Goal: Task Accomplishment & Management: Manage account settings

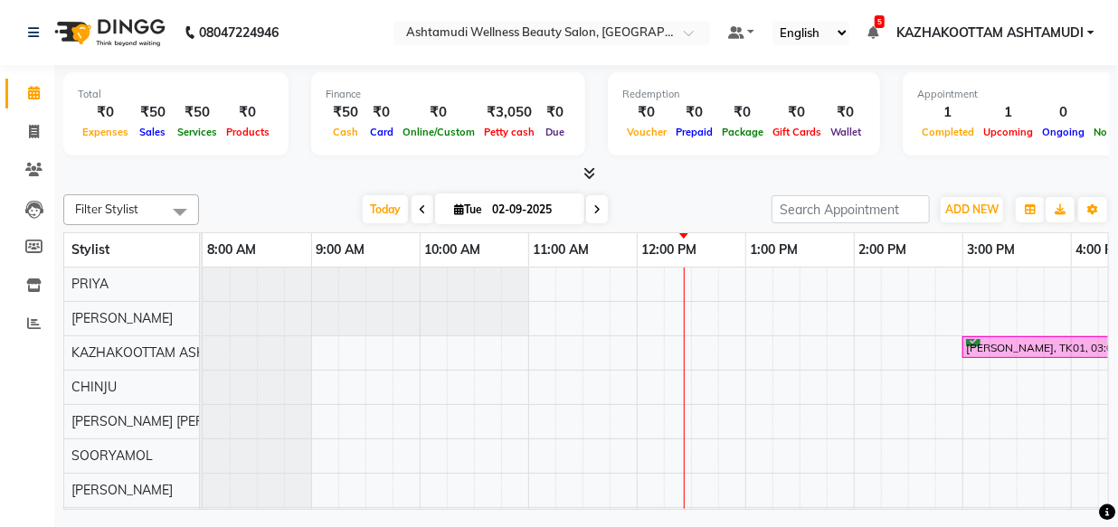
scroll to position [0, 516]
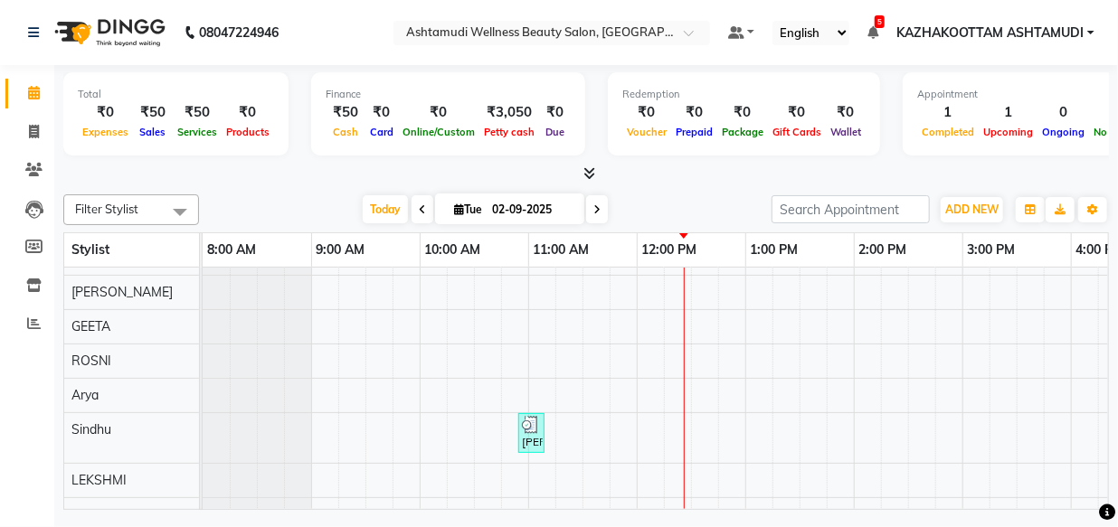
scroll to position [231, 0]
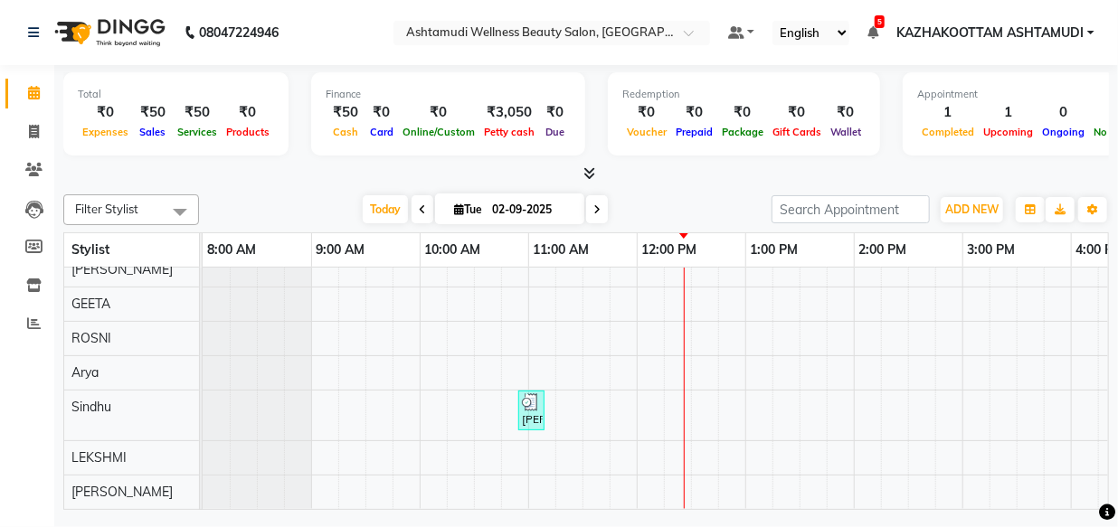
click at [755, 503] on td "Revathy, TK01, 03:00 PM-06:00 PM, Botox Any Length Offer Vineeta, TK02, 10:55 A…" at bounding box center [656, 389] width 906 height 242
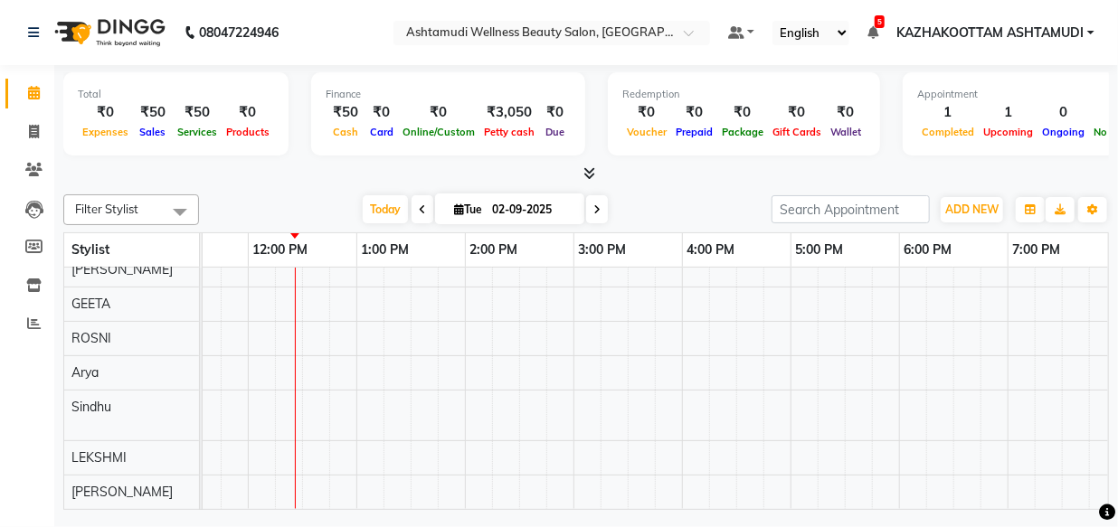
scroll to position [0, 0]
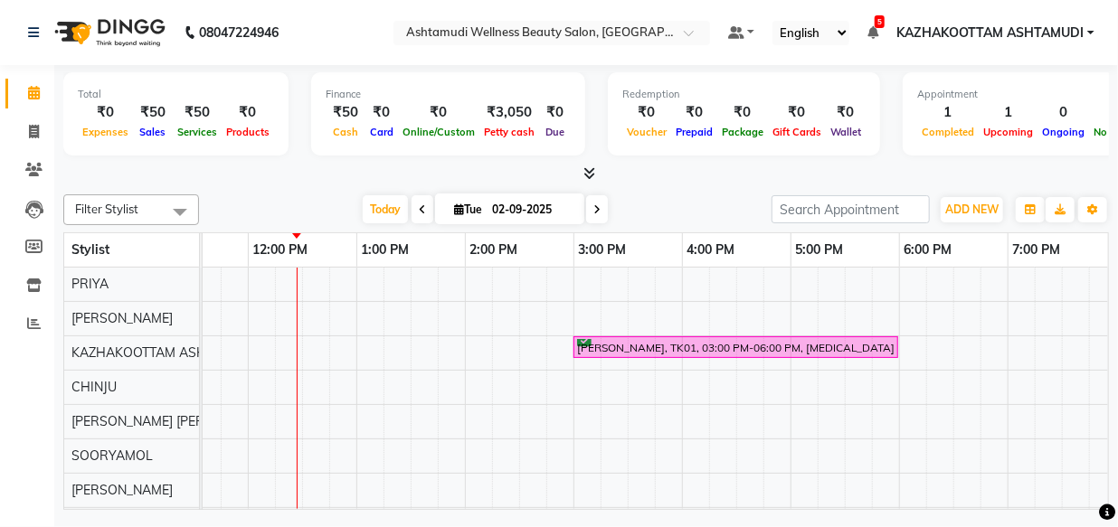
click at [587, 173] on icon at bounding box center [590, 173] width 12 height 14
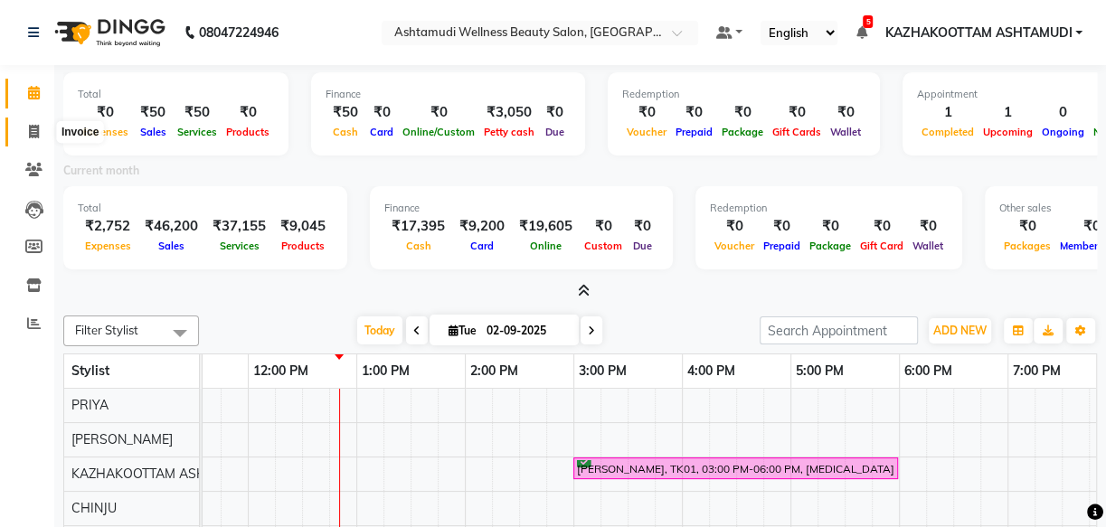
click at [31, 132] on icon at bounding box center [34, 132] width 10 height 14
select select "service"
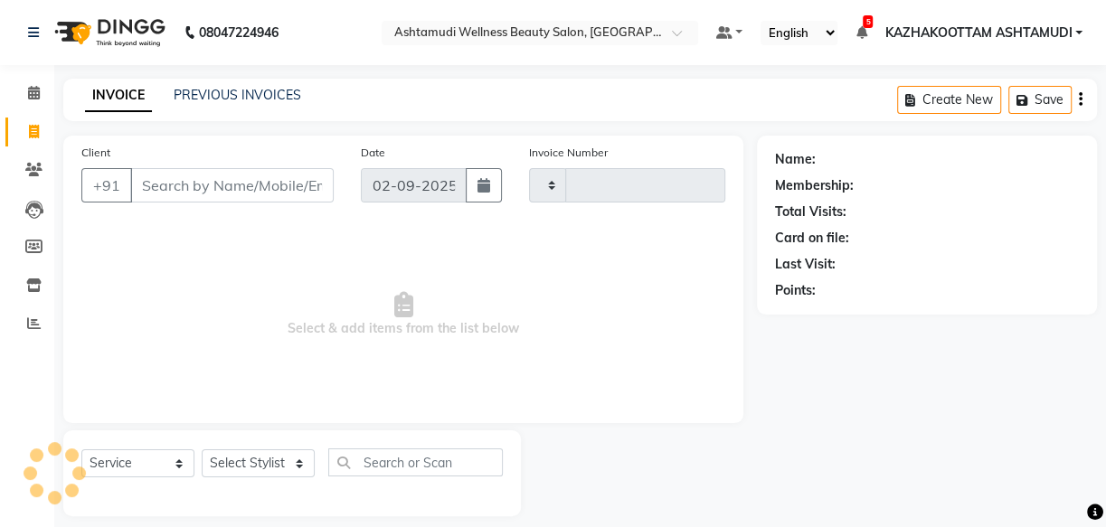
type input "3647"
select select "4662"
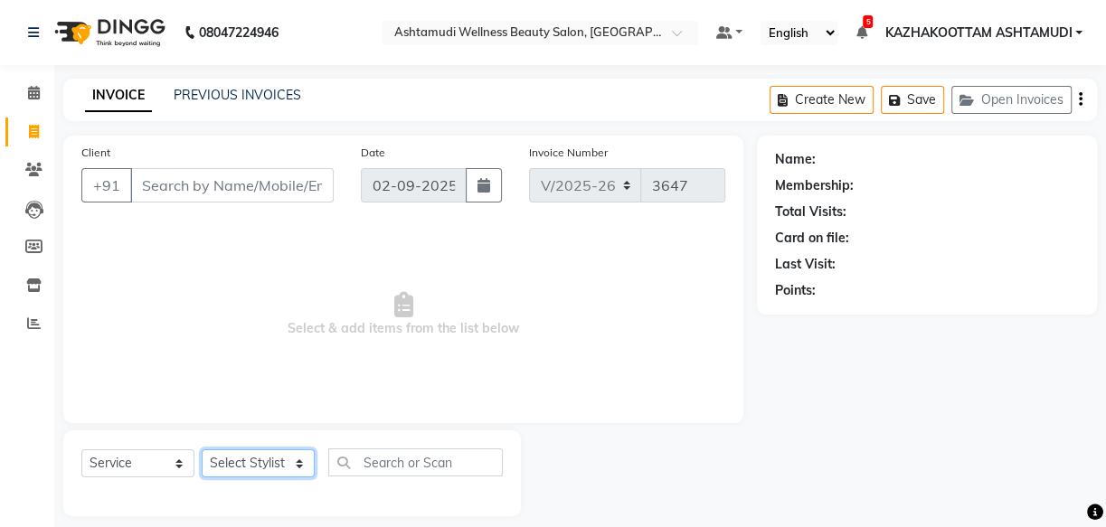
click at [294, 460] on select "Select Stylist Arya CHINJU GEETA KAZHAKOOTTAM ASHTAMUDI KRISHNA LEKSHMI MADONNA…" at bounding box center [258, 463] width 113 height 28
select select "59473"
click at [202, 449] on select "Select Stylist Arya CHINJU GEETA KAZHAKOOTTAM ASHTAMUDI KRISHNA LEKSHMI MADONNA…" at bounding box center [258, 463] width 113 height 28
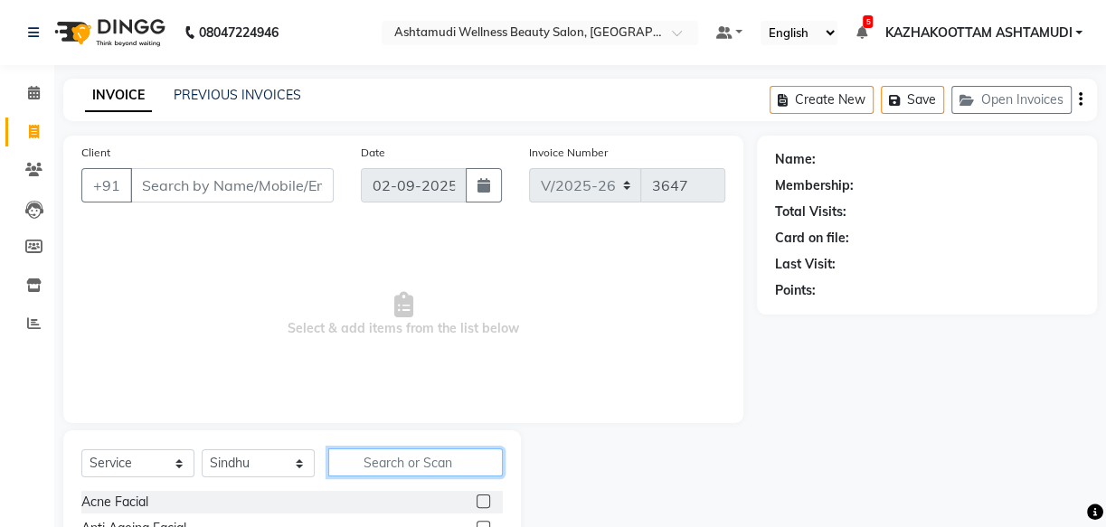
click at [353, 456] on input "text" at bounding box center [415, 462] width 175 height 28
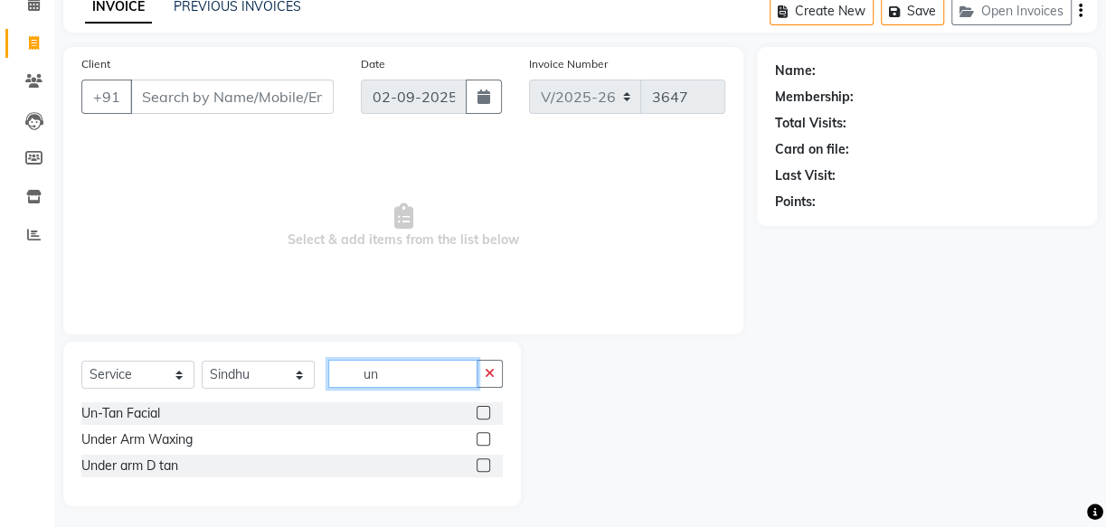
scroll to position [95, 0]
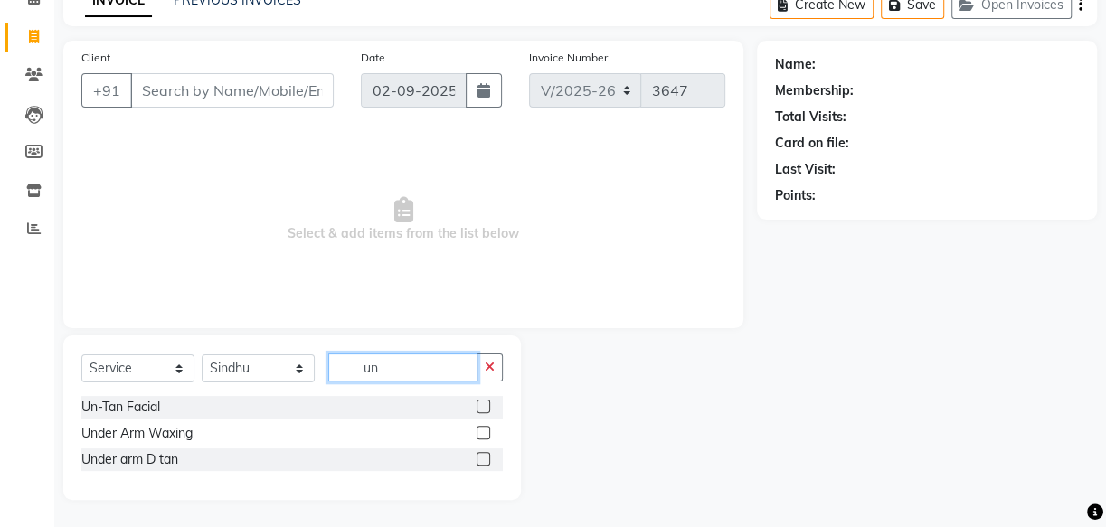
type input "un"
click at [479, 400] on label at bounding box center [483, 407] width 14 height 14
click at [479, 401] on input "checkbox" at bounding box center [482, 407] width 12 height 12
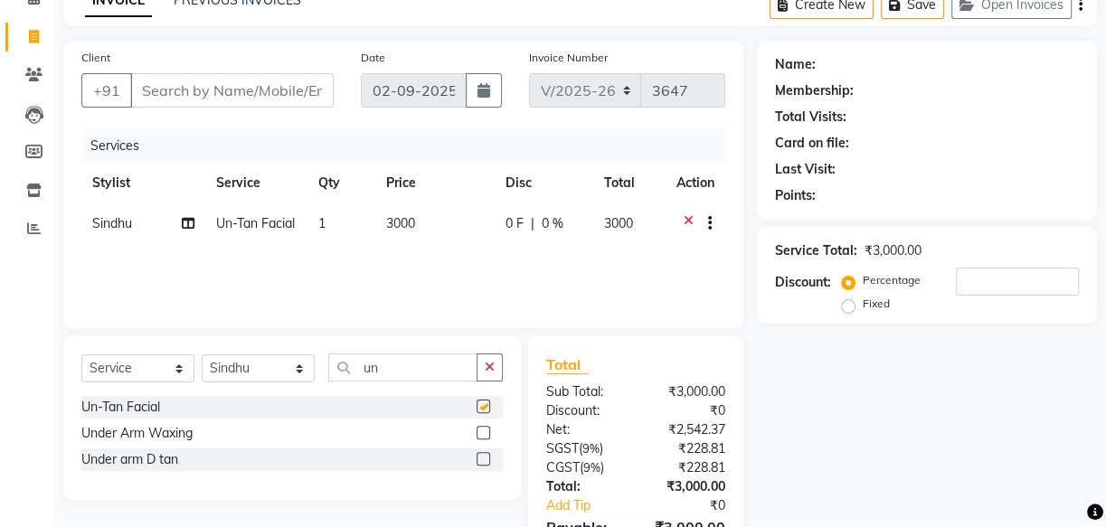
checkbox input "false"
drag, startPoint x: 423, startPoint y: 380, endPoint x: 334, endPoint y: 362, distance: 91.3
click at [334, 362] on input "un" at bounding box center [402, 368] width 149 height 28
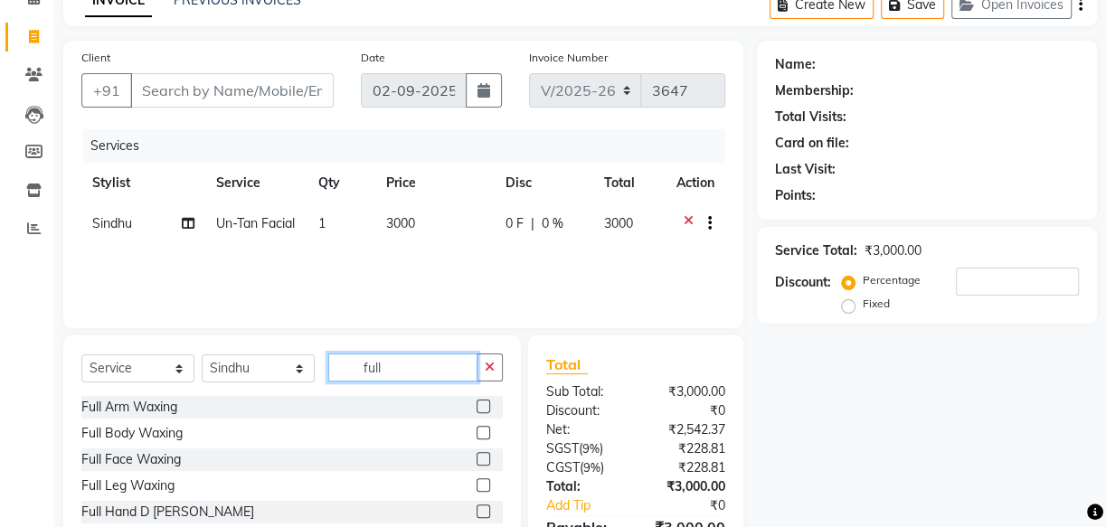
type input "full"
click at [476, 513] on label at bounding box center [483, 512] width 14 height 14
click at [476, 513] on input "checkbox" at bounding box center [482, 512] width 12 height 12
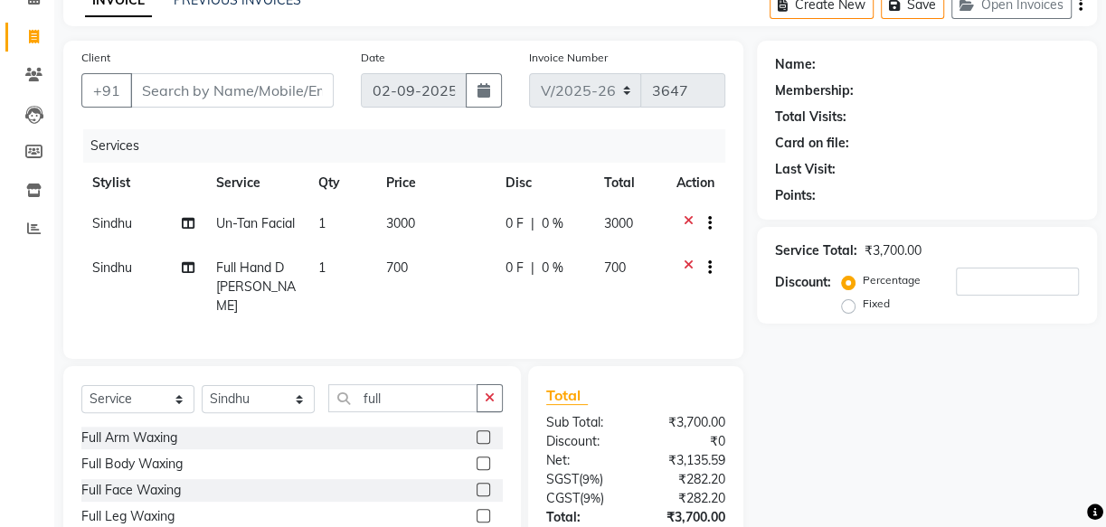
checkbox input "false"
drag, startPoint x: 387, startPoint y: 415, endPoint x: 231, endPoint y: 409, distance: 155.6
click at [231, 409] on div "Select Service Product Membership Package Voucher Prepaid Gift Card Select Styl…" at bounding box center [291, 405] width 421 height 42
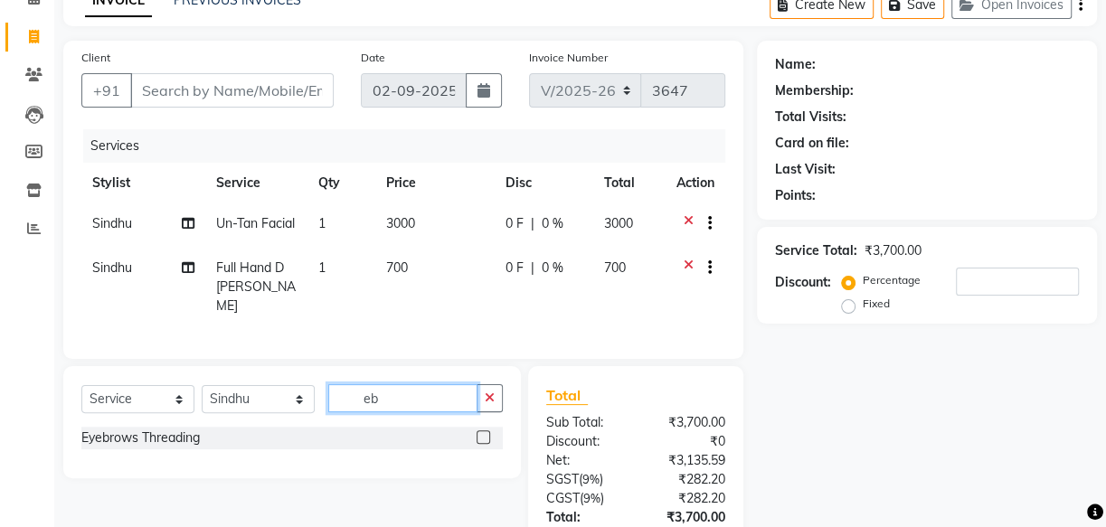
type input "eb"
click at [486, 443] on label at bounding box center [483, 437] width 14 height 14
click at [486, 443] on input "checkbox" at bounding box center [482, 438] width 12 height 12
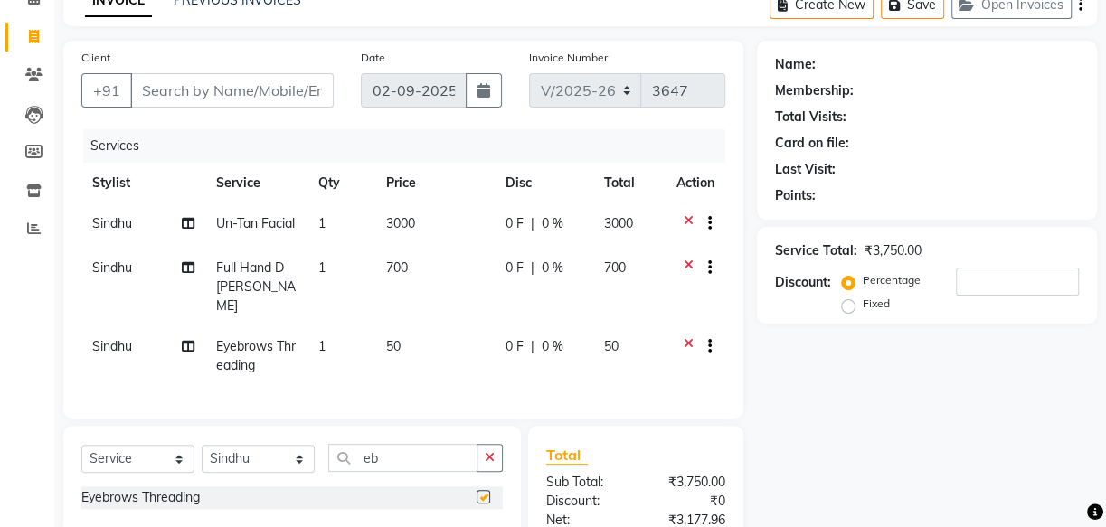
checkbox input "false"
click at [301, 466] on div "Select Service Product Membership Package Voucher Prepaid Gift Card Select Styl…" at bounding box center [291, 465] width 421 height 42
type input "for"
click at [480, 504] on label at bounding box center [483, 497] width 14 height 14
click at [480, 504] on input "checkbox" at bounding box center [482, 498] width 12 height 12
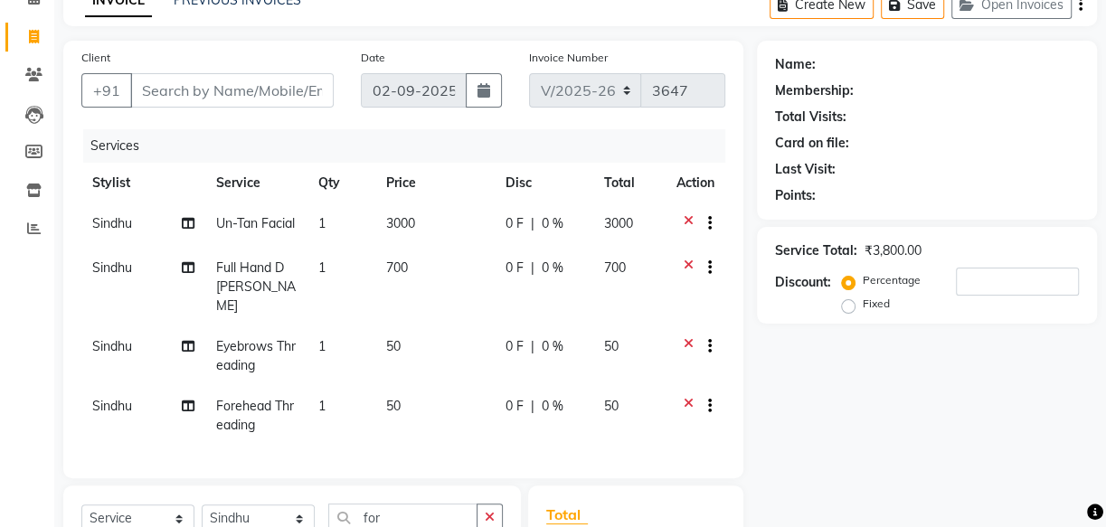
checkbox input "false"
click at [176, 102] on input "Client" at bounding box center [231, 90] width 203 height 34
click at [153, 90] on input "Client" at bounding box center [231, 90] width 203 height 34
type input "7"
type input "0"
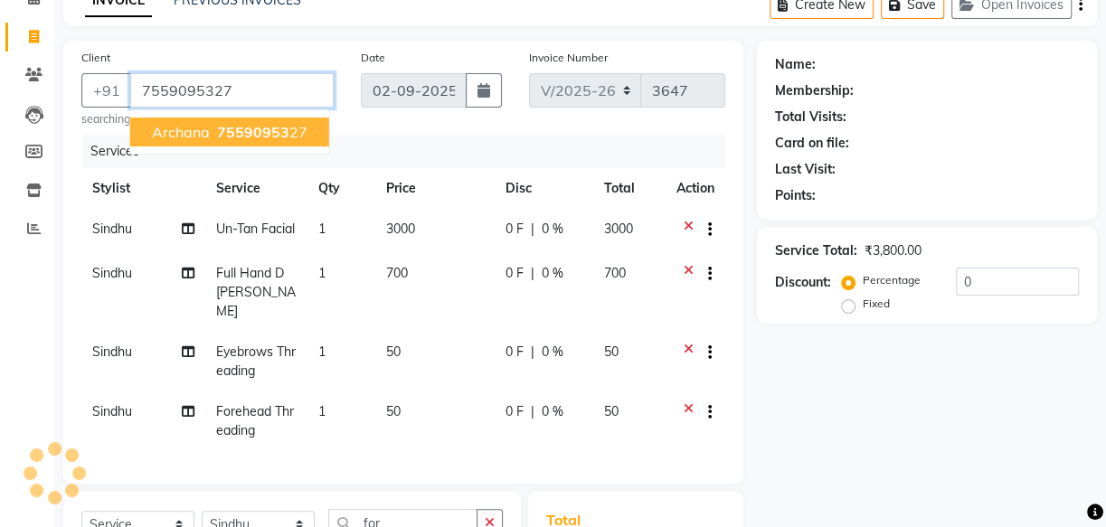
type input "7559095327"
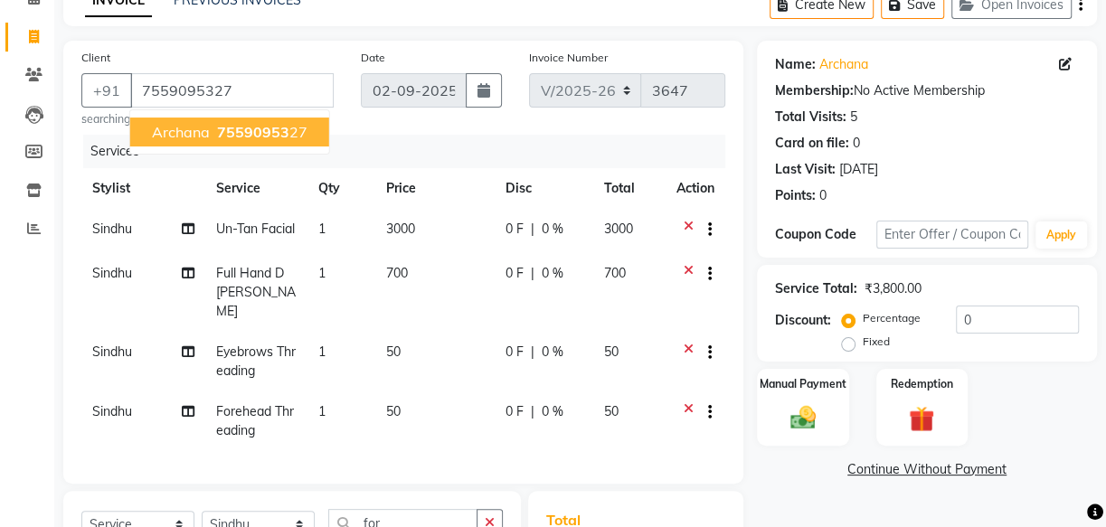
click at [191, 135] on span "Archana" at bounding box center [181, 132] width 58 height 18
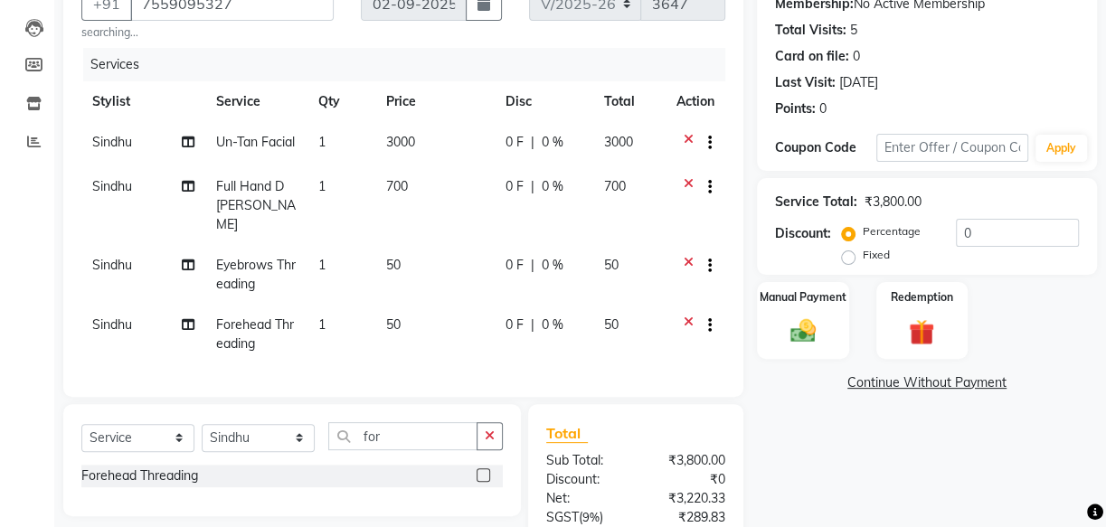
scroll to position [177, 0]
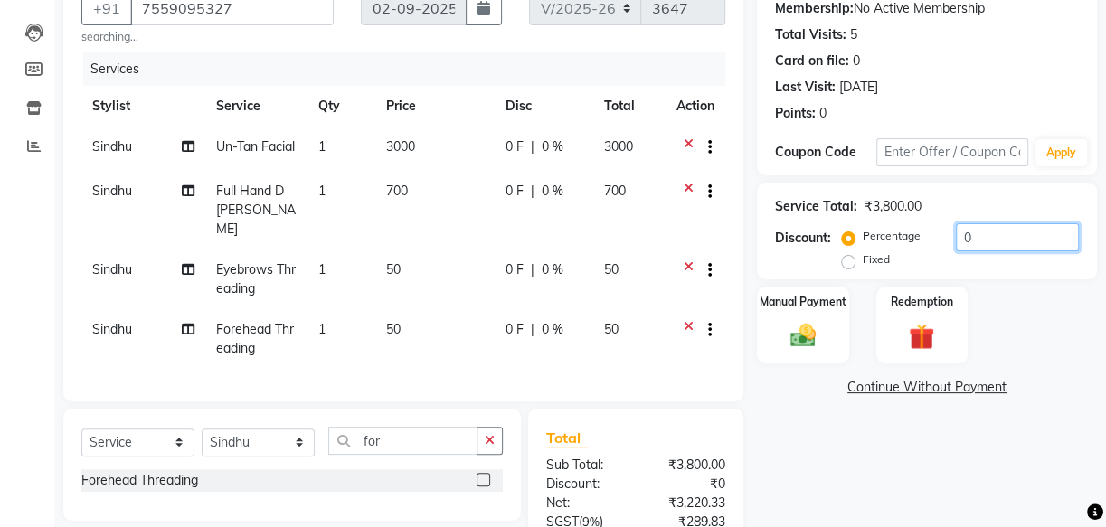
click at [958, 239] on input "0" at bounding box center [1017, 237] width 123 height 28
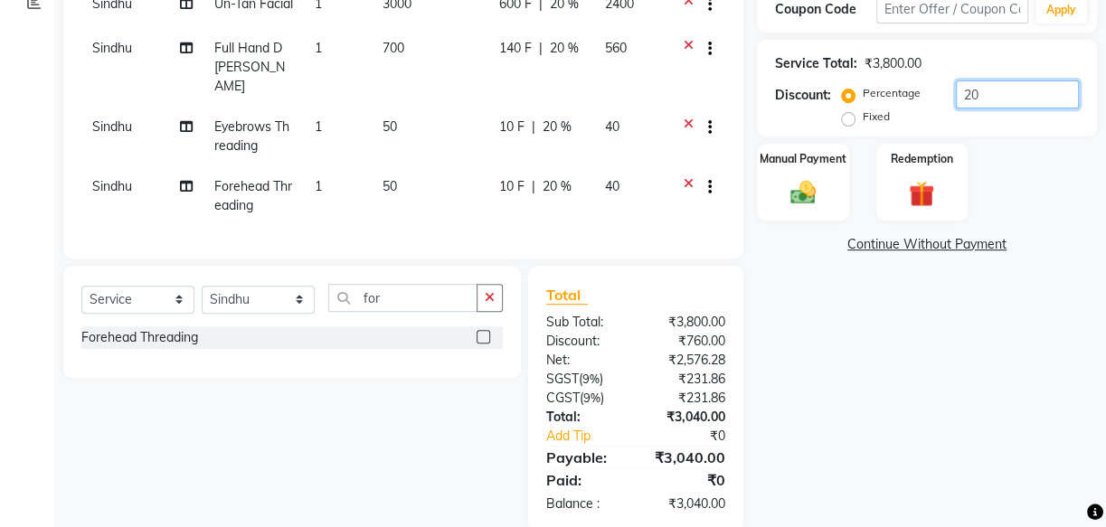
scroll to position [342, 0]
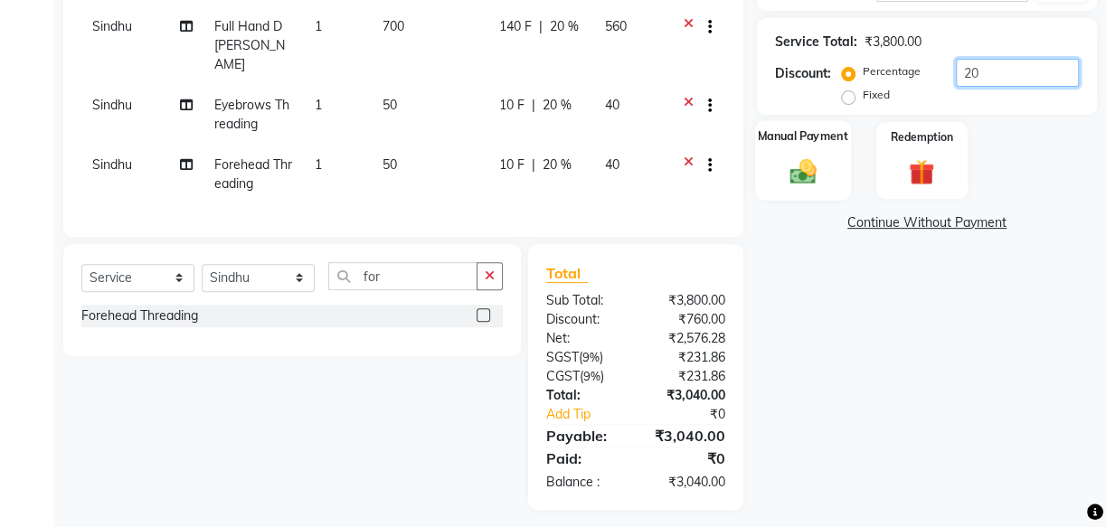
type input "20"
click at [816, 138] on label "Manual Payment" at bounding box center [803, 135] width 90 height 17
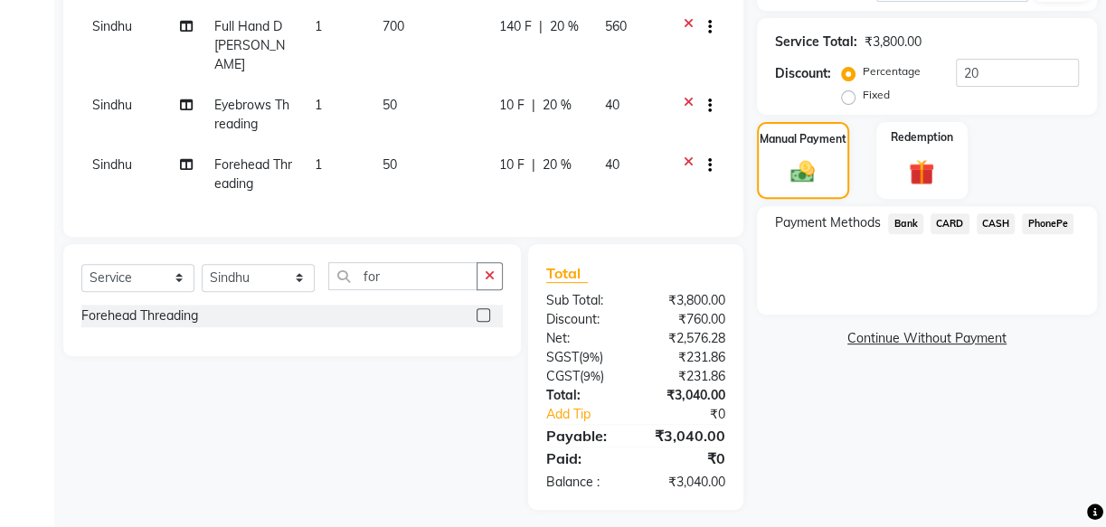
click at [1044, 218] on span "PhonePe" at bounding box center [1048, 223] width 52 height 21
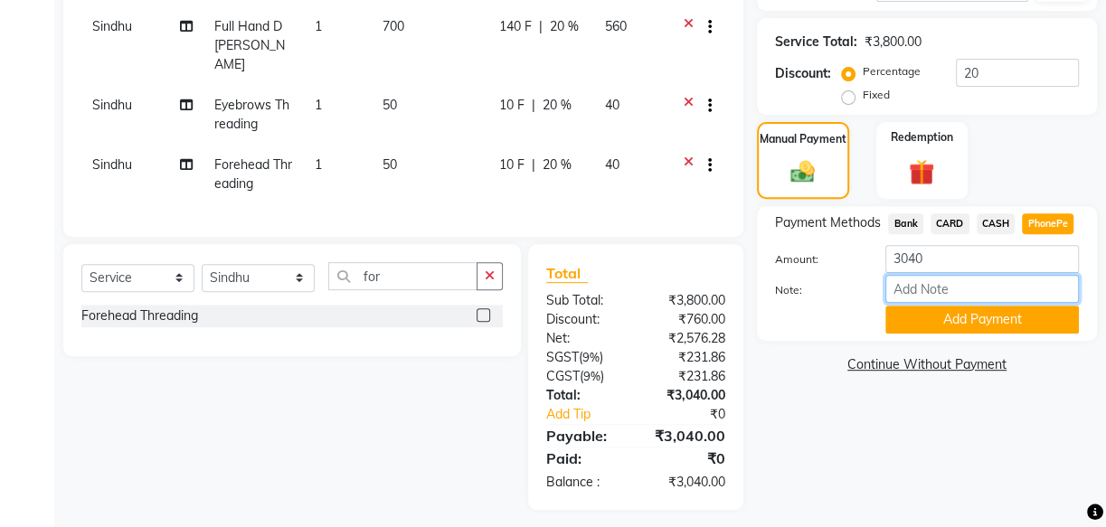
click at [977, 290] on input "Note:" at bounding box center [981, 289] width 193 height 28
type input "mincy"
click at [926, 316] on button "Add Payment" at bounding box center [981, 320] width 193 height 28
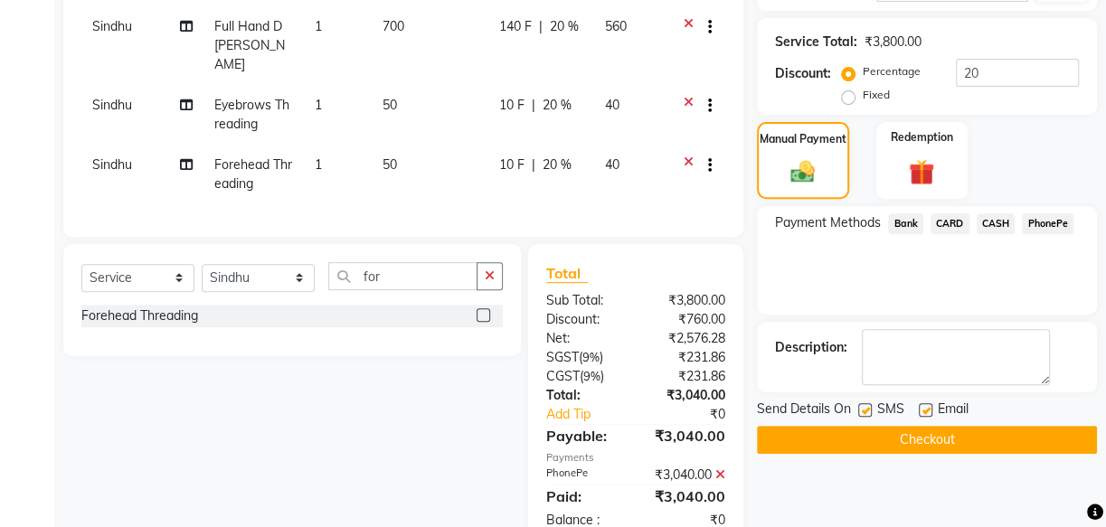
click at [863, 413] on label at bounding box center [865, 410] width 14 height 14
click at [863, 413] on input "checkbox" at bounding box center [864, 411] width 12 height 12
checkbox input "false"
click at [931, 408] on label at bounding box center [926, 410] width 14 height 14
click at [930, 408] on input "checkbox" at bounding box center [925, 411] width 12 height 12
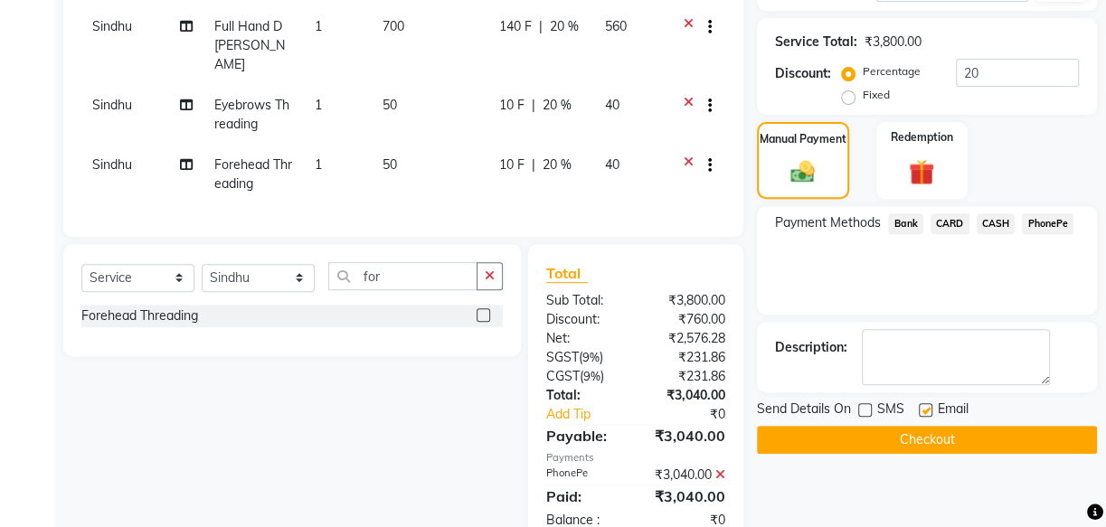
checkbox input "false"
click at [915, 438] on button "Checkout" at bounding box center [927, 440] width 340 height 28
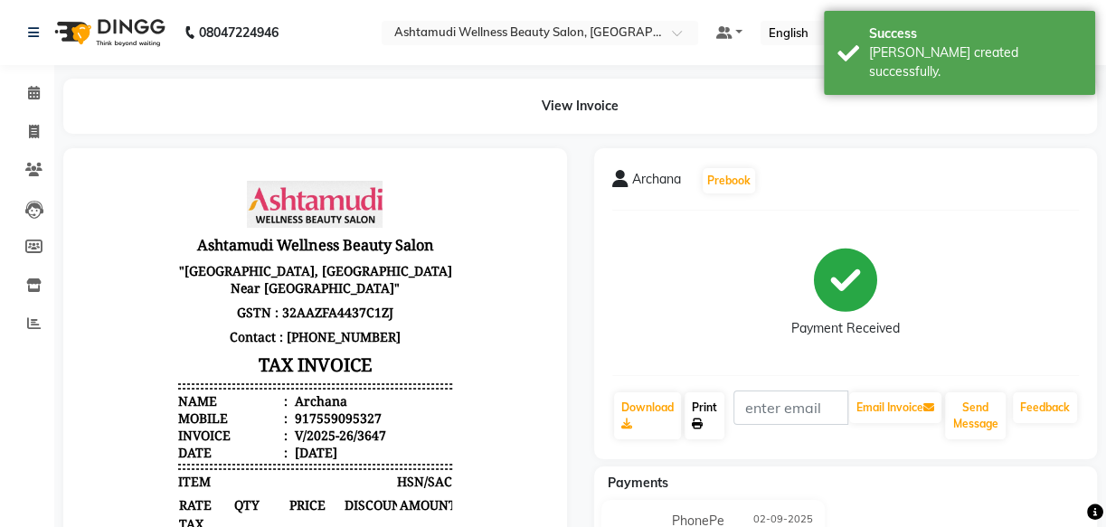
click at [717, 423] on link "Print" at bounding box center [704, 415] width 40 height 47
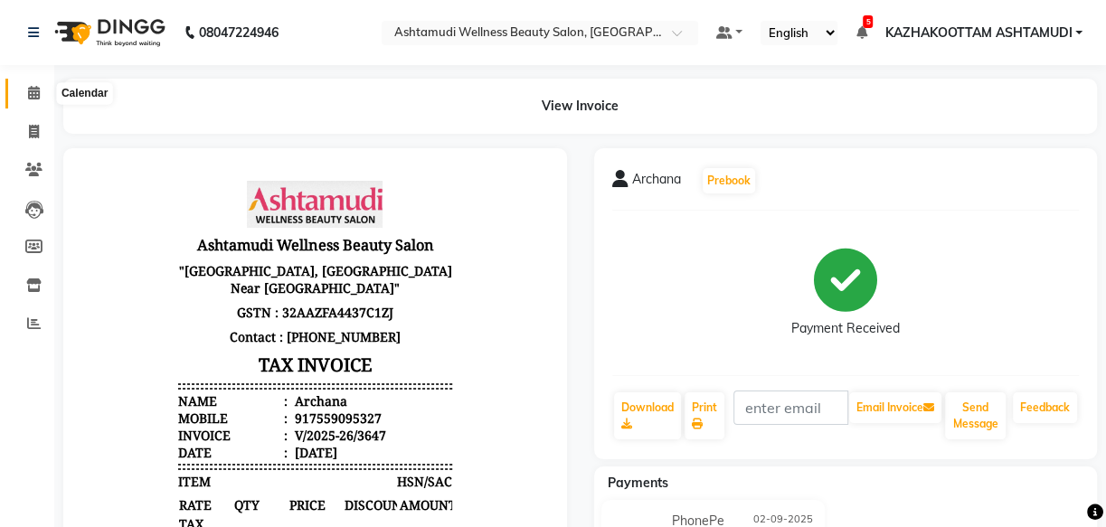
click at [40, 86] on span at bounding box center [34, 93] width 32 height 21
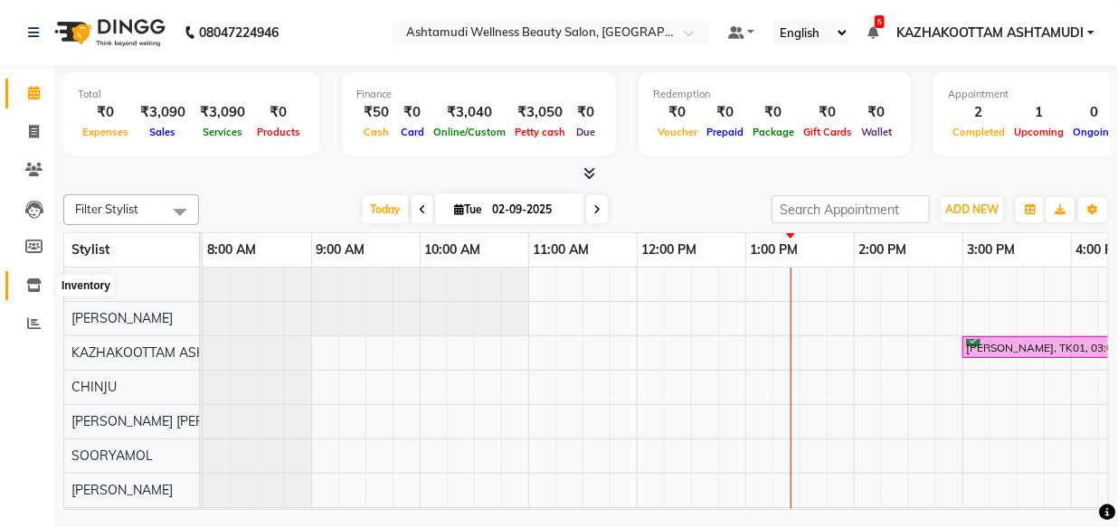
click at [38, 285] on icon at bounding box center [33, 285] width 15 height 14
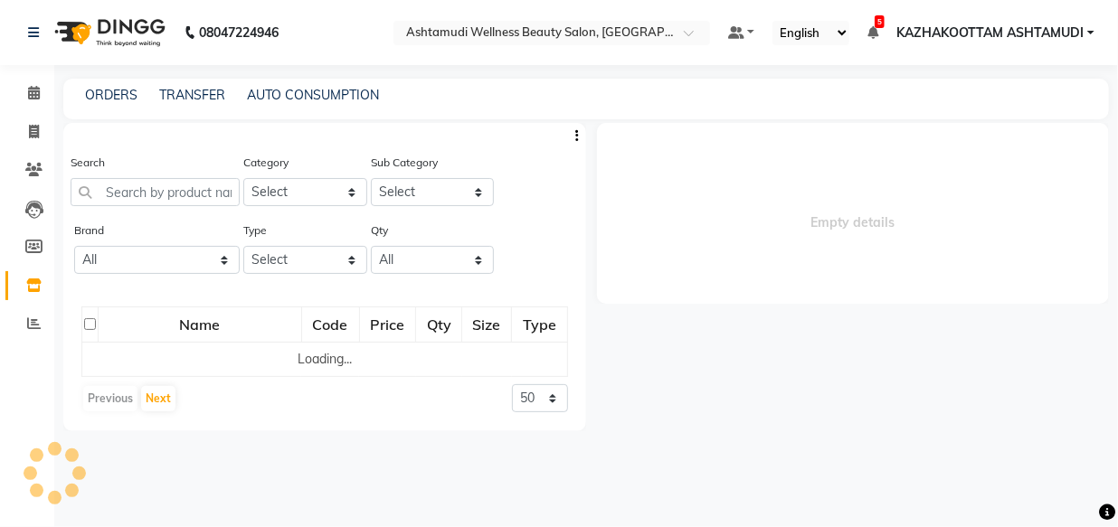
select select
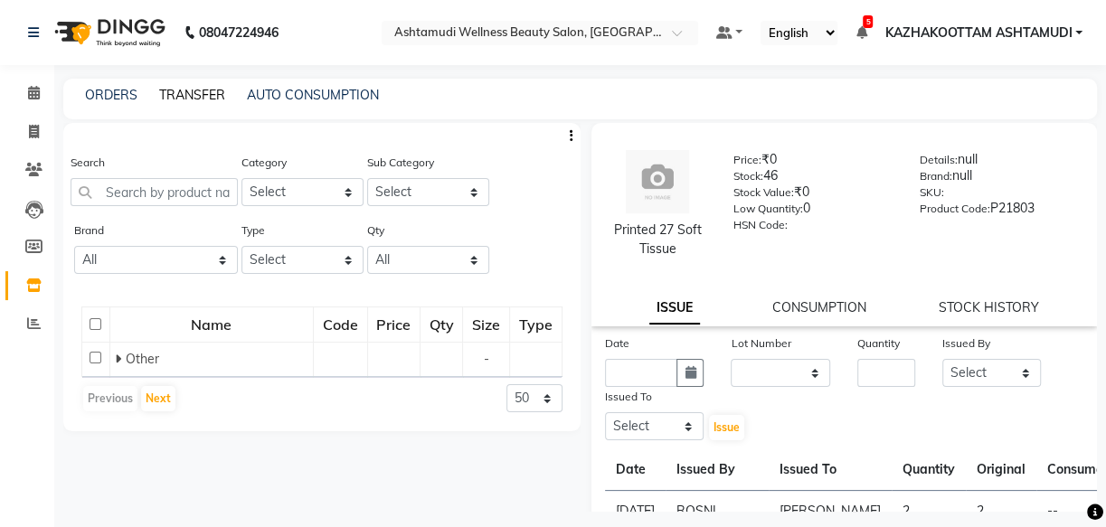
click at [179, 96] on link "TRANSFER" at bounding box center [192, 95] width 66 height 16
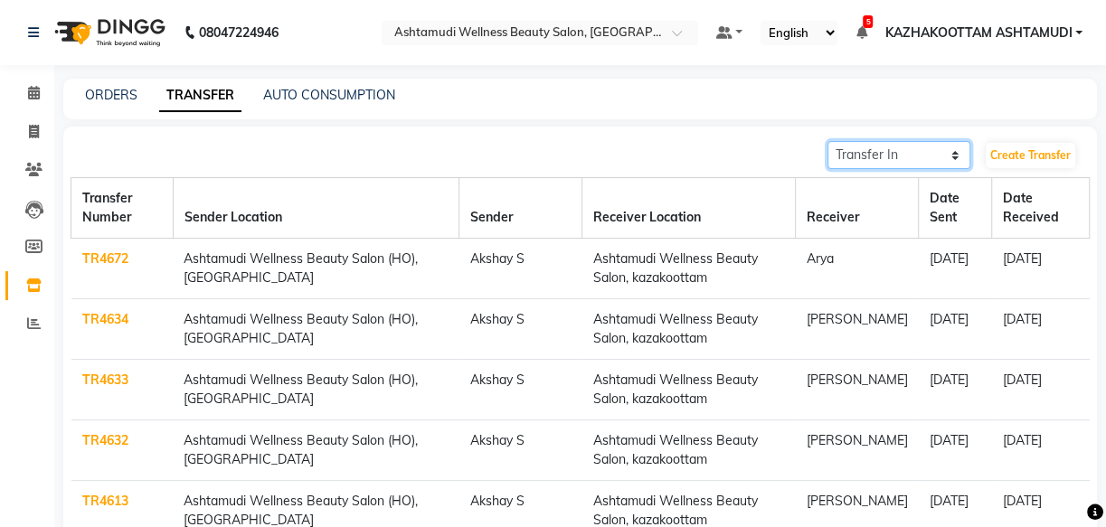
click at [929, 146] on select "Transfer In Transfer Out" at bounding box center [898, 155] width 143 height 28
click at [827, 141] on select "Transfer In Transfer Out" at bounding box center [898, 155] width 143 height 28
click at [912, 163] on select "Transfer In Transfer Out" at bounding box center [898, 155] width 143 height 28
select select "sender"
click at [827, 141] on select "Transfer In Transfer Out" at bounding box center [898, 155] width 143 height 28
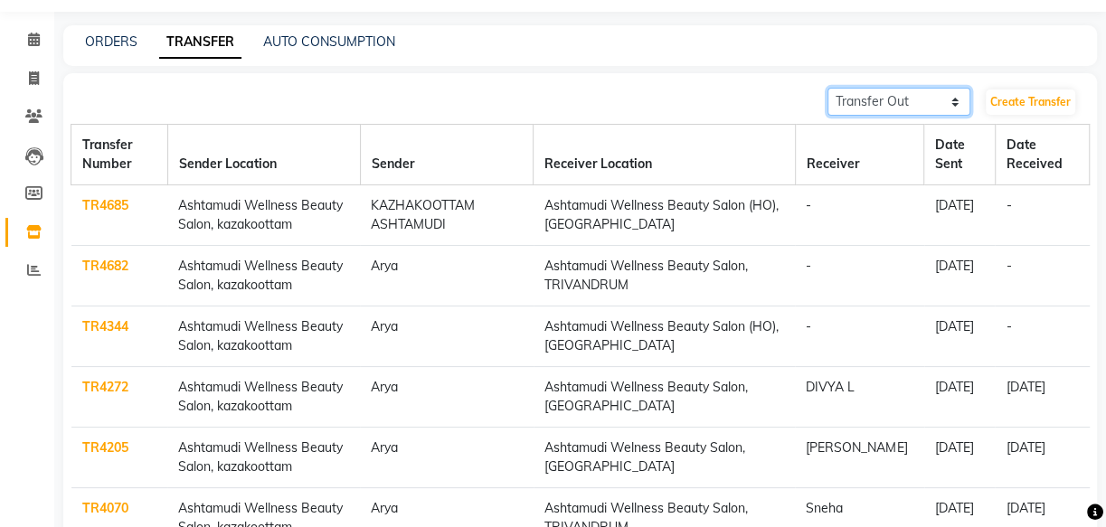
scroll to position [81, 0]
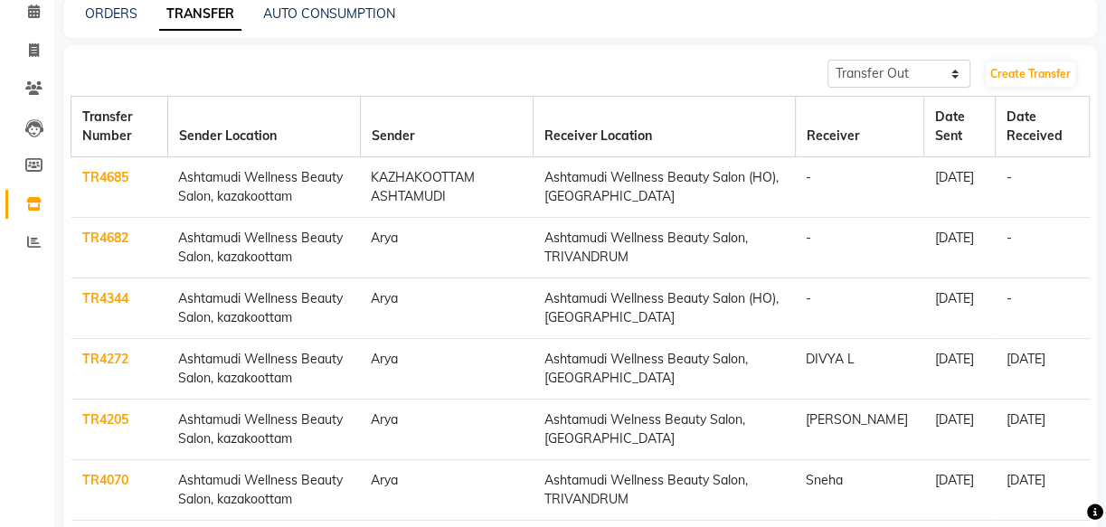
click at [104, 306] on td "TR4344" at bounding box center [119, 308] width 97 height 61
click at [99, 243] on link "TR4682" at bounding box center [105, 238] width 46 height 16
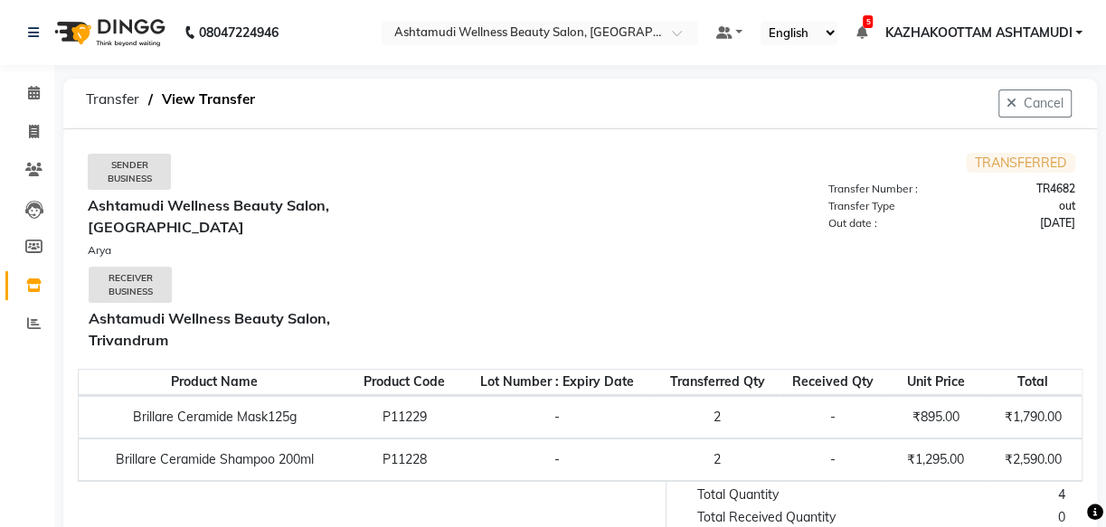
click at [615, 241] on td "TRANSFERRED Transfer Number : TR4682 Transfer Type out Out date : 31-08-2025" at bounding box center [827, 256] width 494 height 207
click at [1006, 114] on button "Cancel" at bounding box center [1034, 104] width 73 height 28
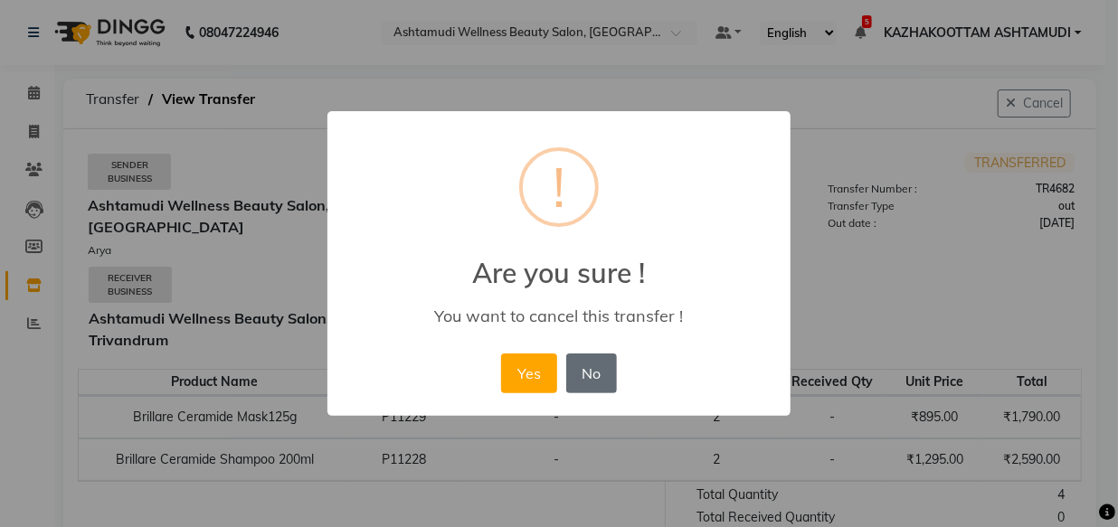
click at [586, 371] on button "No" at bounding box center [591, 374] width 51 height 40
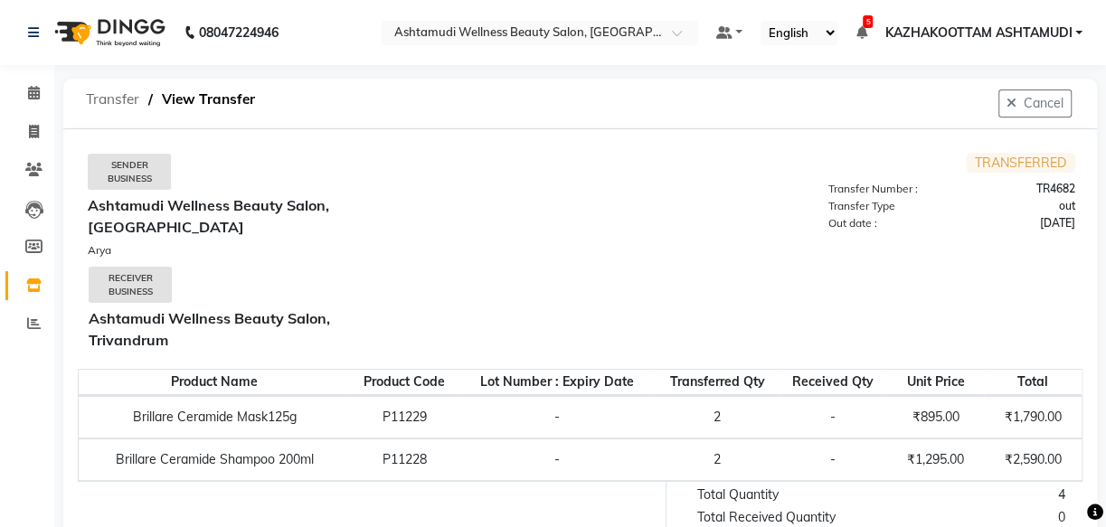
click at [127, 99] on span "Transfer" at bounding box center [112, 99] width 71 height 33
select select "sender"
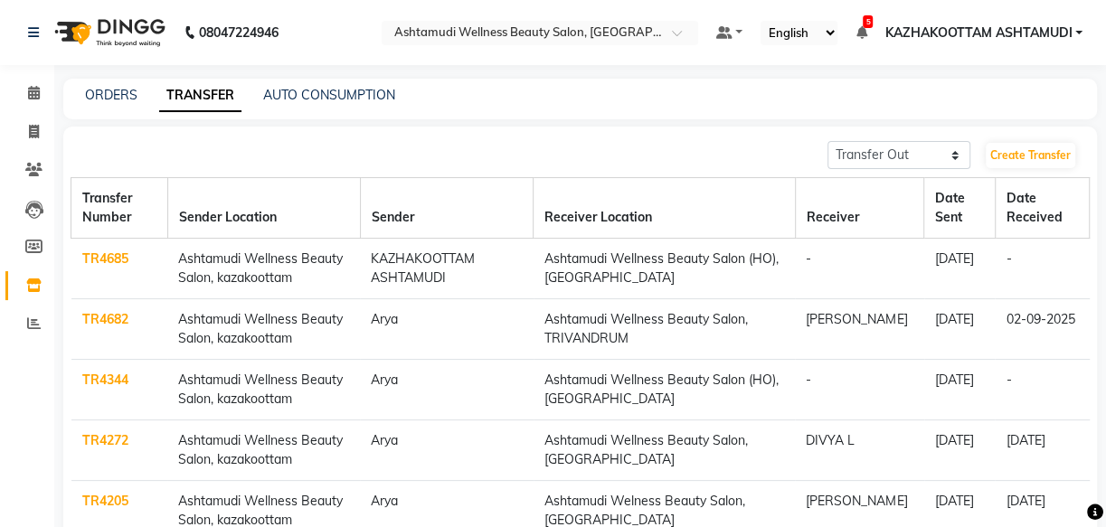
click at [99, 86] on div "ORDERS" at bounding box center [111, 95] width 52 height 19
click at [127, 88] on link "ORDERS" at bounding box center [111, 95] width 52 height 16
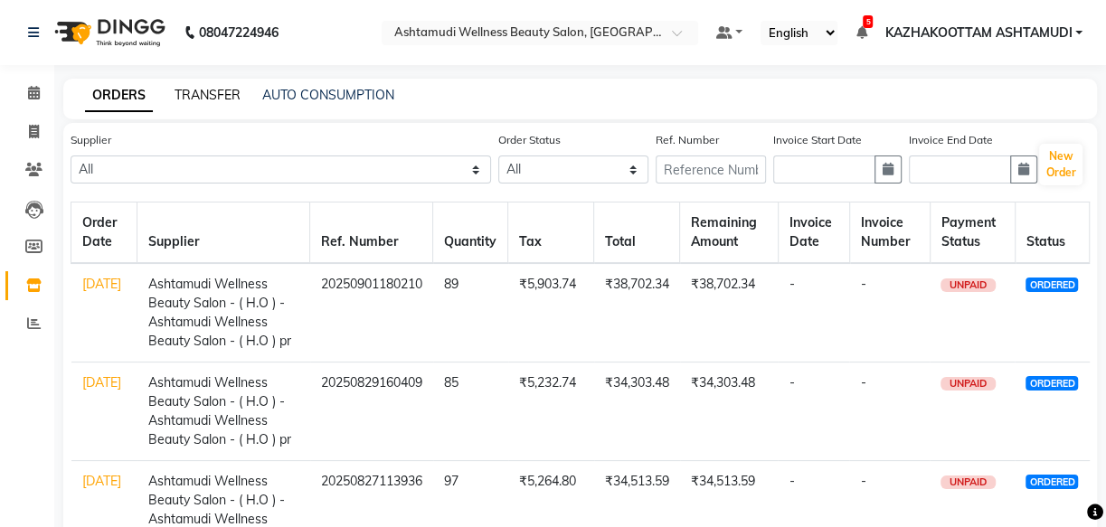
click at [197, 95] on link "TRANSFER" at bounding box center [208, 95] width 66 height 16
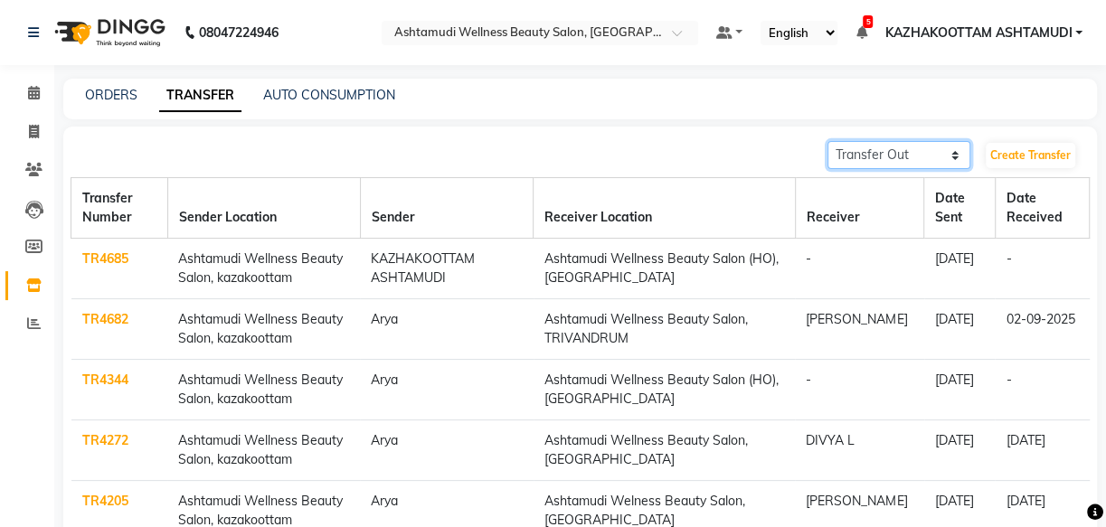
click at [956, 154] on select "Transfer In Transfer Out" at bounding box center [898, 155] width 143 height 28
select select "receiving"
click at [827, 141] on select "Transfer In Transfer Out" at bounding box center [898, 155] width 143 height 28
click at [960, 159] on select "Transfer In Transfer Out" at bounding box center [898, 155] width 143 height 28
click at [827, 141] on select "Transfer In Transfer Out" at bounding box center [898, 155] width 143 height 28
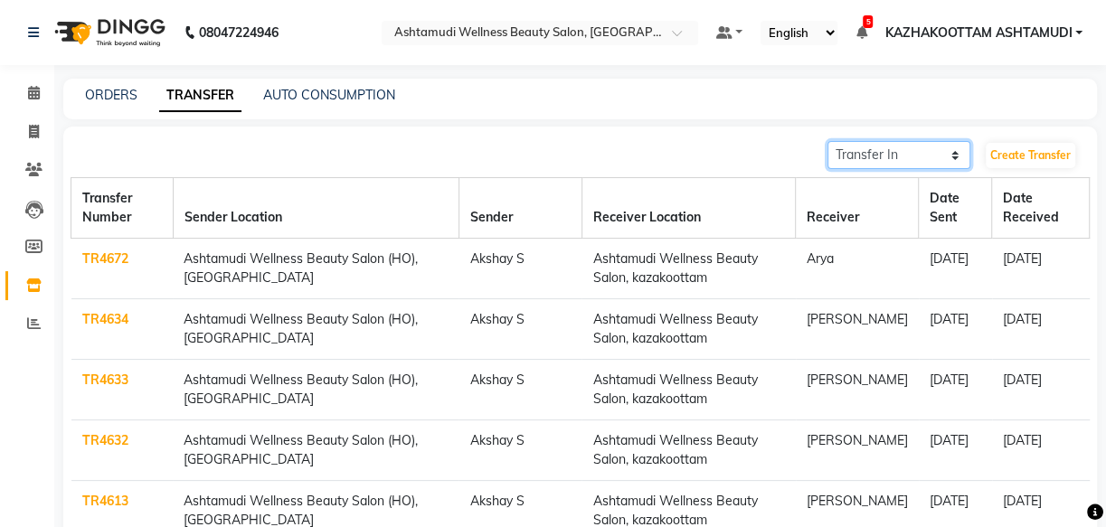
click at [958, 152] on select "Transfer In Transfer Out" at bounding box center [898, 155] width 143 height 28
click at [827, 141] on select "Transfer In Transfer Out" at bounding box center [898, 155] width 143 height 28
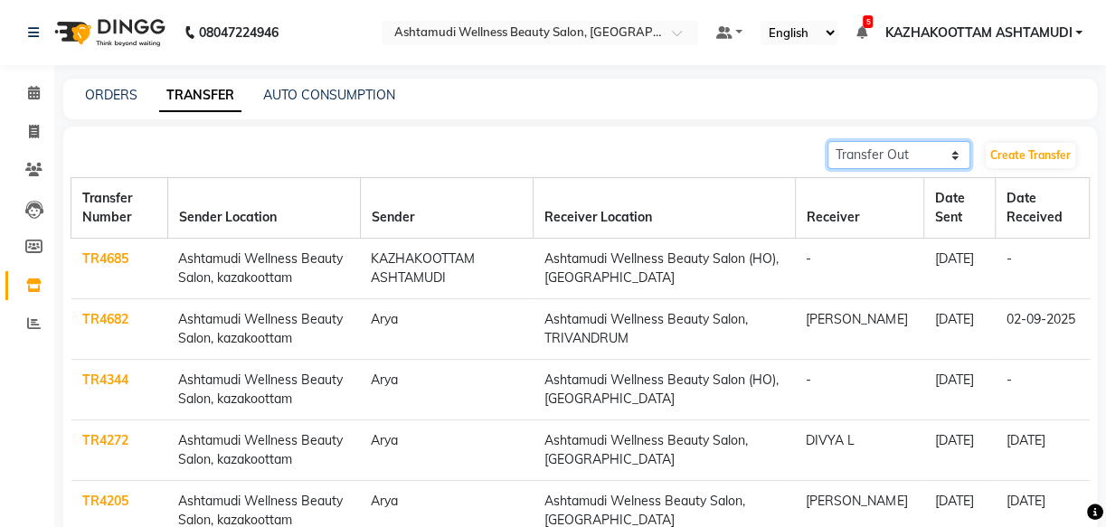
click at [952, 155] on select "Transfer In Transfer Out" at bounding box center [898, 155] width 143 height 28
select select "receiving"
click at [827, 141] on select "Transfer In Transfer Out" at bounding box center [898, 155] width 143 height 28
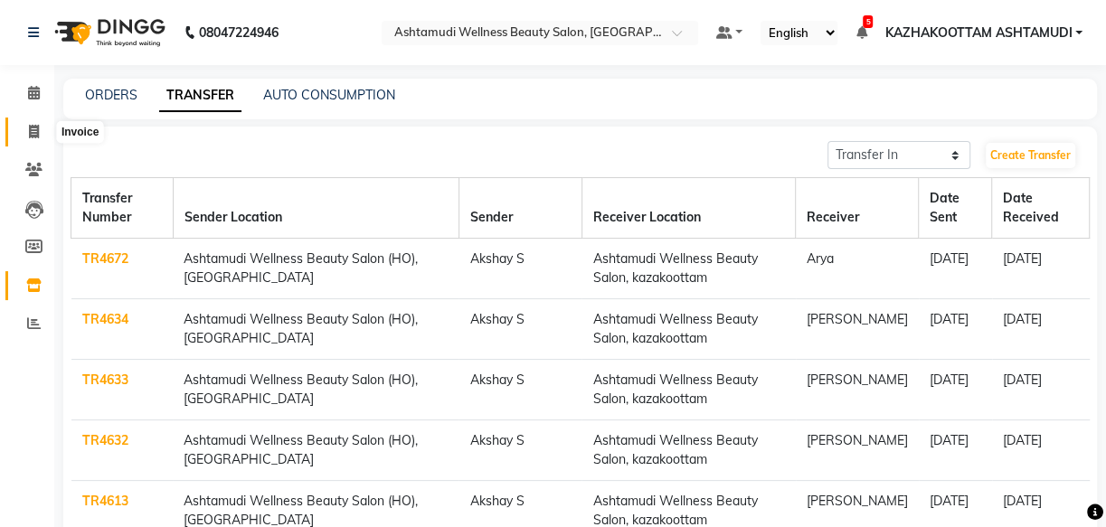
click at [36, 127] on icon at bounding box center [34, 132] width 10 height 14
select select "service"
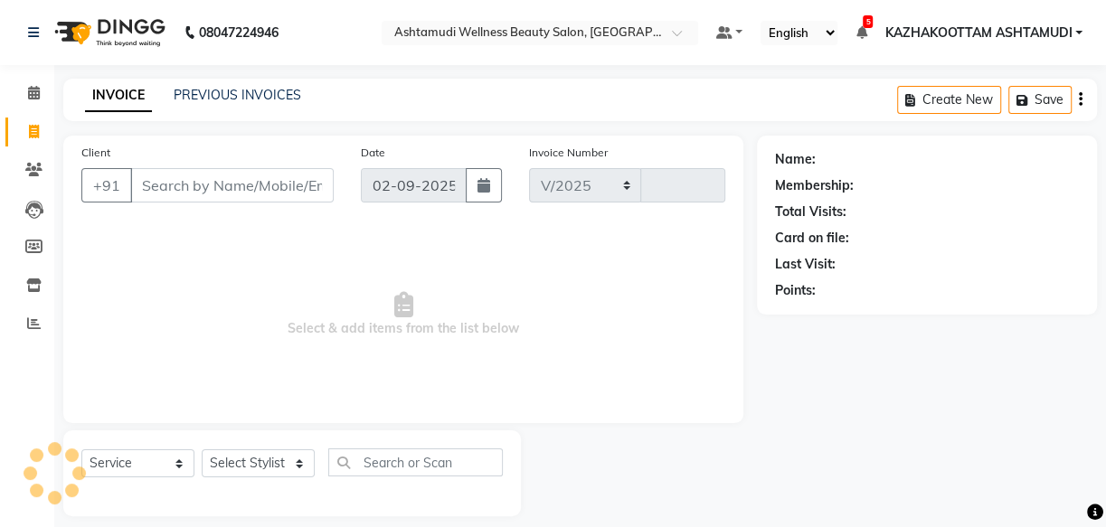
scroll to position [17, 0]
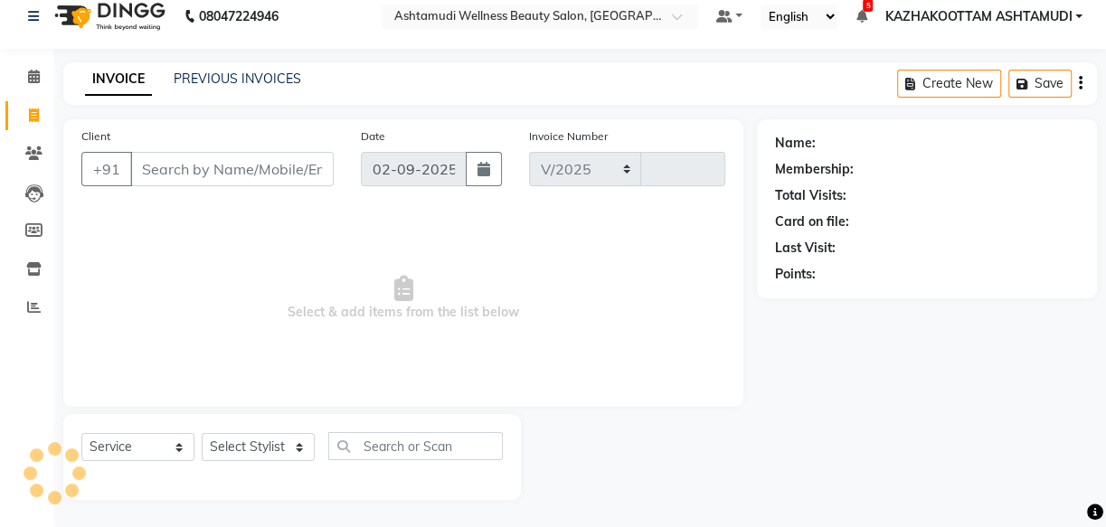
select select "4662"
type input "3648"
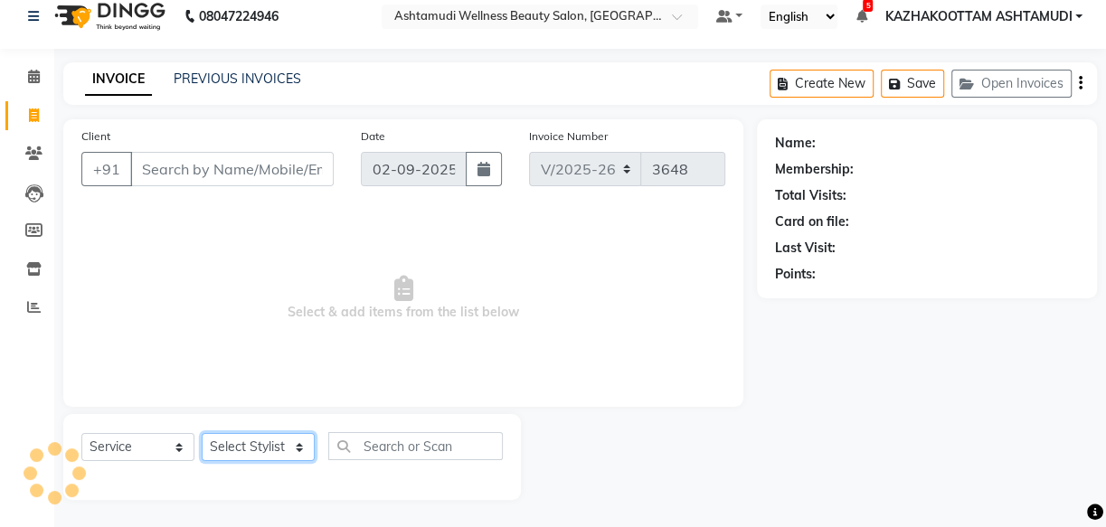
click at [262, 438] on select "Select Stylist" at bounding box center [258, 447] width 113 height 28
select select "47766"
click at [202, 433] on select "Select Stylist Arya CHINJU GEETA KAZHAKOOTTAM ASHTAMUDI KRISHNA LEKSHMI MADONNA…" at bounding box center [258, 447] width 113 height 28
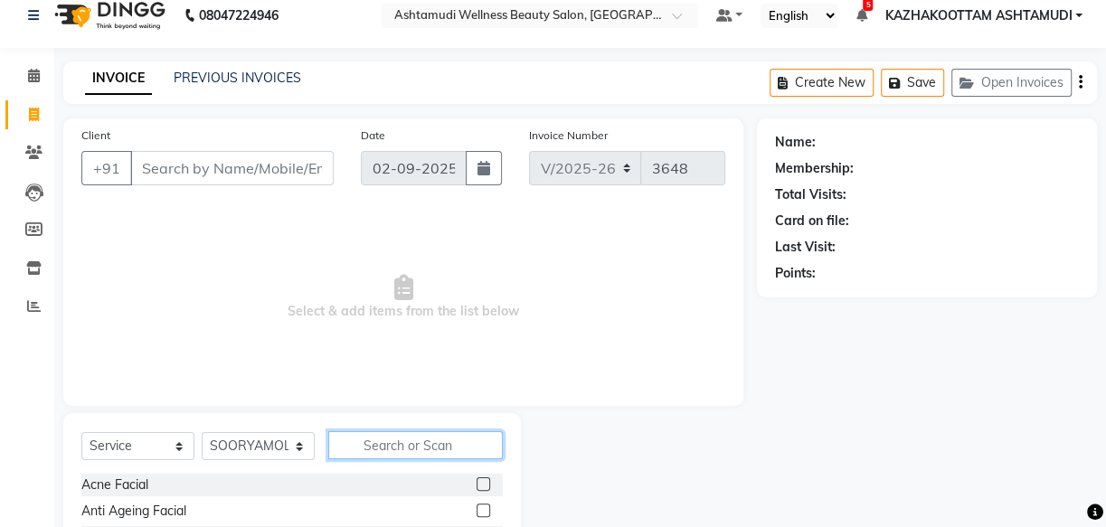
click at [367, 450] on input "text" at bounding box center [415, 445] width 175 height 28
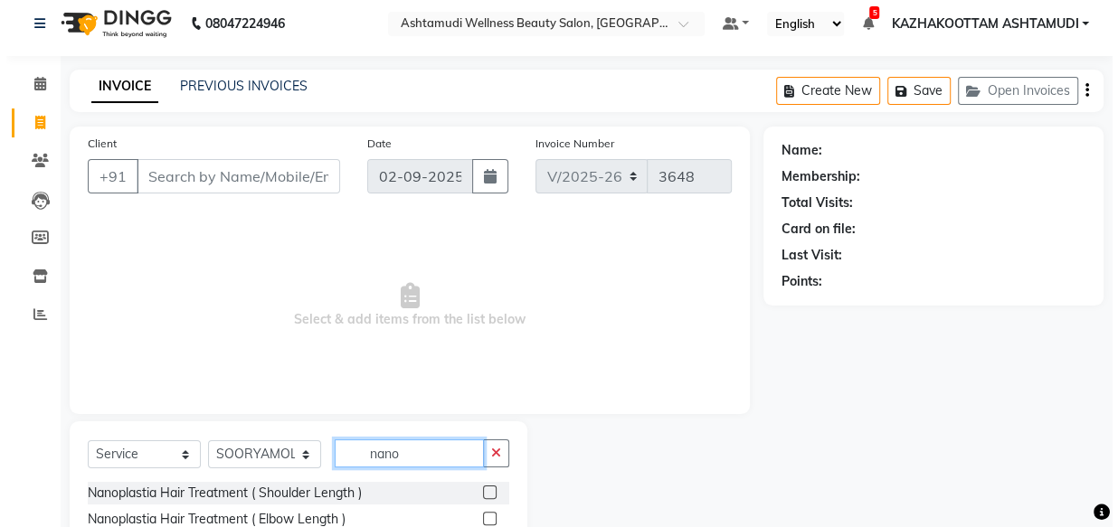
scroll to position [0, 0]
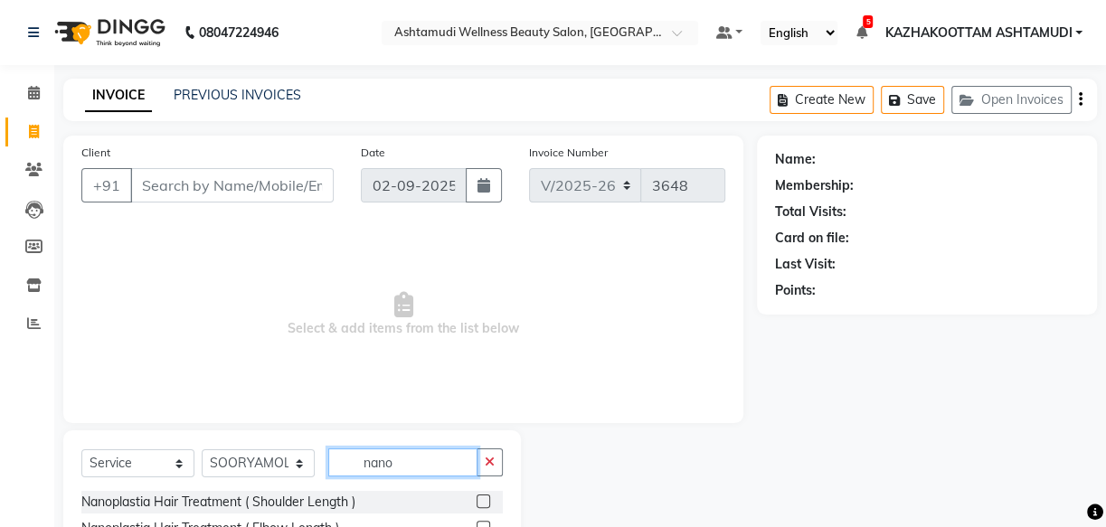
type input "nano"
click at [18, 100] on span at bounding box center [34, 93] width 32 height 21
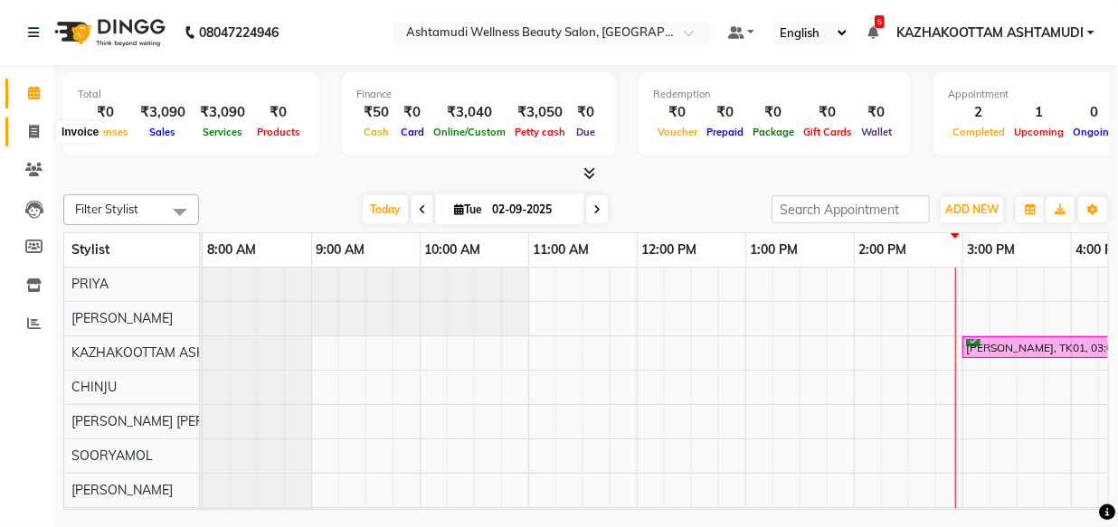
click at [26, 136] on span at bounding box center [34, 132] width 32 height 21
select select "service"
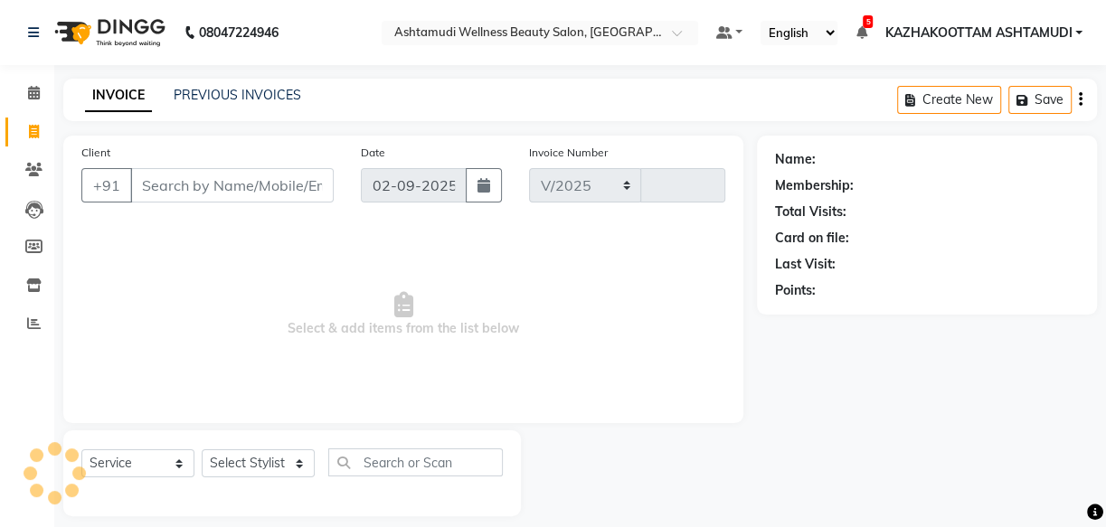
select select "4662"
type input "3648"
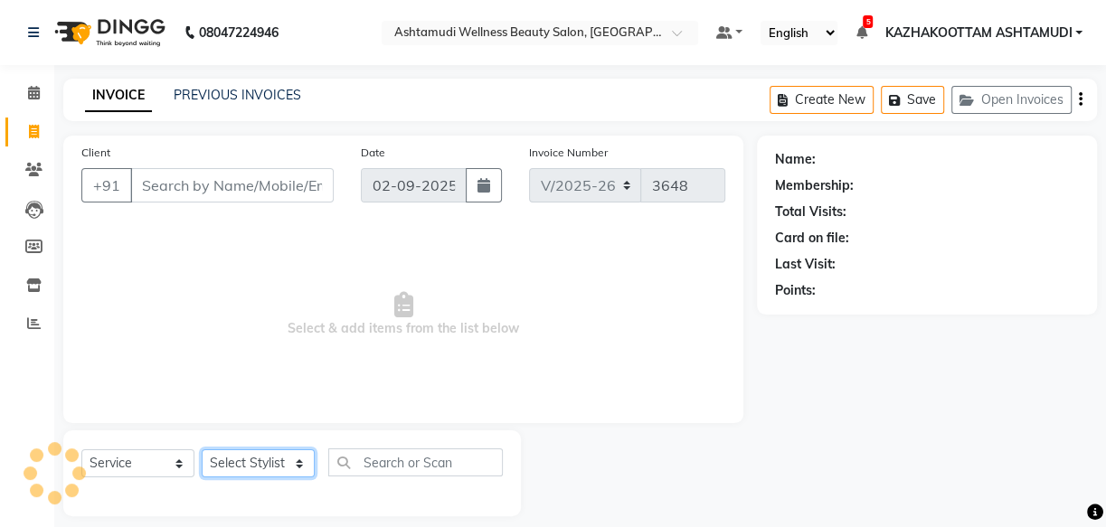
click at [278, 466] on select "Select Stylist Arya CHINJU GEETA KAZHAKOOTTAM ASHTAMUDI KRISHNA LEKSHMI MADONNA…" at bounding box center [258, 463] width 113 height 28
select select "52755"
click at [202, 449] on select "Select Stylist Arya CHINJU GEETA KAZHAKOOTTAM ASHTAMUDI KRISHNA LEKSHMI MADONNA…" at bounding box center [258, 463] width 113 height 28
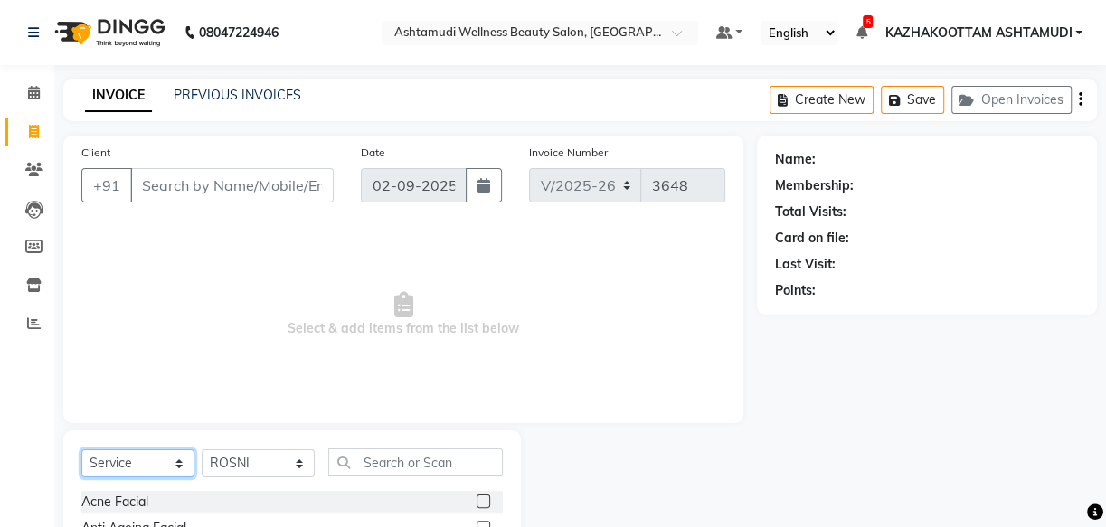
click at [144, 460] on select "Select Service Product Membership Package Voucher Prepaid Gift Card" at bounding box center [137, 463] width 113 height 28
click at [27, 318] on icon at bounding box center [34, 323] width 14 height 14
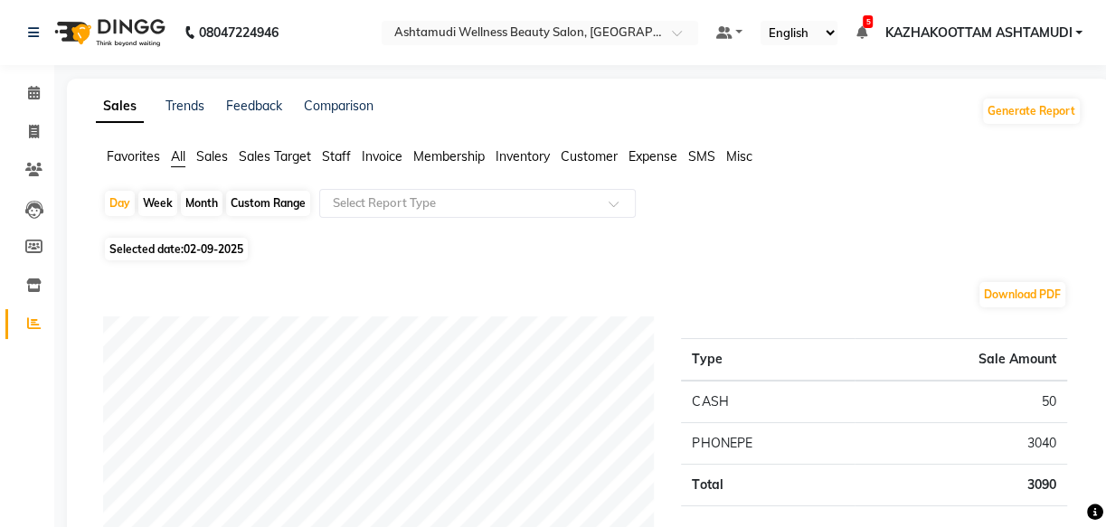
click at [217, 246] on span "02-09-2025" at bounding box center [214, 249] width 60 height 14
select select "9"
select select "2025"
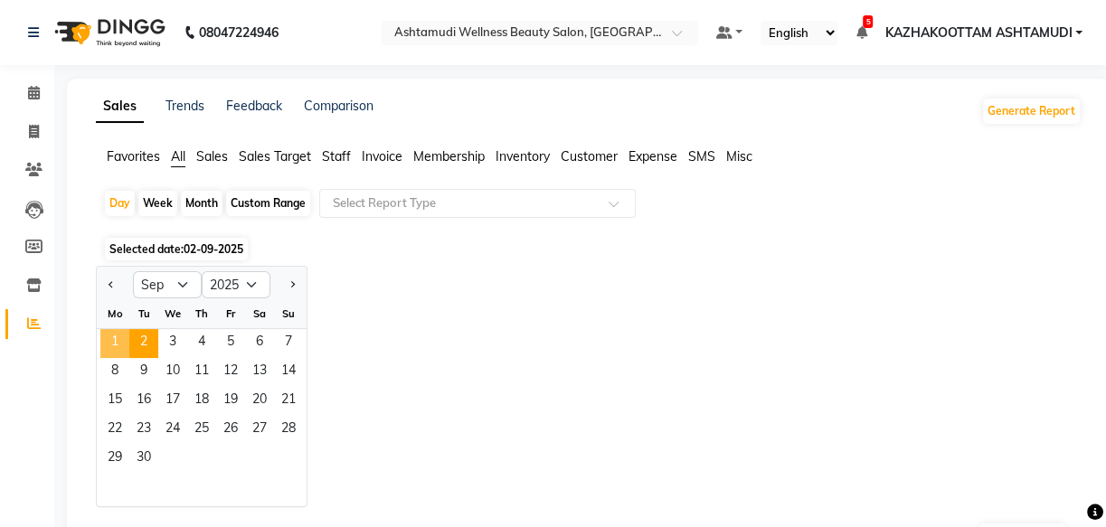
click at [117, 343] on span "1" at bounding box center [114, 343] width 29 height 29
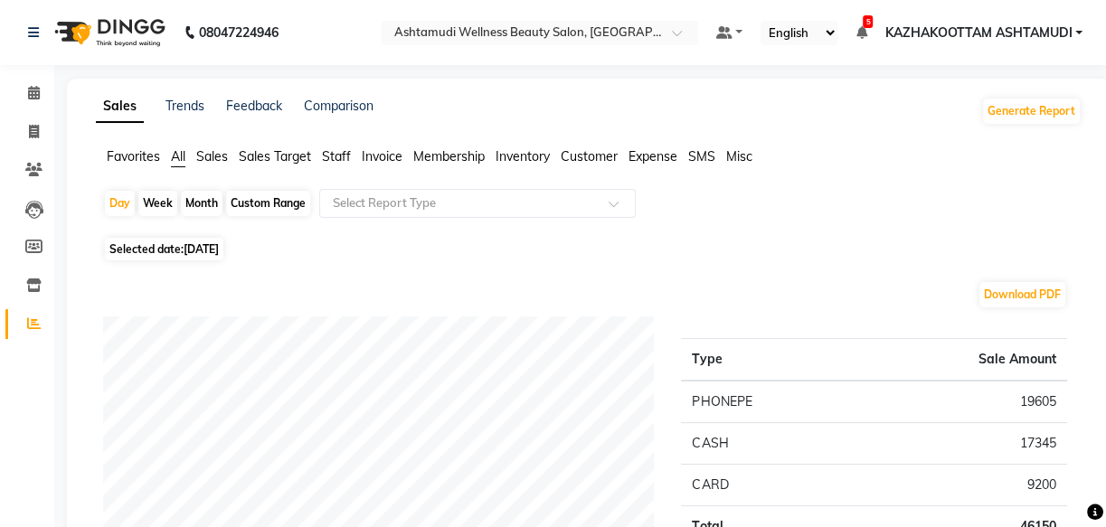
click at [332, 154] on span "Staff" at bounding box center [336, 156] width 29 height 16
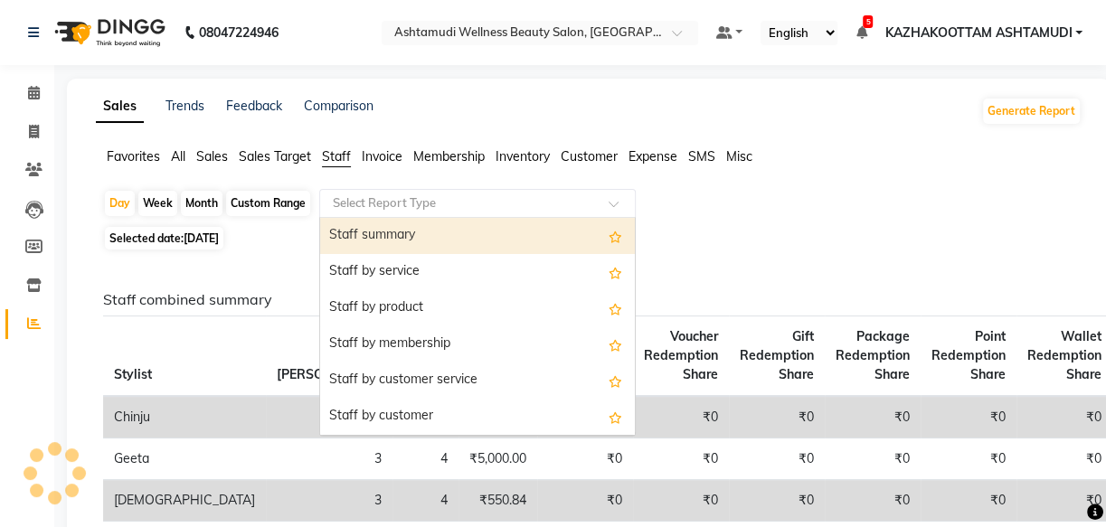
click at [370, 197] on input "text" at bounding box center [459, 203] width 260 height 18
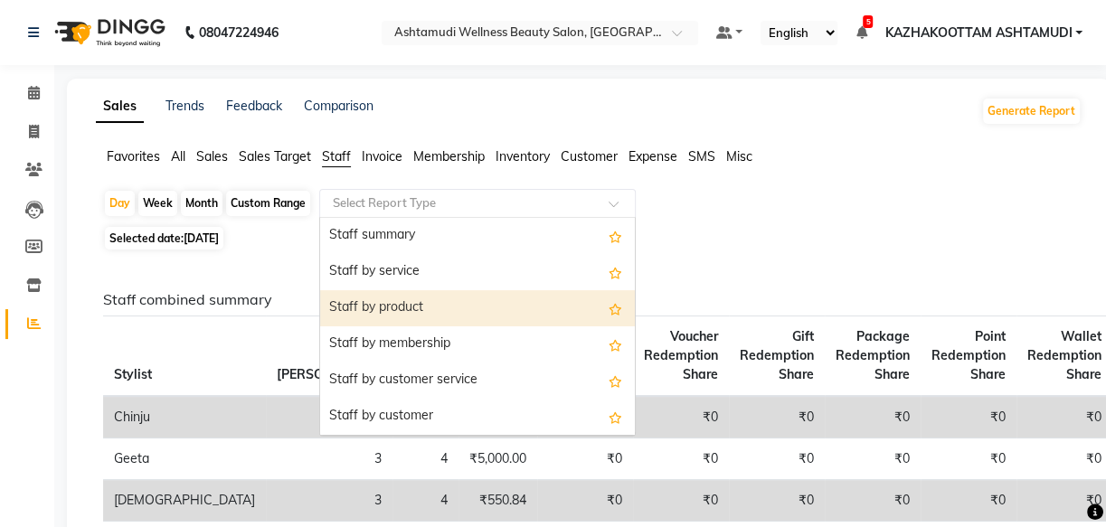
click at [420, 313] on div "Staff by product" at bounding box center [477, 308] width 315 height 36
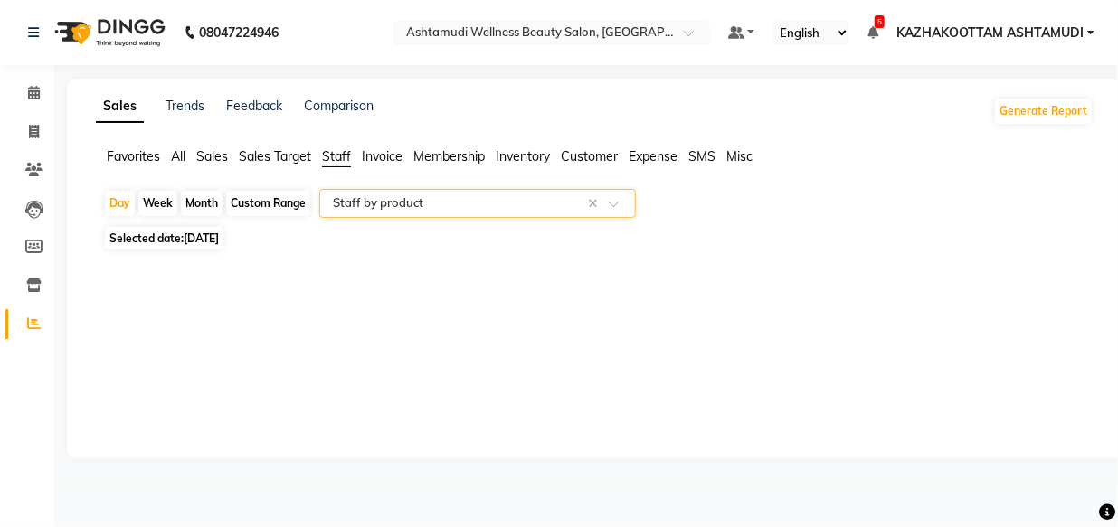
select select "full_report"
select select "csv"
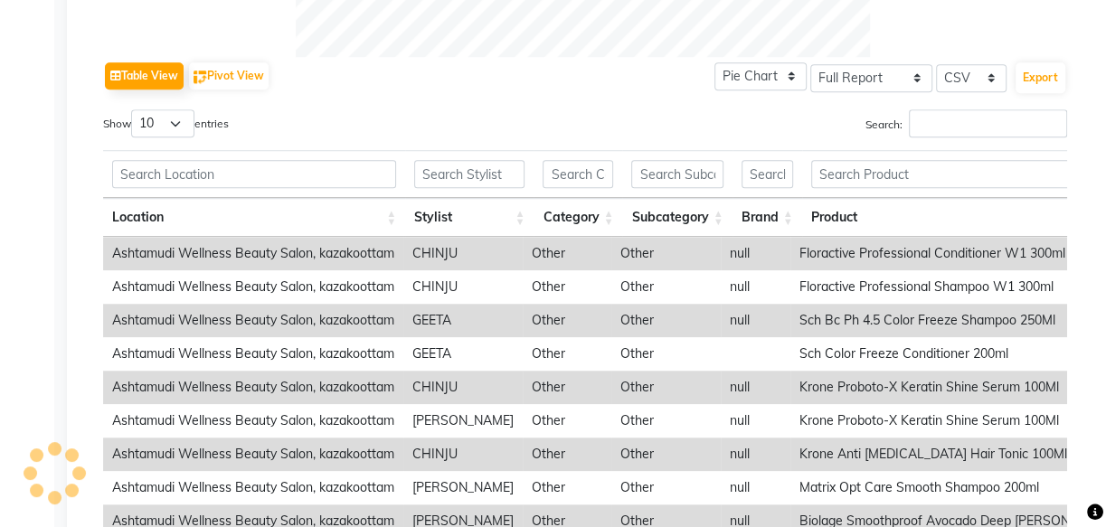
scroll to position [979, 0]
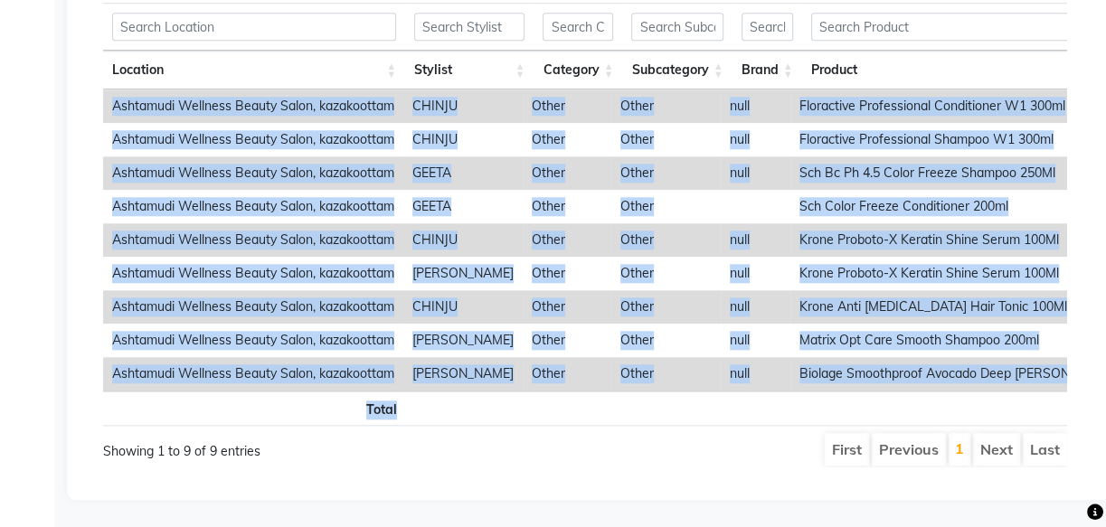
drag, startPoint x: 549, startPoint y: 378, endPoint x: 579, endPoint y: 378, distance: 29.8
click at [579, 379] on div "Location Stylist Category Subcategory Brand Product Sales Count Price Qty Disco…" at bounding box center [585, 214] width 964 height 434
click at [579, 363] on td "Other" at bounding box center [567, 373] width 89 height 33
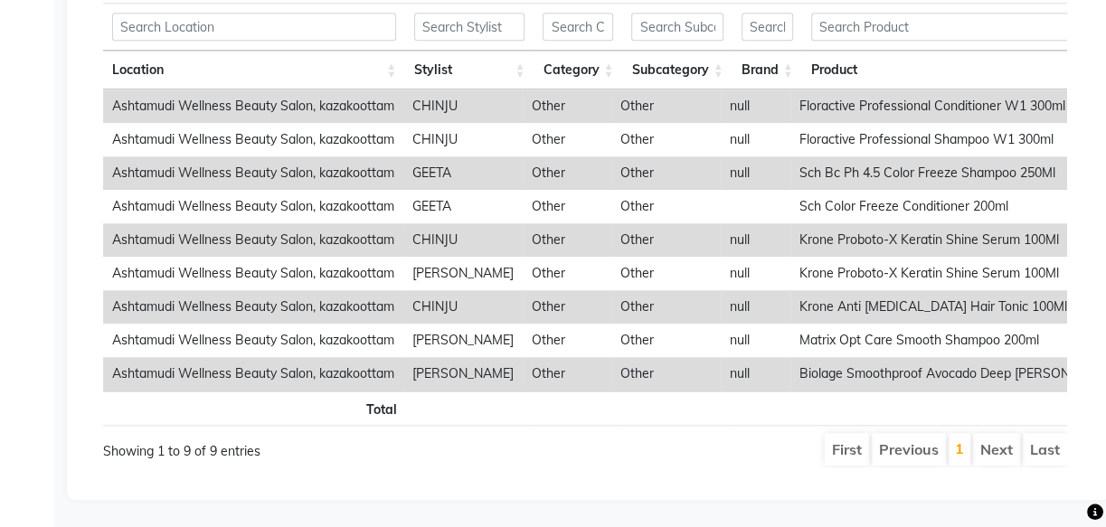
drag, startPoint x: 579, startPoint y: 361, endPoint x: 593, endPoint y: 360, distance: 14.5
click at [593, 360] on td "Other" at bounding box center [567, 373] width 89 height 33
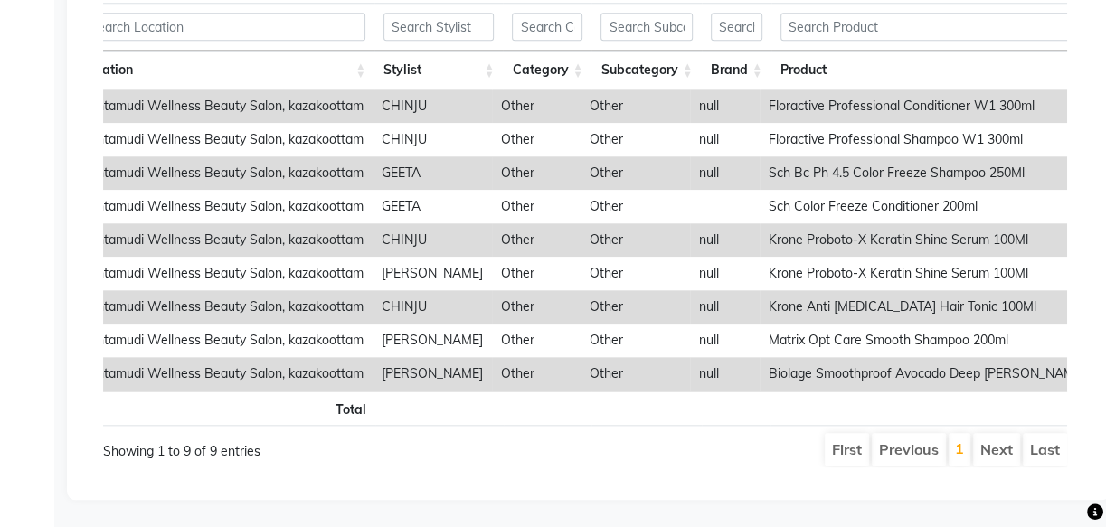
scroll to position [0, 0]
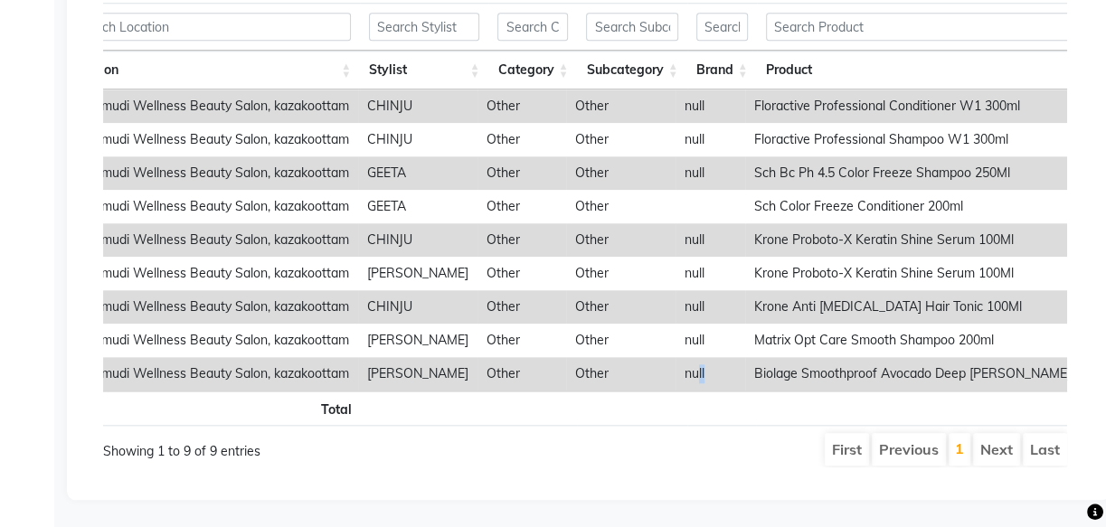
drag, startPoint x: 711, startPoint y: 361, endPoint x: 744, endPoint y: 363, distance: 33.5
click at [744, 363] on td "null" at bounding box center [710, 373] width 70 height 33
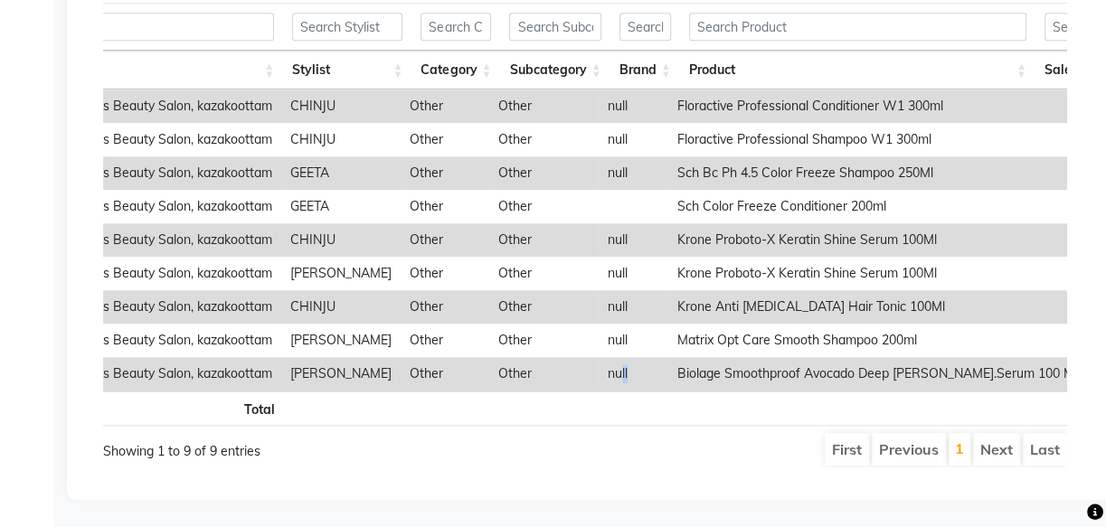
scroll to position [0, 128]
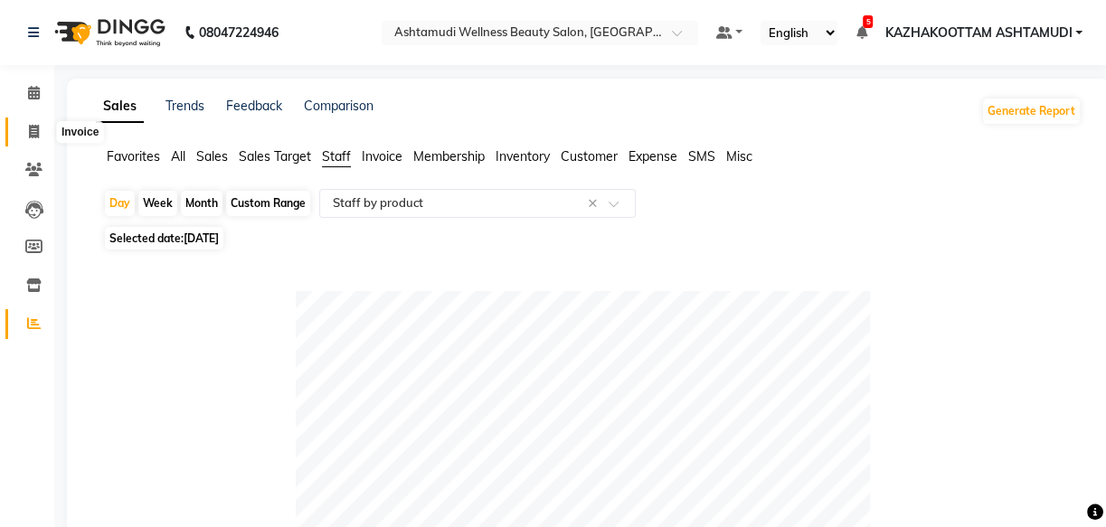
click at [33, 136] on icon at bounding box center [34, 132] width 10 height 14
select select "service"
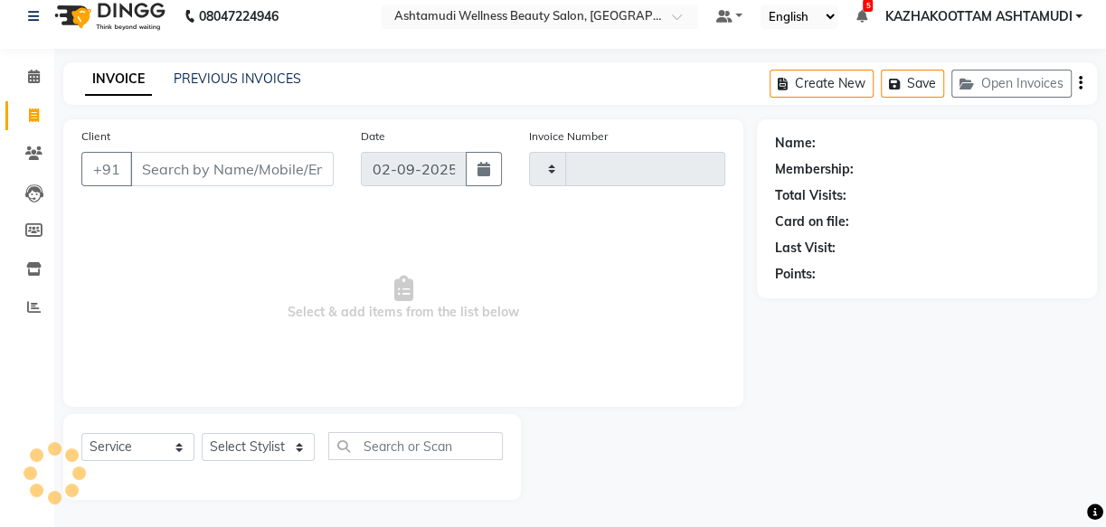
type input "3648"
select select "4662"
click at [38, 267] on icon at bounding box center [33, 269] width 15 height 14
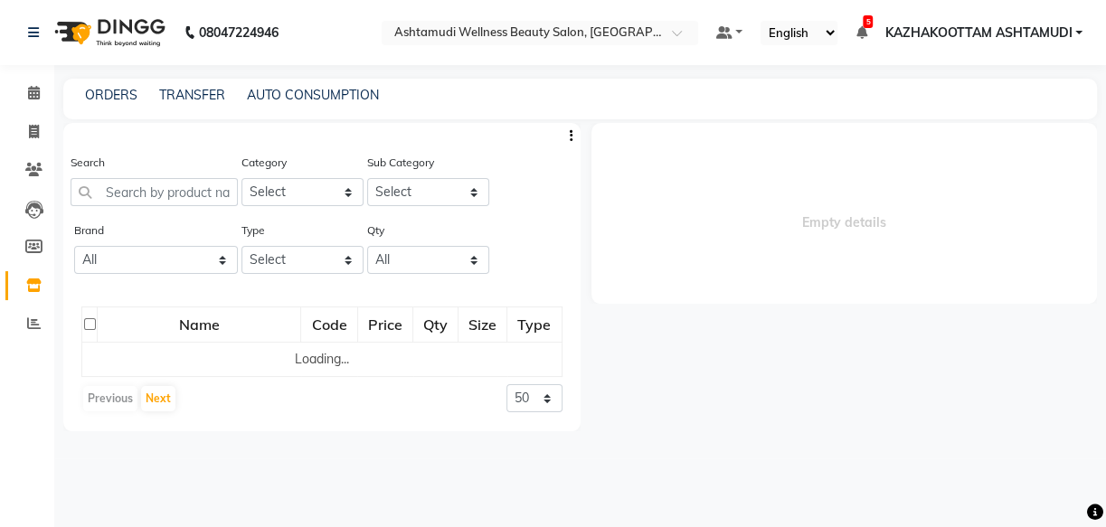
select select
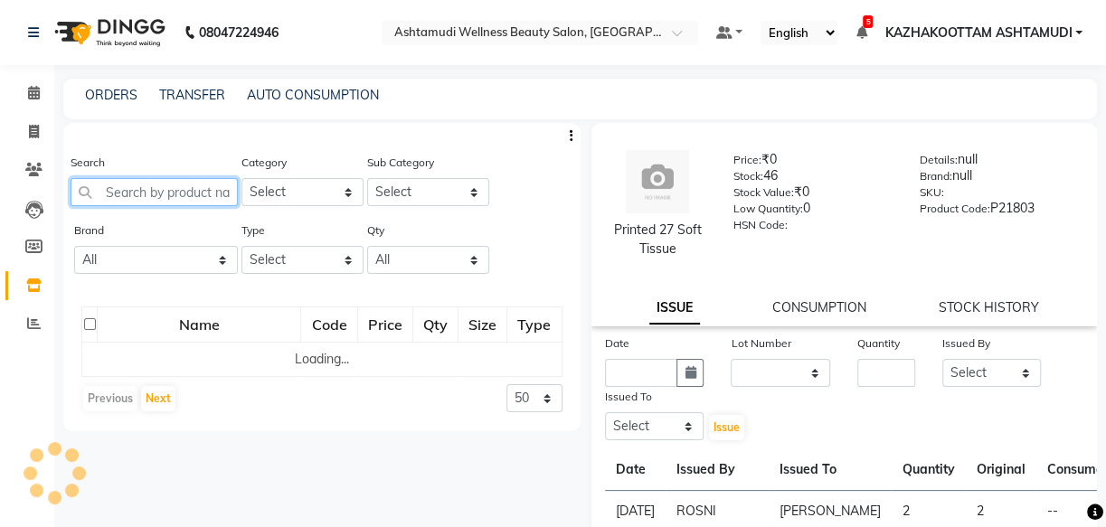
click at [184, 184] on input "text" at bounding box center [154, 192] width 167 height 28
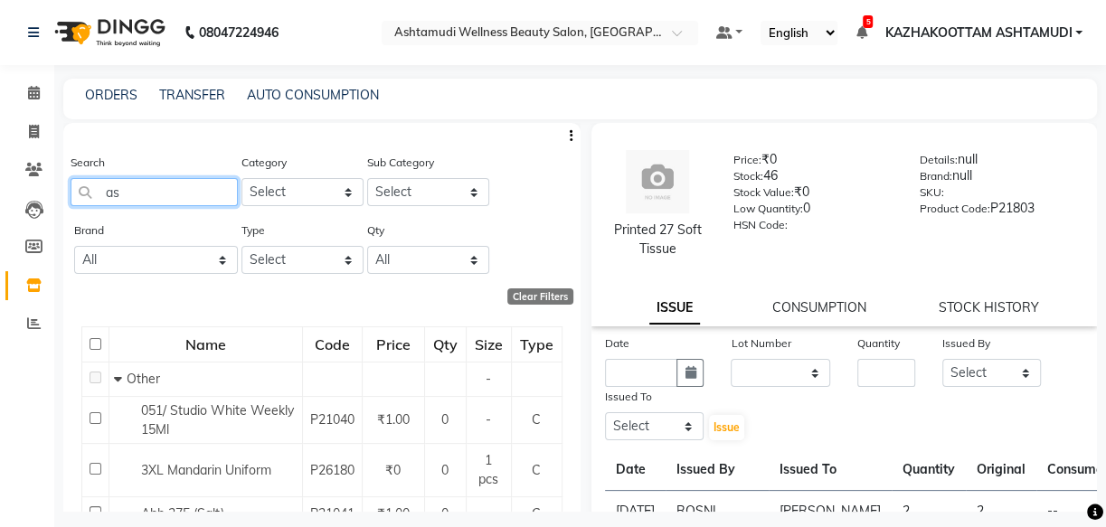
type input "a"
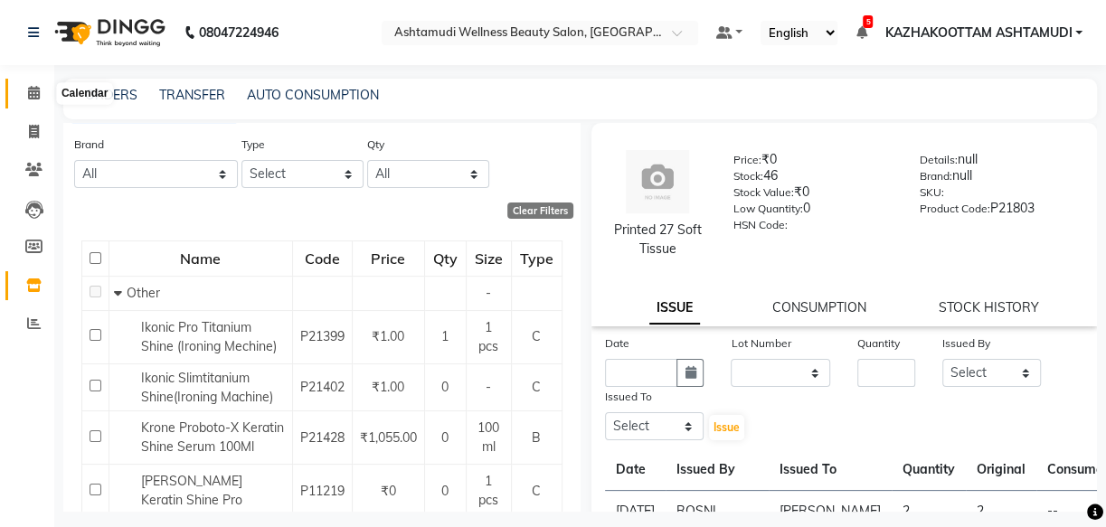
type input "shine"
drag, startPoint x: 27, startPoint y: 87, endPoint x: 60, endPoint y: 52, distance: 47.3
click at [28, 86] on icon at bounding box center [34, 93] width 12 height 14
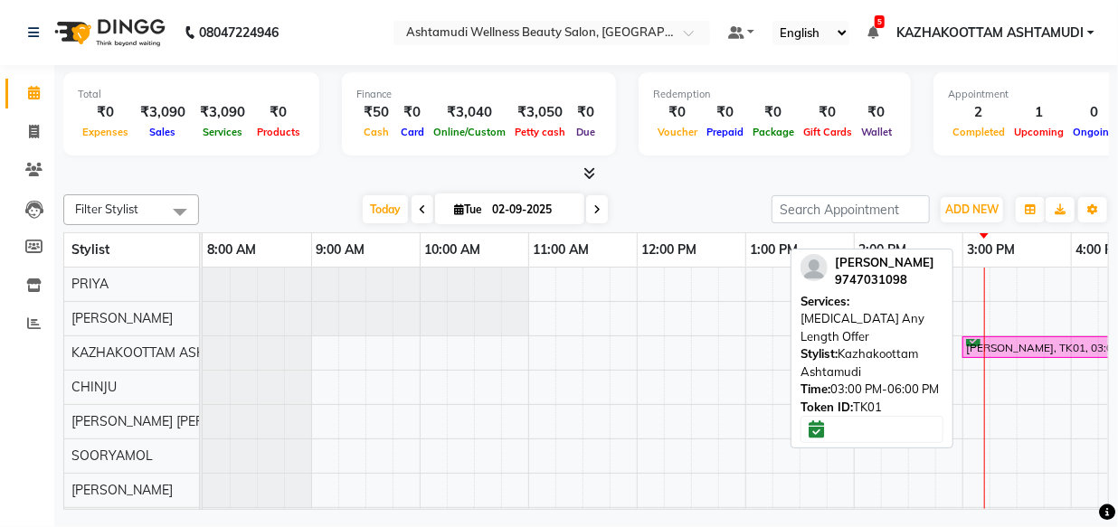
click at [1006, 353] on div "[PERSON_NAME], TK01, 03:00 PM-06:00 PM, [MEDICAL_DATA] Any Length Offer" at bounding box center [1124, 347] width 321 height 17
select select "6"
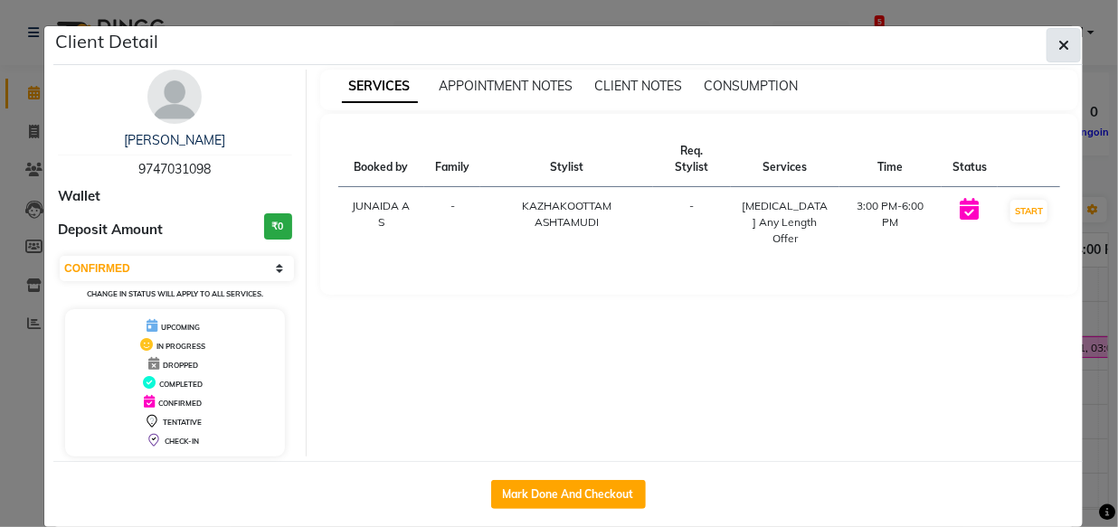
click at [1046, 40] on button "button" at bounding box center [1063, 45] width 34 height 34
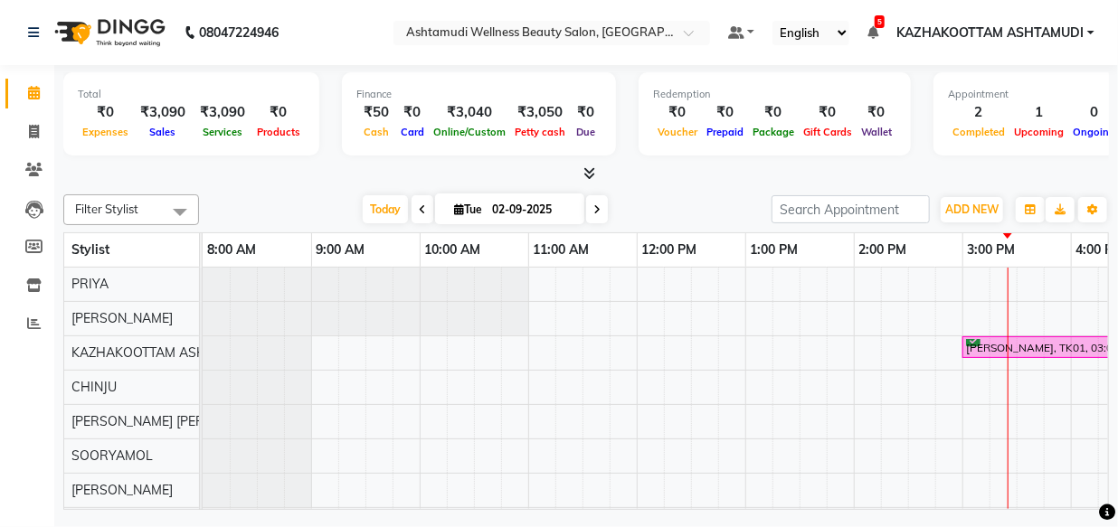
click at [686, 184] on div "Total ₹0 Expenses ₹3,090 Sales ₹3,090 Services ₹0 Products Finance ₹50 Cash ₹0 …" at bounding box center [585, 289] width 1063 height 449
click at [39, 128] on span at bounding box center [34, 132] width 32 height 21
select select "service"
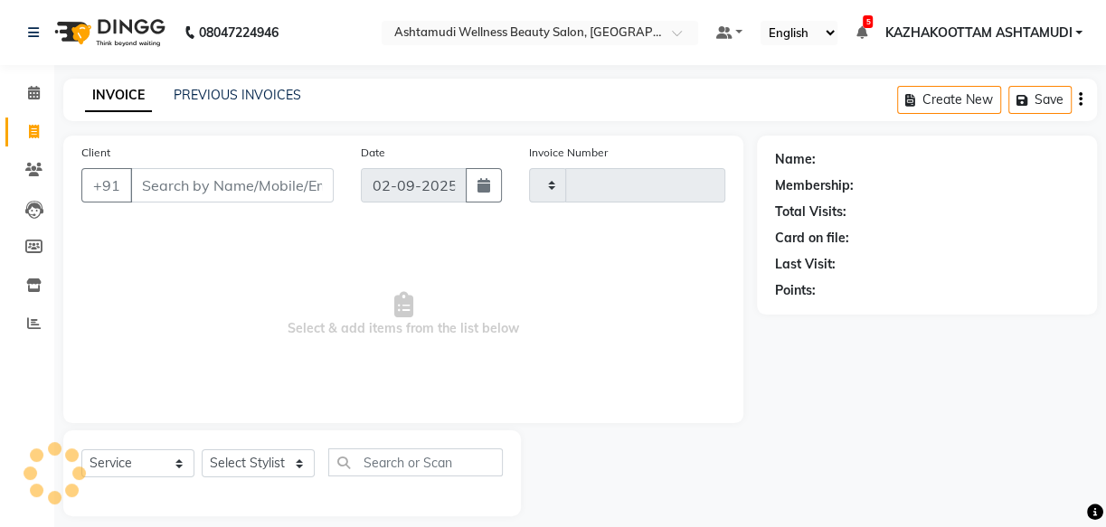
type input "3648"
select select "4662"
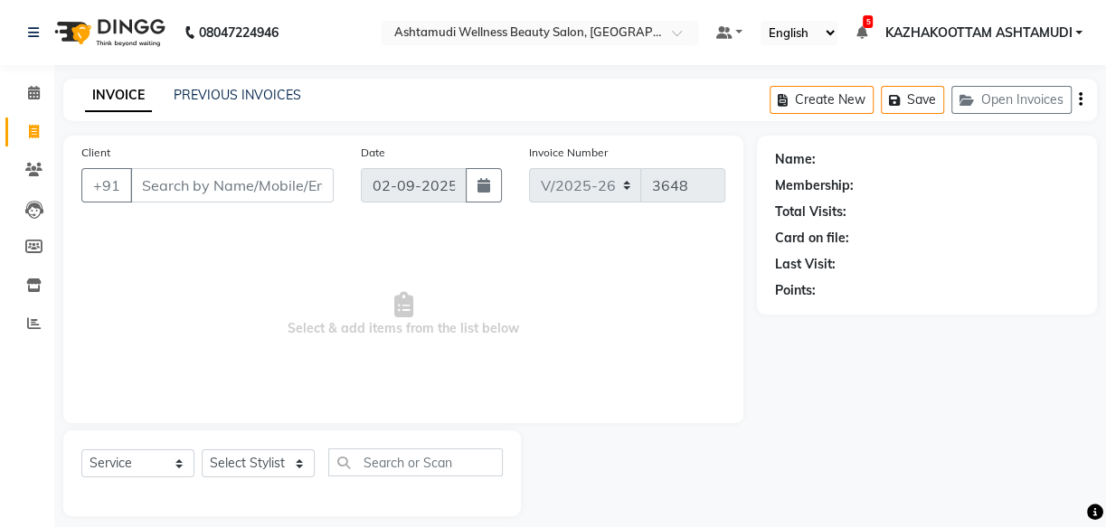
click at [278, 175] on input "Client" at bounding box center [231, 185] width 203 height 34
type input "9895450668"
click at [269, 181] on span "Add Client" at bounding box center [286, 185] width 71 height 18
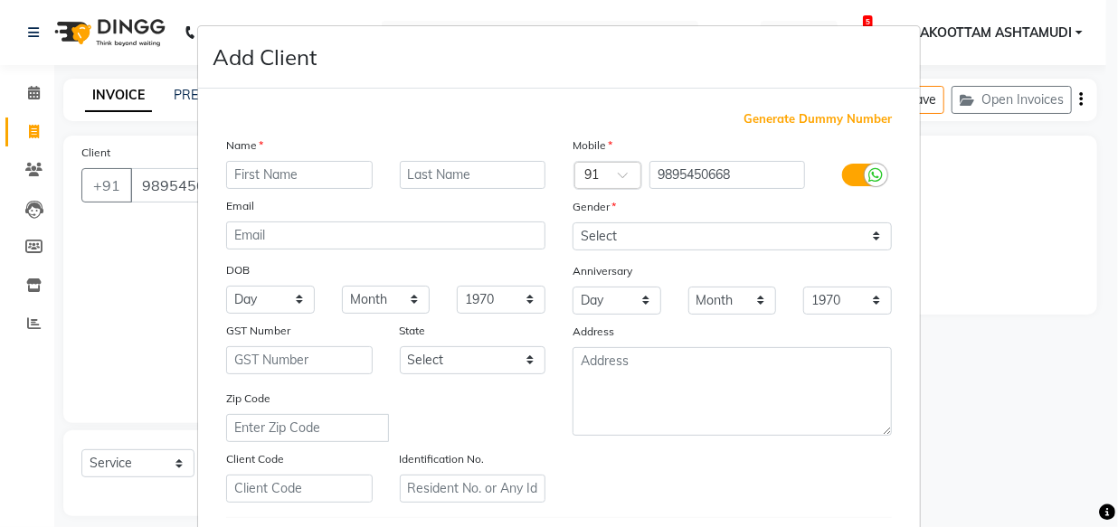
click at [256, 167] on input "text" at bounding box center [299, 175] width 146 height 28
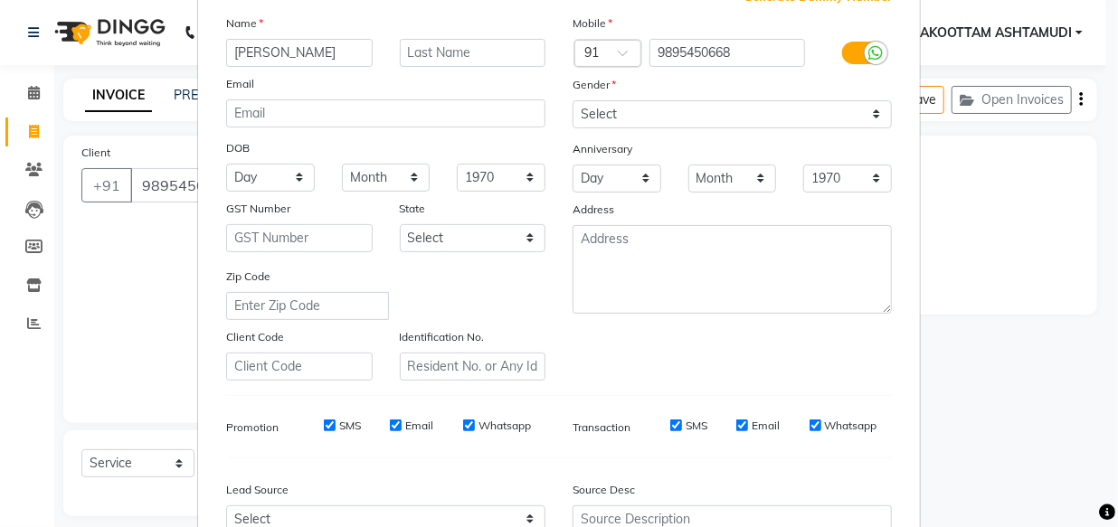
scroll to position [313, 0]
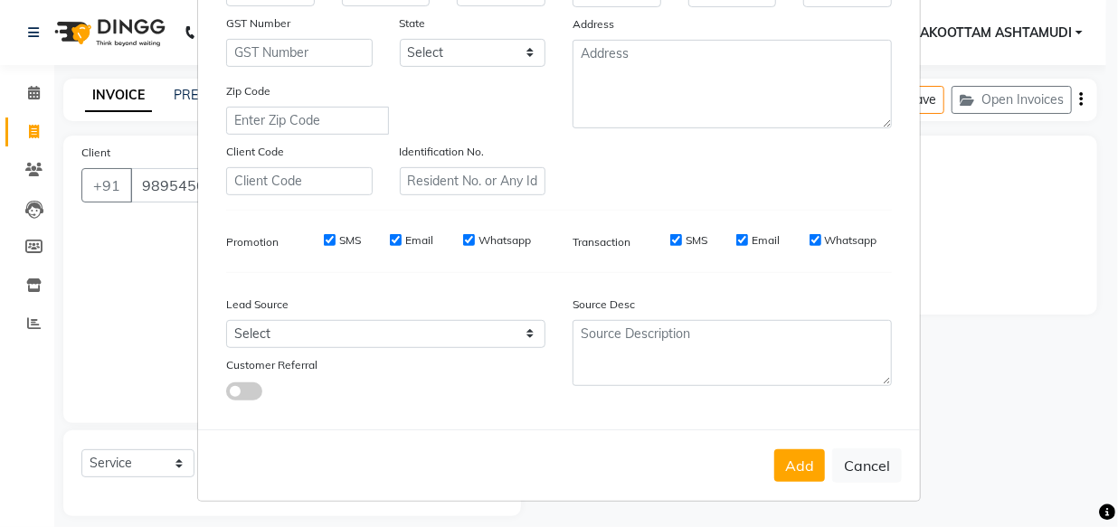
type input "greeshma"
click at [349, 335] on select "Select Walk-in Referral Internet Friend Word of Mouth Advertisement Facebook Ju…" at bounding box center [385, 334] width 319 height 28
select select "31508"
click at [226, 320] on select "Select Walk-in Referral Internet Friend Word of Mouth Advertisement Facebook Ju…" at bounding box center [385, 334] width 319 height 28
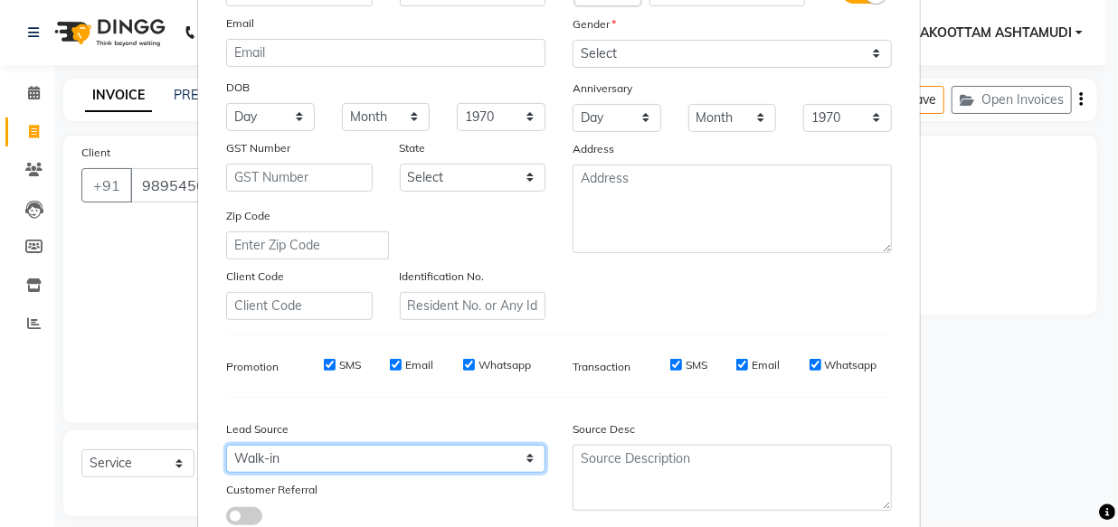
scroll to position [66, 0]
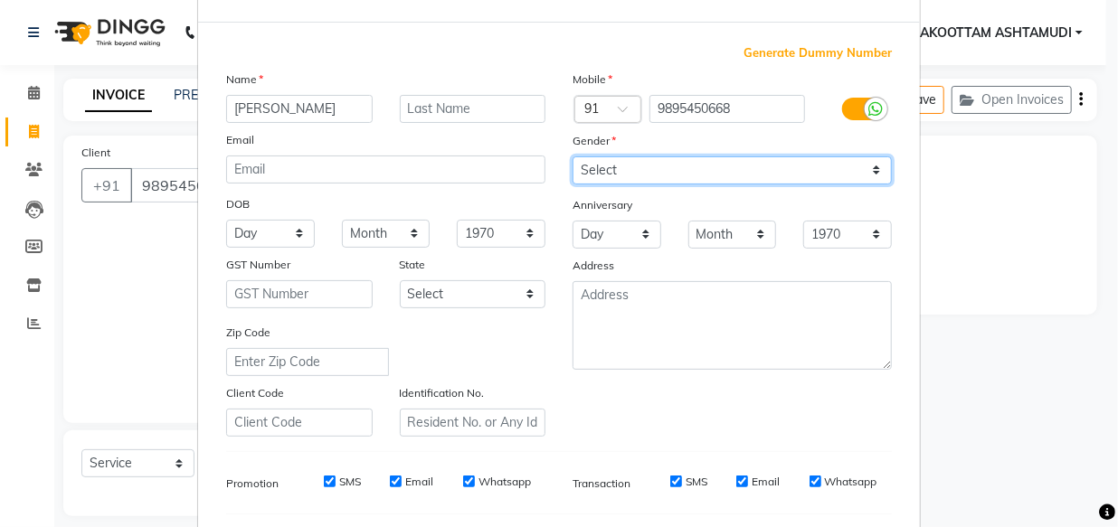
click at [653, 158] on select "Select Male Female Other Prefer Not To Say" at bounding box center [731, 170] width 319 height 28
select select "female"
click at [572, 156] on select "Select Male Female Other Prefer Not To Say" at bounding box center [731, 170] width 319 height 28
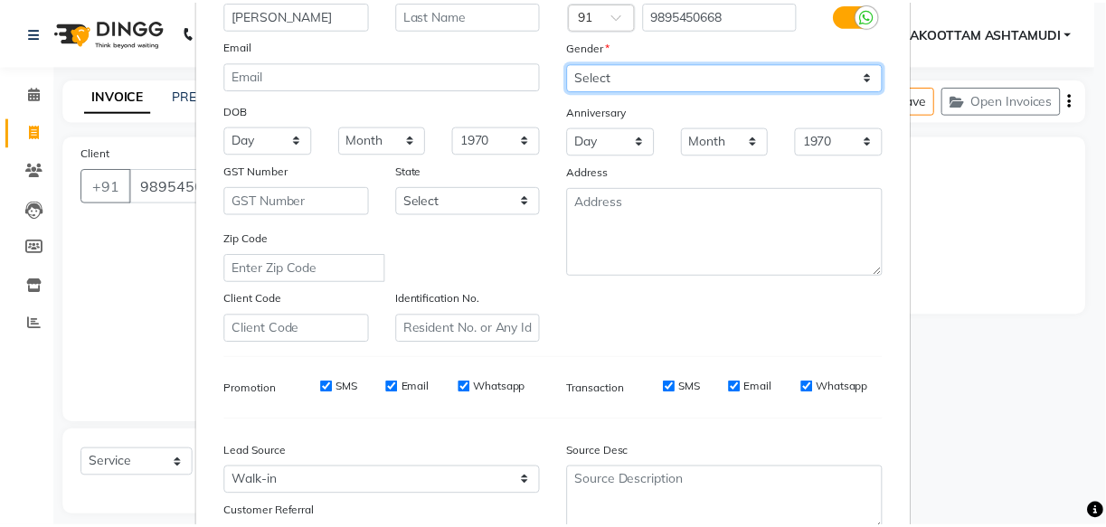
scroll to position [313, 0]
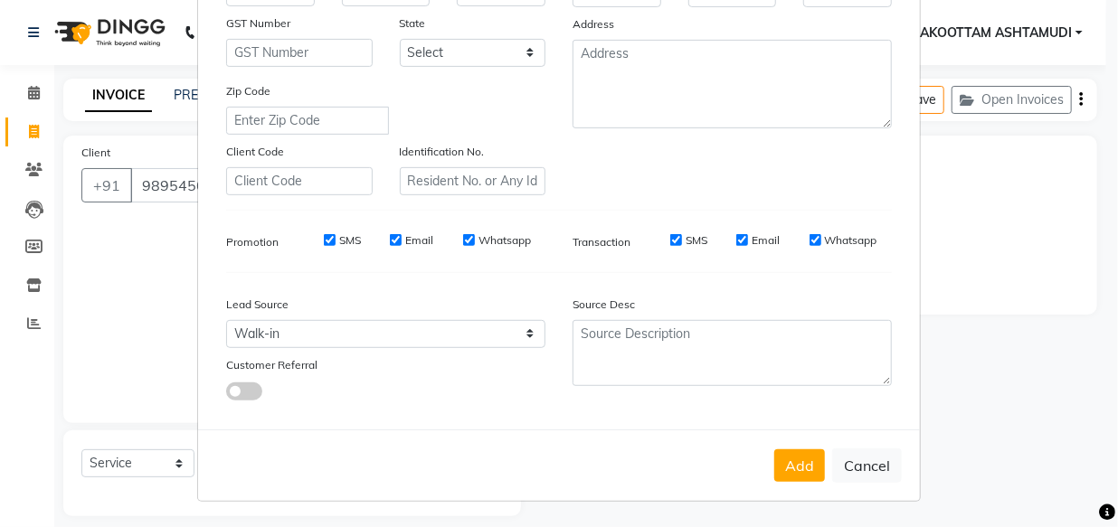
click at [762, 452] on div "Add Cancel" at bounding box center [559, 464] width 722 height 71
click at [804, 472] on button "Add" at bounding box center [799, 465] width 51 height 33
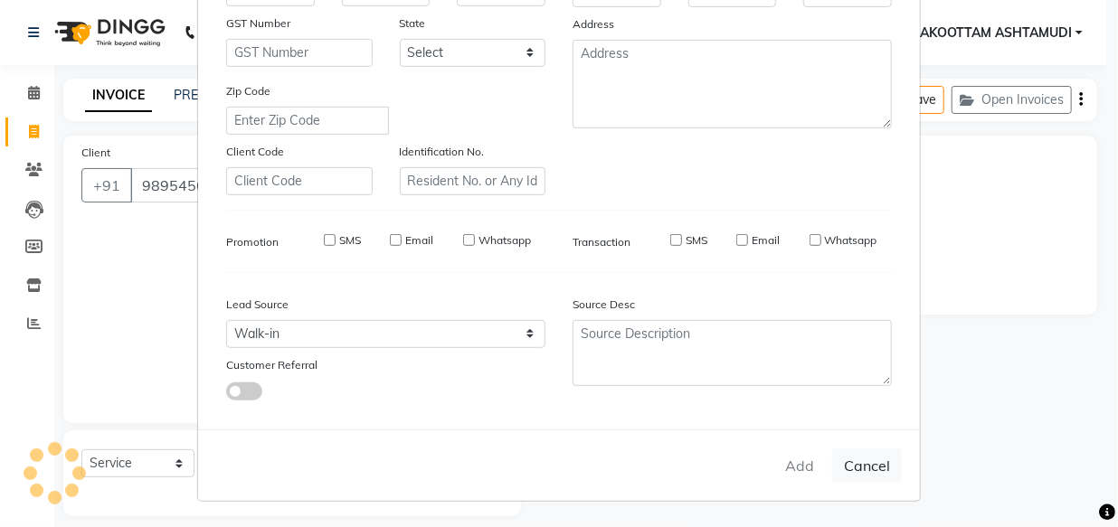
select select
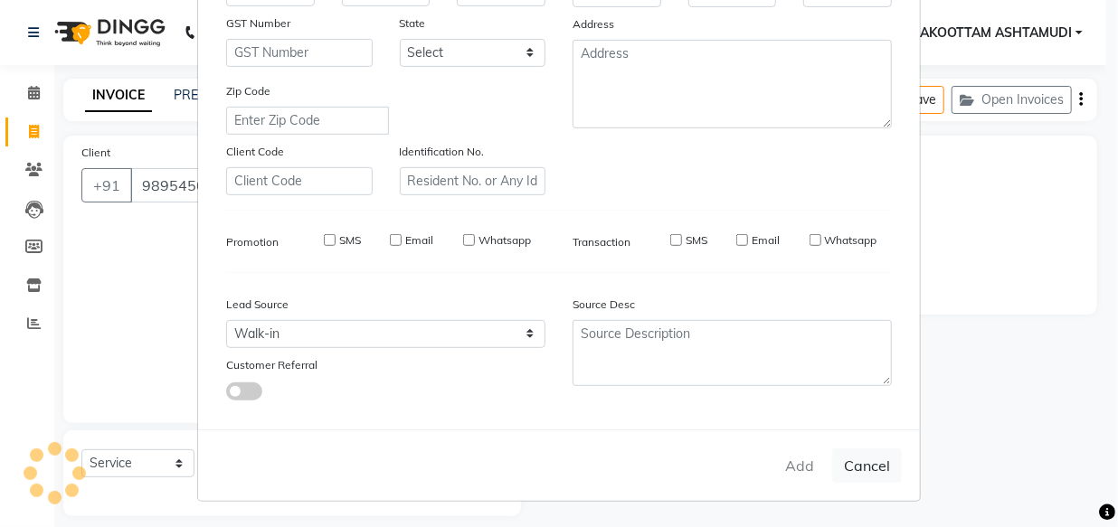
select select
checkbox input "false"
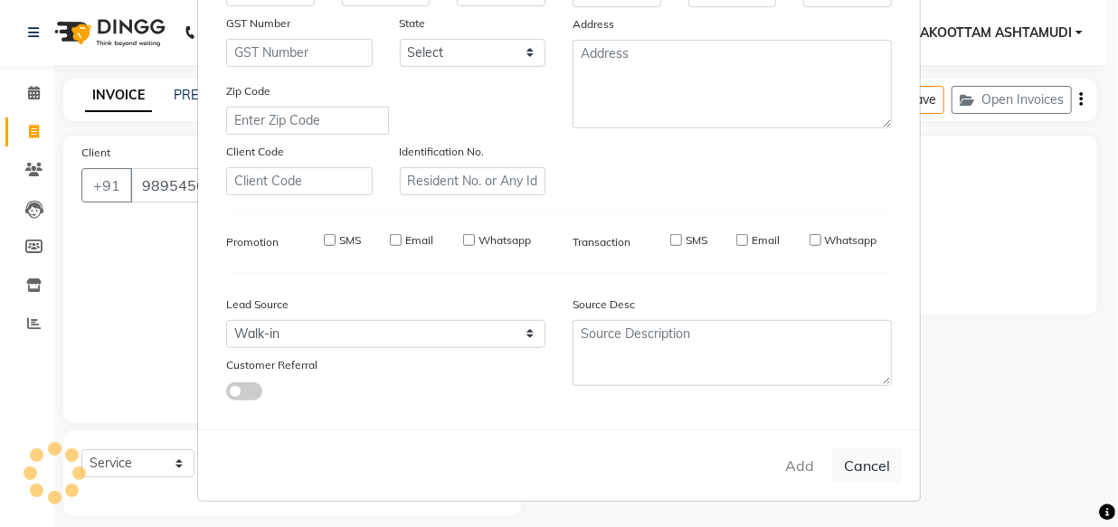
checkbox input "false"
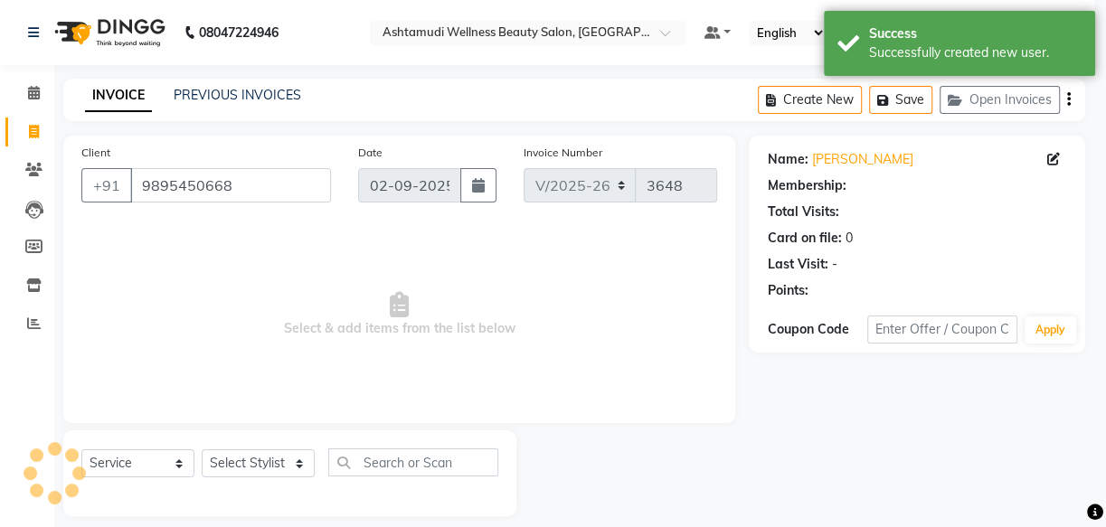
select select "1: Object"
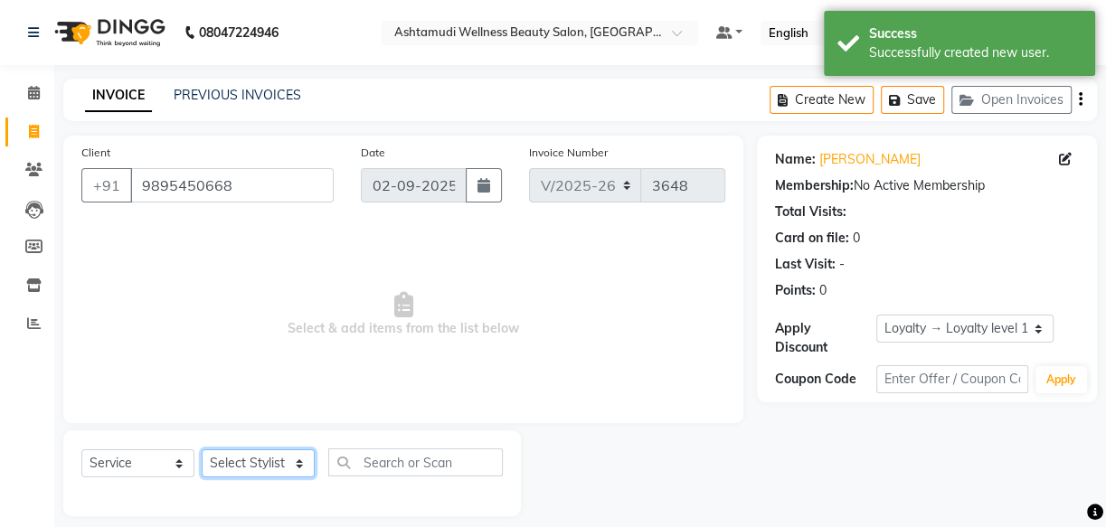
click at [276, 467] on select "Select Stylist Arya CHINJU GEETA KAZHAKOOTTAM ASHTAMUDI KRISHNA LEKSHMI MADONNA…" at bounding box center [258, 463] width 113 height 28
select select "49525"
click at [202, 449] on select "Select Stylist Arya CHINJU GEETA KAZHAKOOTTAM ASHTAMUDI KRISHNA LEKSHMI MADONNA…" at bounding box center [258, 463] width 113 height 28
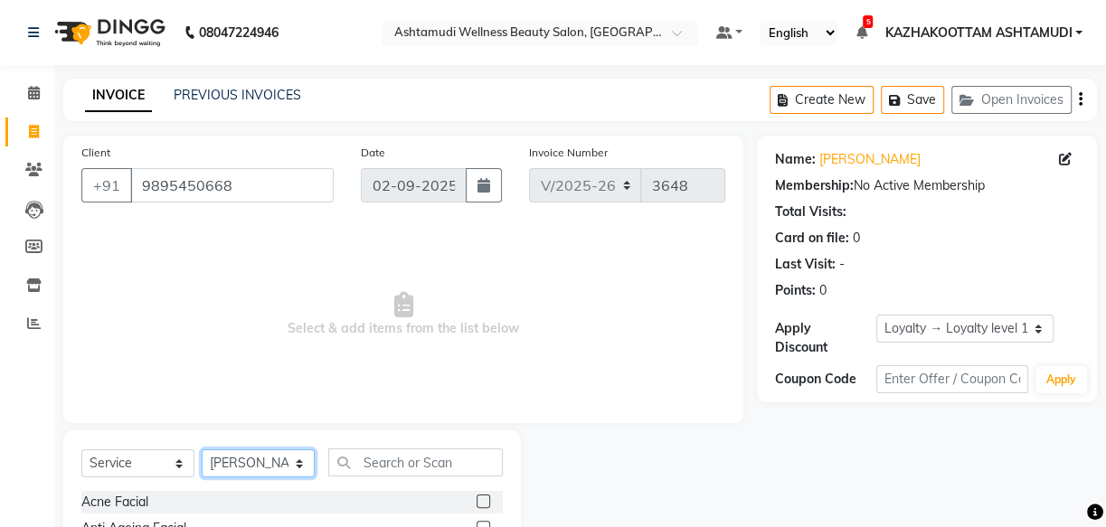
click at [202, 449] on select "Select Stylist Arya CHINJU GEETA KAZHAKOOTTAM ASHTAMUDI KRISHNA LEKSHMI MADONNA…" at bounding box center [258, 463] width 113 height 28
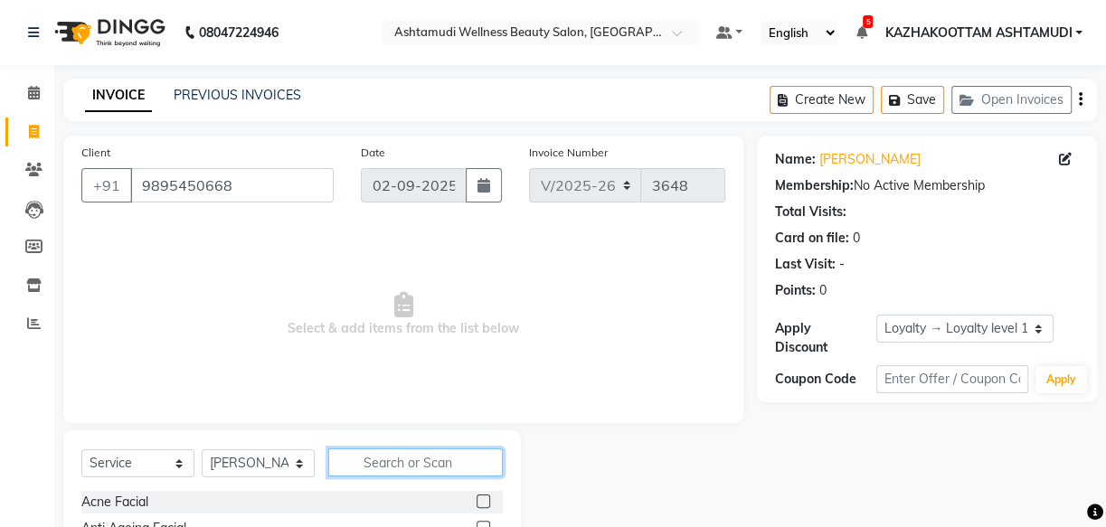
click at [348, 457] on input "text" at bounding box center [415, 462] width 175 height 28
click at [375, 456] on input "text" at bounding box center [415, 462] width 175 height 28
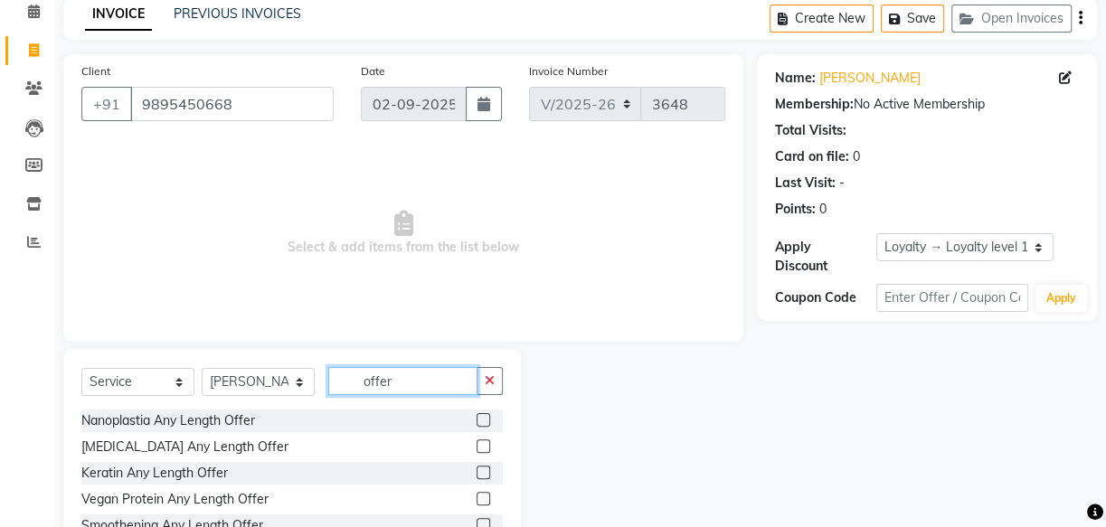
scroll to position [81, 0]
type input "offer"
click at [486, 419] on label at bounding box center [483, 420] width 14 height 14
click at [486, 419] on input "checkbox" at bounding box center [482, 421] width 12 height 12
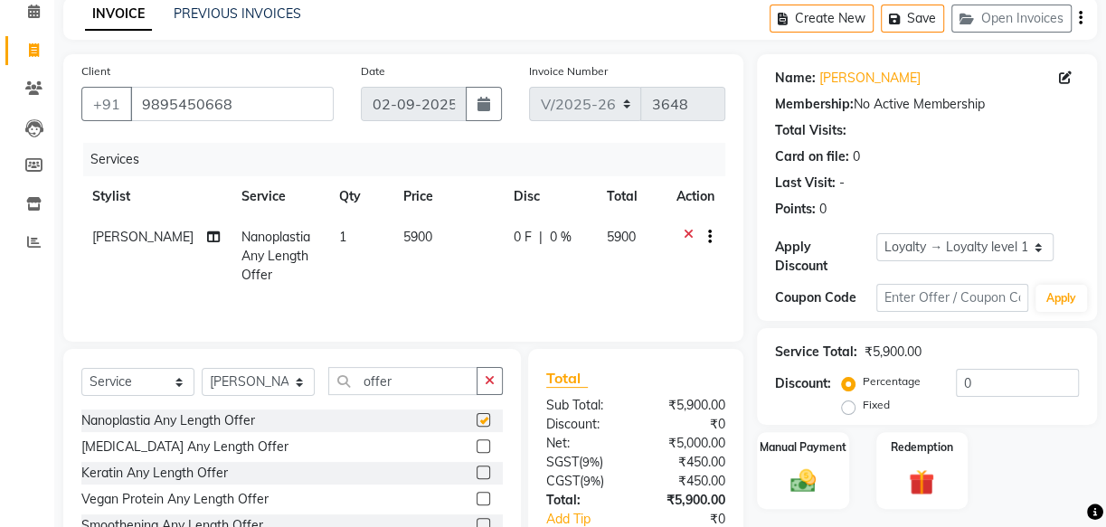
checkbox input "false"
drag, startPoint x: 438, startPoint y: 391, endPoint x: 317, endPoint y: 388, distance: 120.3
click at [317, 388] on div "Select Service Product Membership Package Voucher Prepaid Gift Card Select Styl…" at bounding box center [291, 388] width 421 height 42
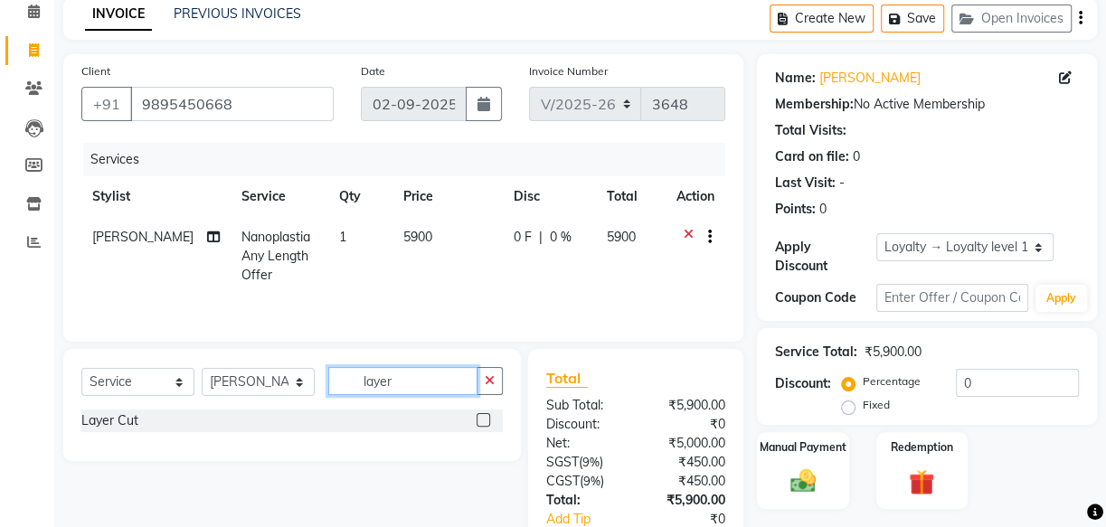
type input "layer"
drag, startPoint x: 499, startPoint y: 418, endPoint x: 482, endPoint y: 419, distance: 17.2
click at [492, 419] on div at bounding box center [489, 421] width 26 height 23
click at [482, 419] on label at bounding box center [483, 420] width 14 height 14
click at [482, 419] on input "checkbox" at bounding box center [482, 421] width 12 height 12
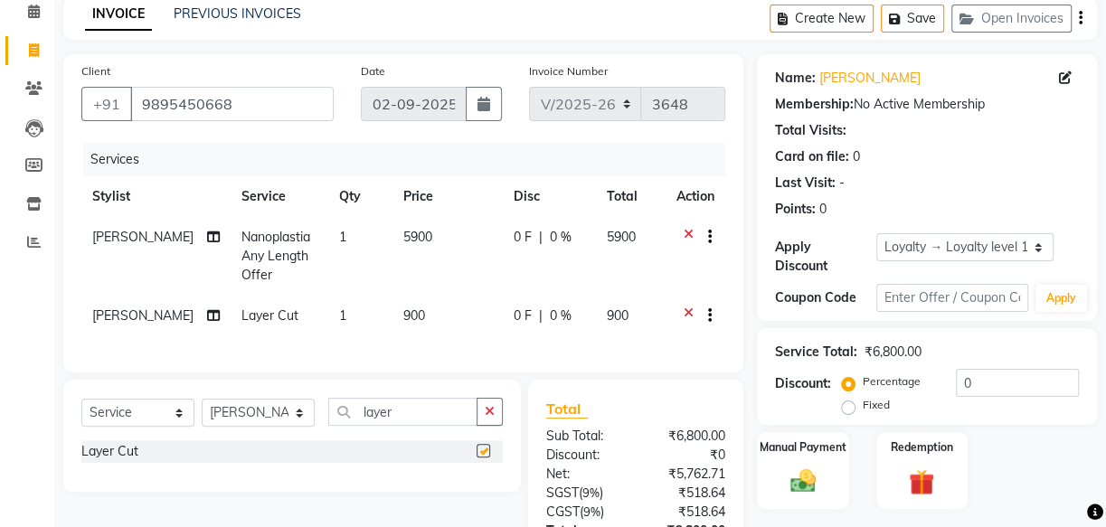
checkbox input "false"
drag, startPoint x: 416, startPoint y: 420, endPoint x: 259, endPoint y: 412, distance: 157.5
click at [259, 412] on div "Select Service Product Membership Package Voucher Prepaid Gift Card Select Styl…" at bounding box center [291, 419] width 421 height 42
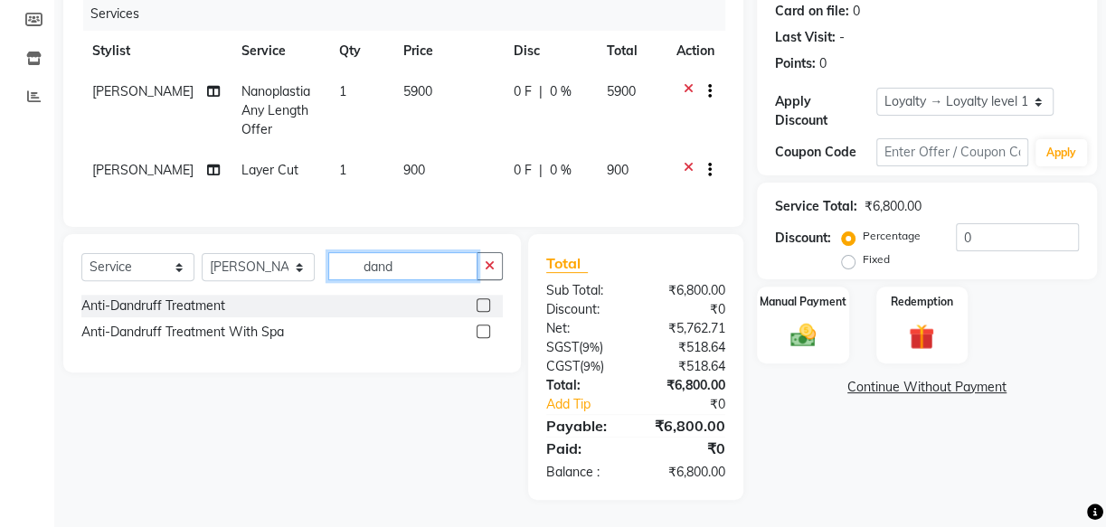
scroll to position [240, 0]
type input "dand"
click at [485, 302] on label at bounding box center [483, 305] width 14 height 14
click at [485, 302] on input "checkbox" at bounding box center [482, 306] width 12 height 12
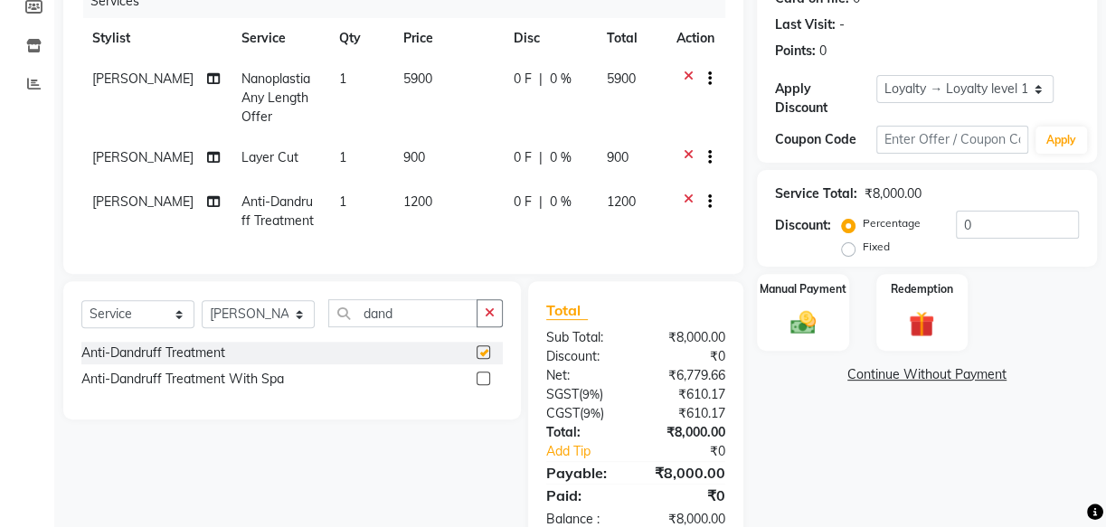
checkbox input "false"
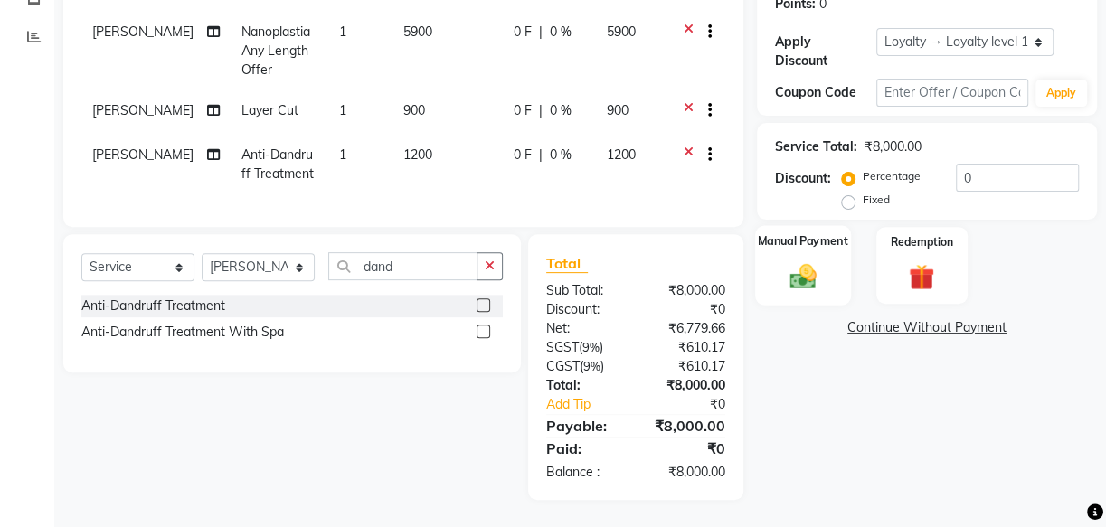
click at [807, 241] on div "Manual Payment" at bounding box center [803, 265] width 96 height 80
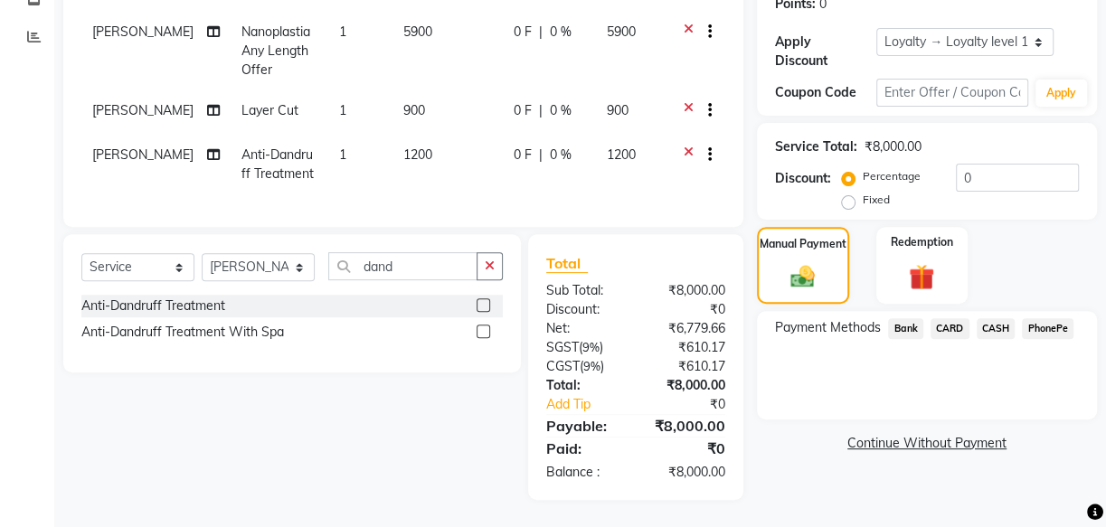
click at [949, 318] on span "CARD" at bounding box center [949, 328] width 39 height 21
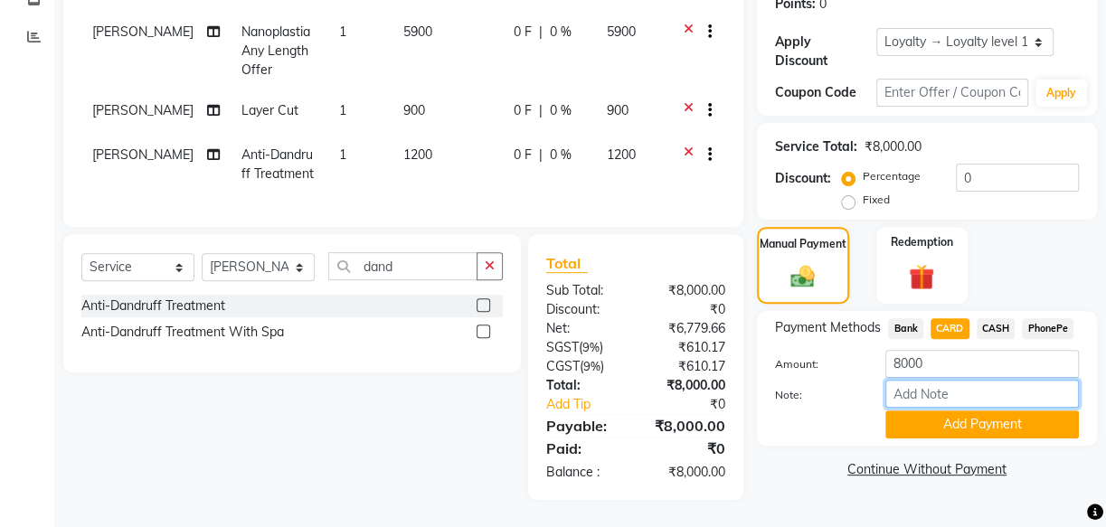
click at [956, 380] on input "Note:" at bounding box center [981, 394] width 193 height 28
type input "arya"
click at [751, 187] on div "Client +91 9895450668 Date 02-09-2025 Invoice Number V/2025 V/2025-26 3648 Serv…" at bounding box center [403, 174] width 707 height 651
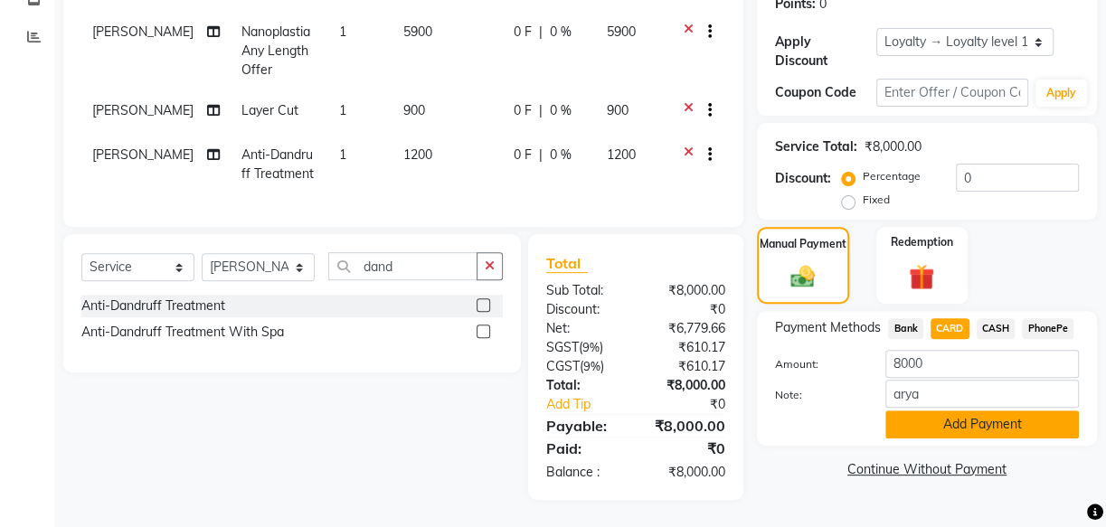
click at [960, 413] on button "Add Payment" at bounding box center [981, 424] width 193 height 28
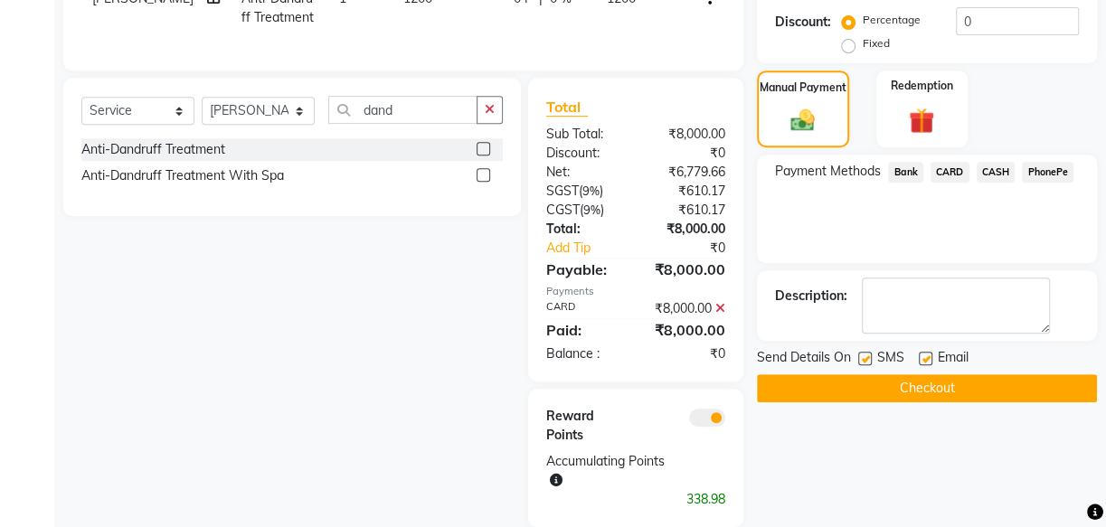
scroll to position [464, 0]
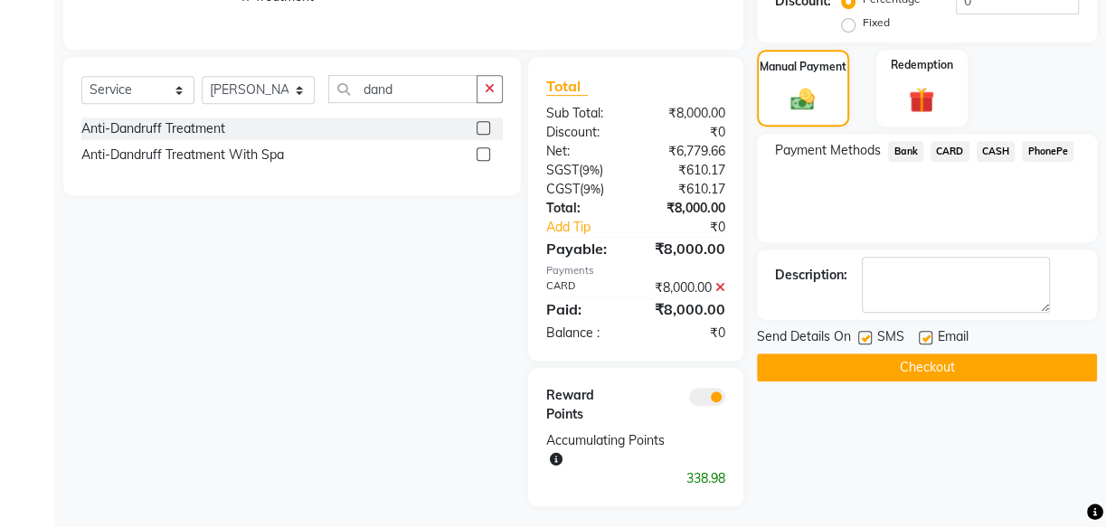
click at [922, 338] on label at bounding box center [926, 338] width 14 height 14
click at [922, 338] on input "checkbox" at bounding box center [925, 339] width 12 height 12
checkbox input "false"
click at [865, 338] on label at bounding box center [865, 338] width 14 height 14
click at [865, 338] on input "checkbox" at bounding box center [864, 339] width 12 height 12
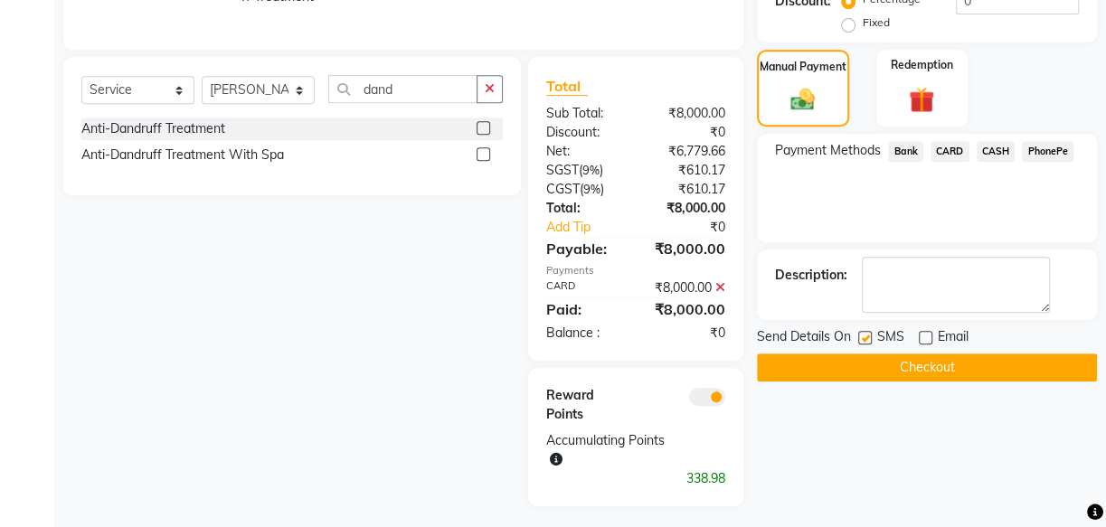
checkbox input "false"
click at [941, 365] on button "Checkout" at bounding box center [927, 368] width 340 height 28
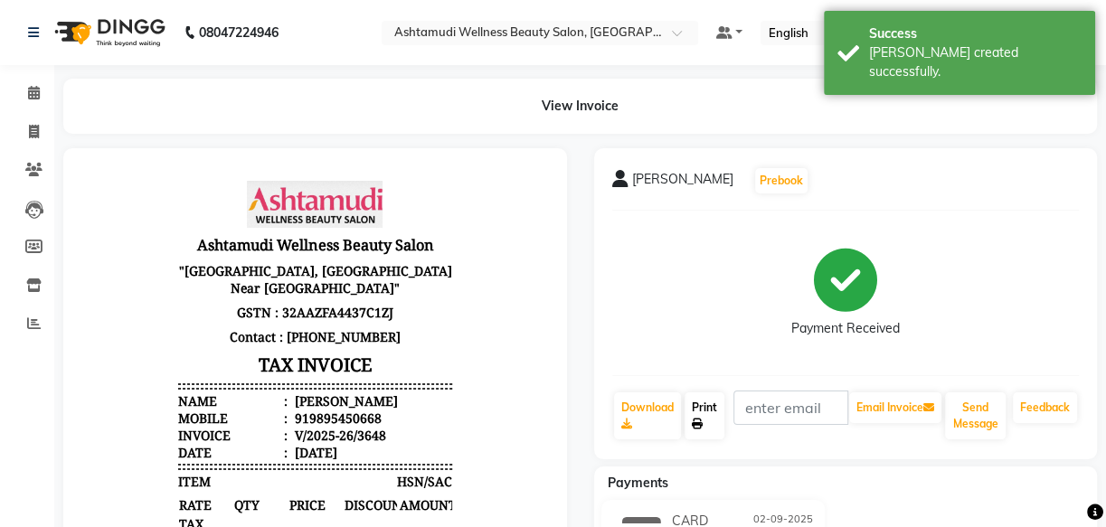
click at [712, 423] on link "Print" at bounding box center [704, 415] width 40 height 47
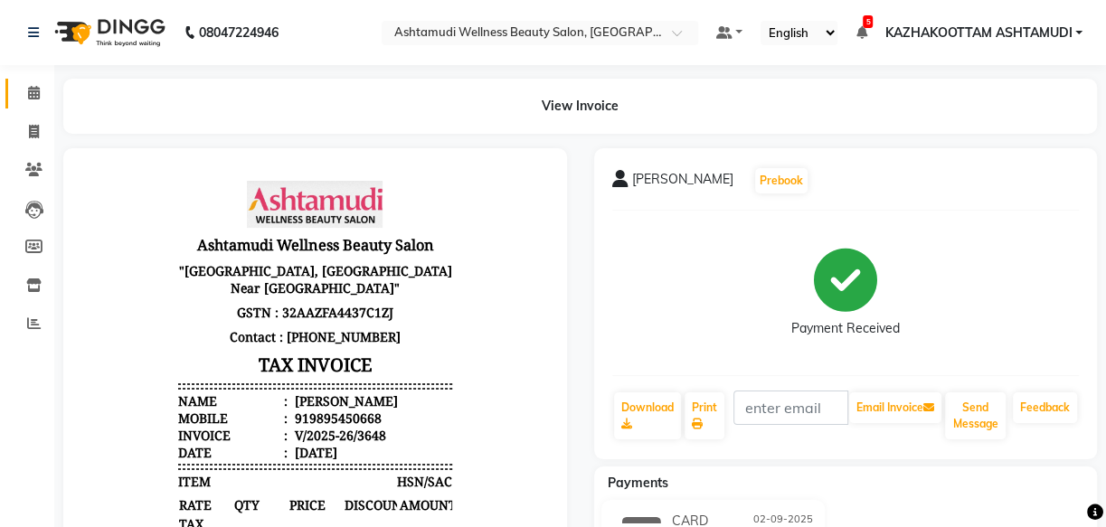
click at [42, 105] on link "Calendar" at bounding box center [26, 94] width 43 height 30
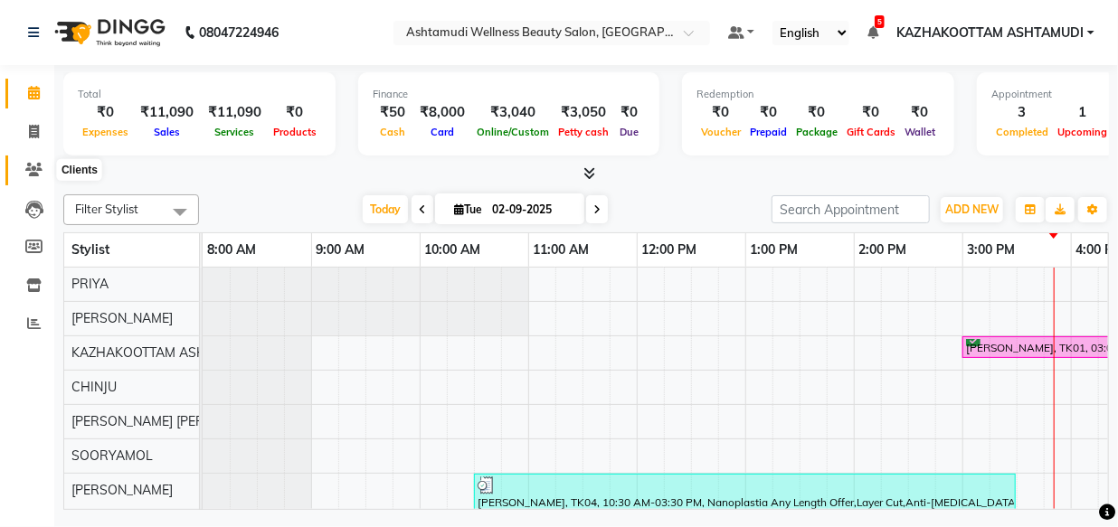
click at [27, 163] on icon at bounding box center [33, 170] width 17 height 14
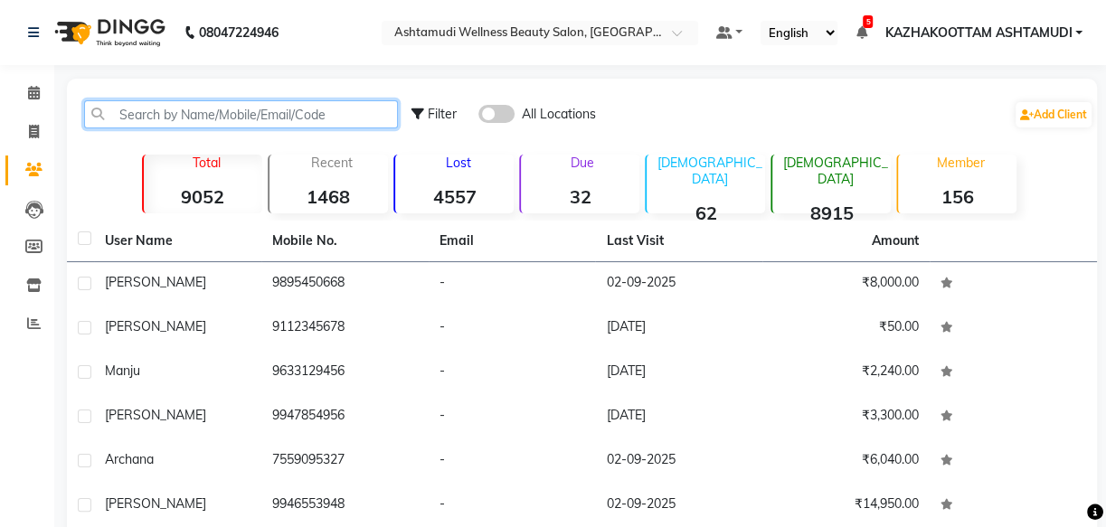
click at [269, 100] on input "text" at bounding box center [241, 114] width 314 height 28
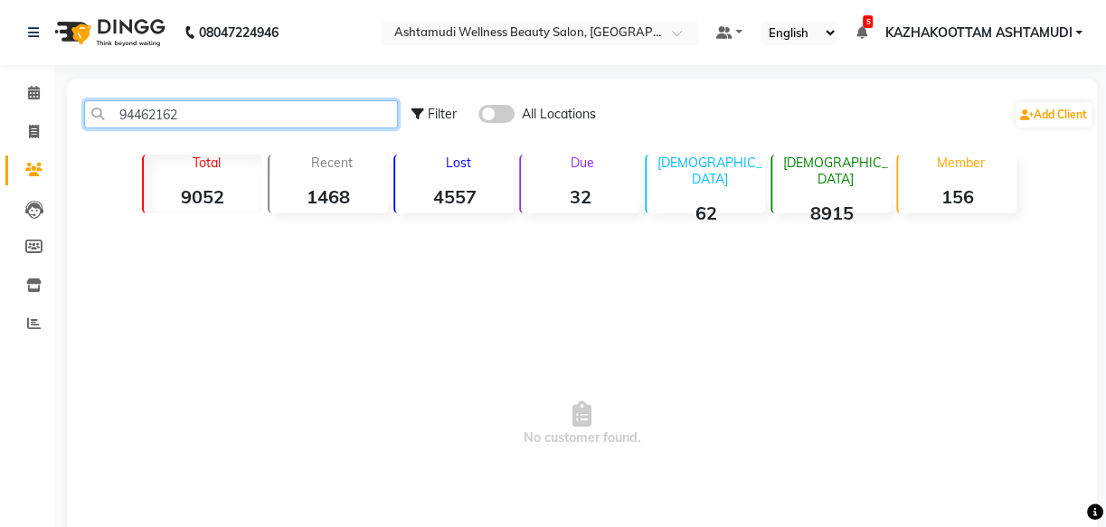
type input "94462162"
click at [500, 108] on span at bounding box center [496, 114] width 36 height 18
click at [478, 117] on input "checkbox" at bounding box center [478, 117] width 0 height 0
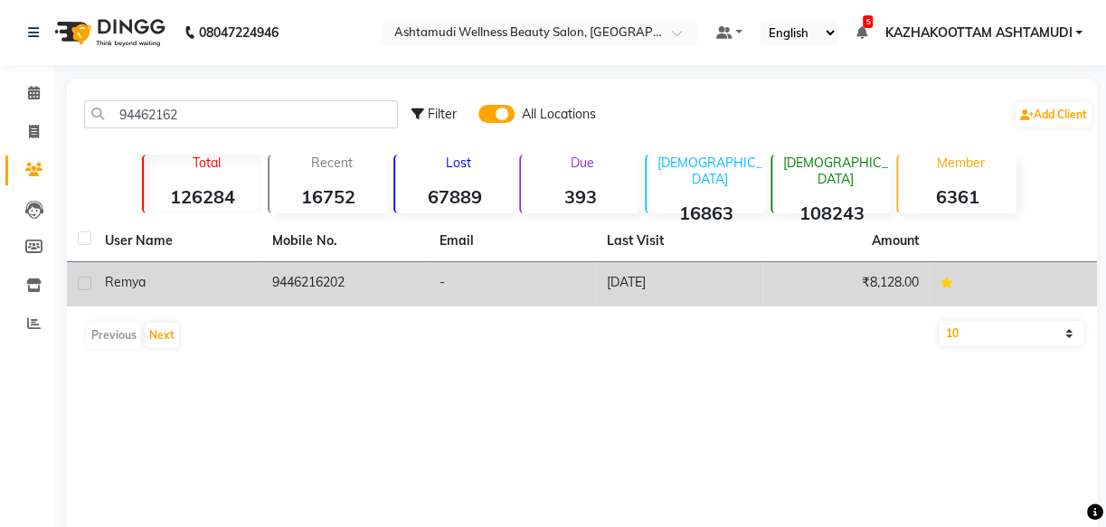
click at [446, 287] on td "-" at bounding box center [512, 284] width 167 height 44
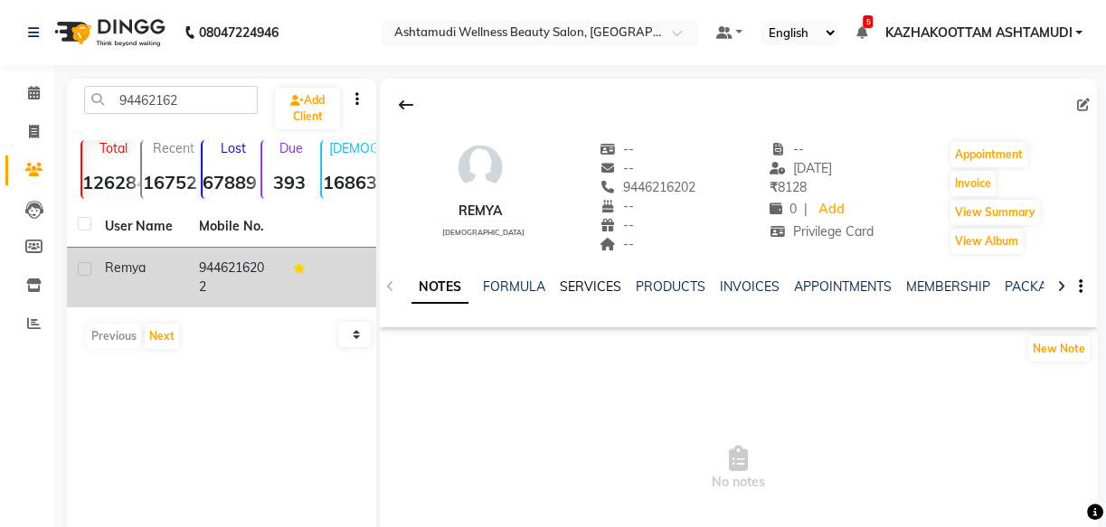
click at [575, 282] on link "SERVICES" at bounding box center [590, 286] width 61 height 16
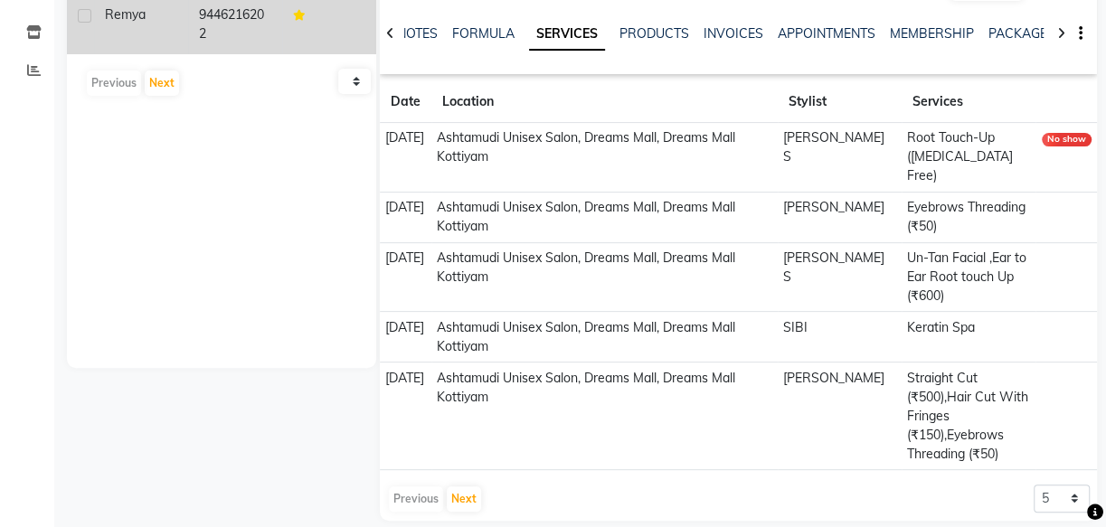
scroll to position [254, 0]
click at [458, 486] on button "Next" at bounding box center [464, 498] width 34 height 25
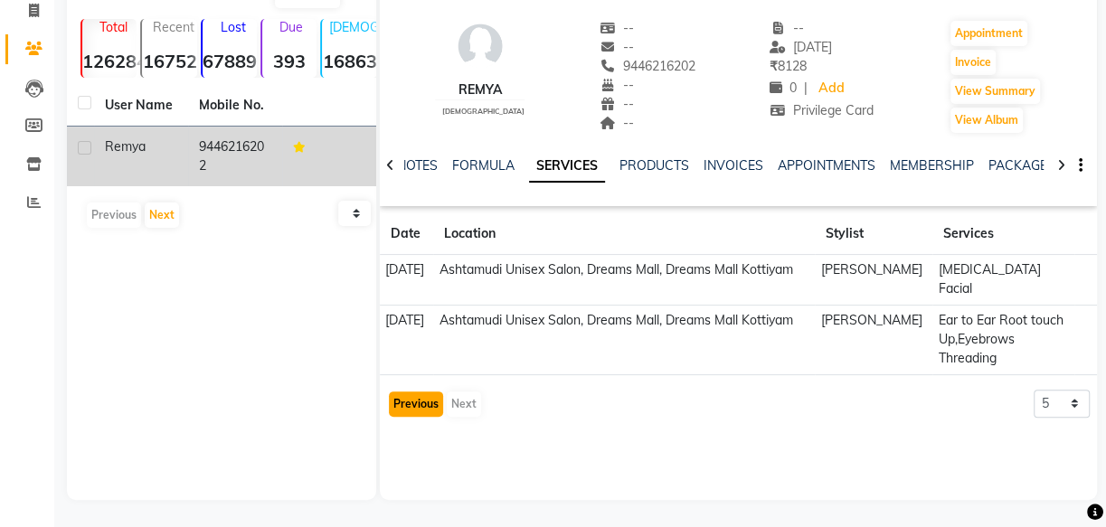
click at [417, 392] on button "Previous" at bounding box center [416, 404] width 54 height 25
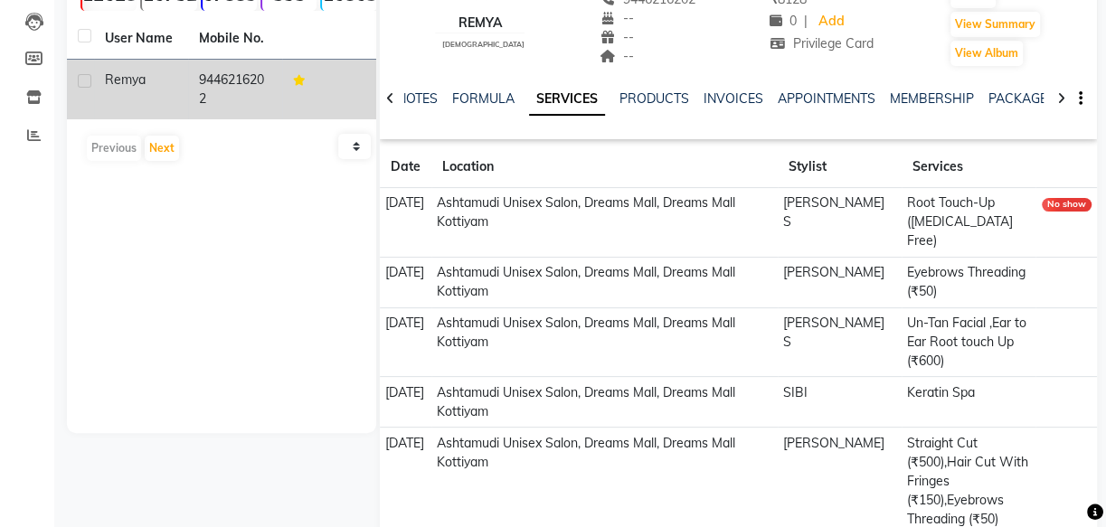
scroll to position [254, 0]
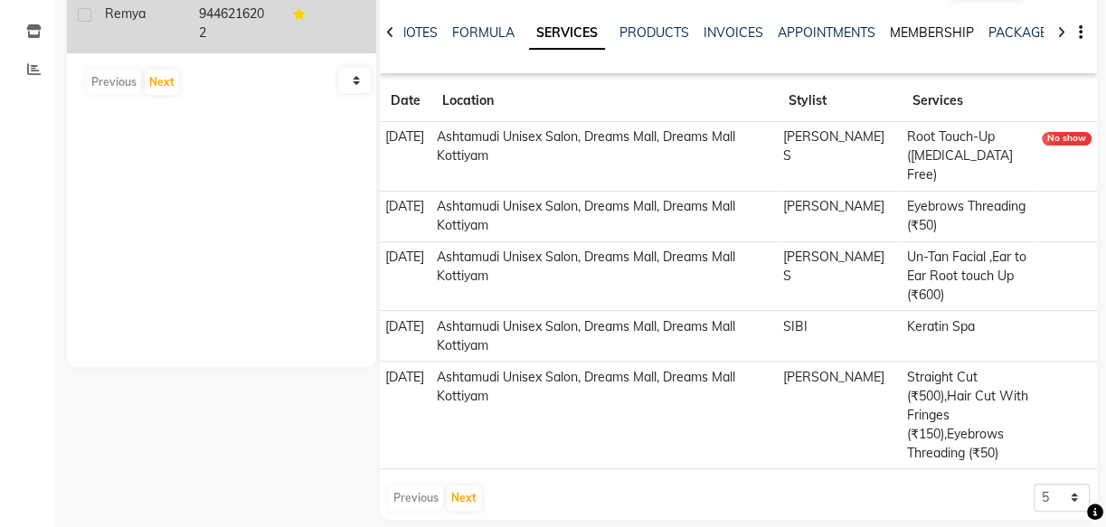
click at [959, 26] on link "MEMBERSHIP" at bounding box center [932, 32] width 84 height 16
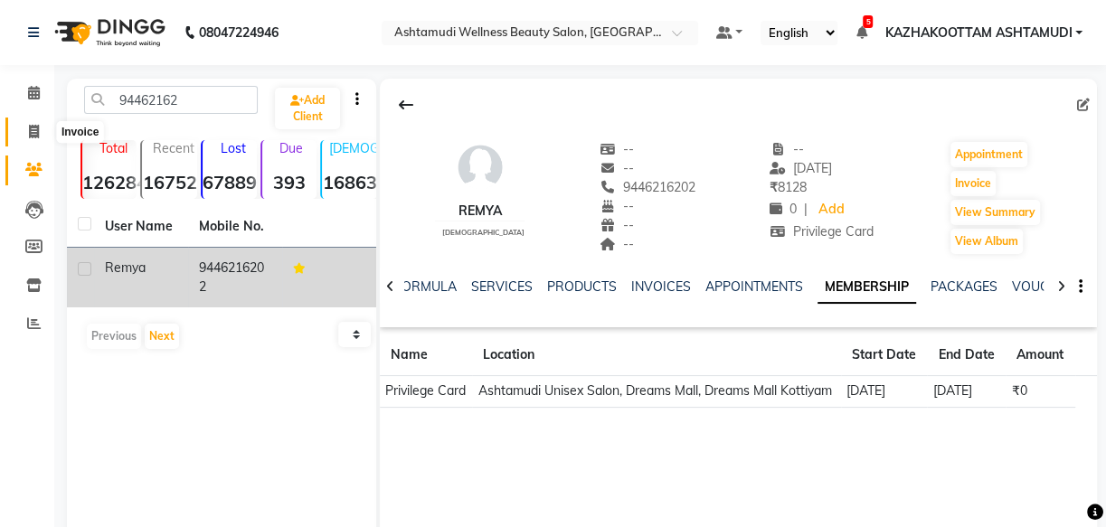
click at [39, 127] on span at bounding box center [34, 132] width 32 height 21
select select "service"
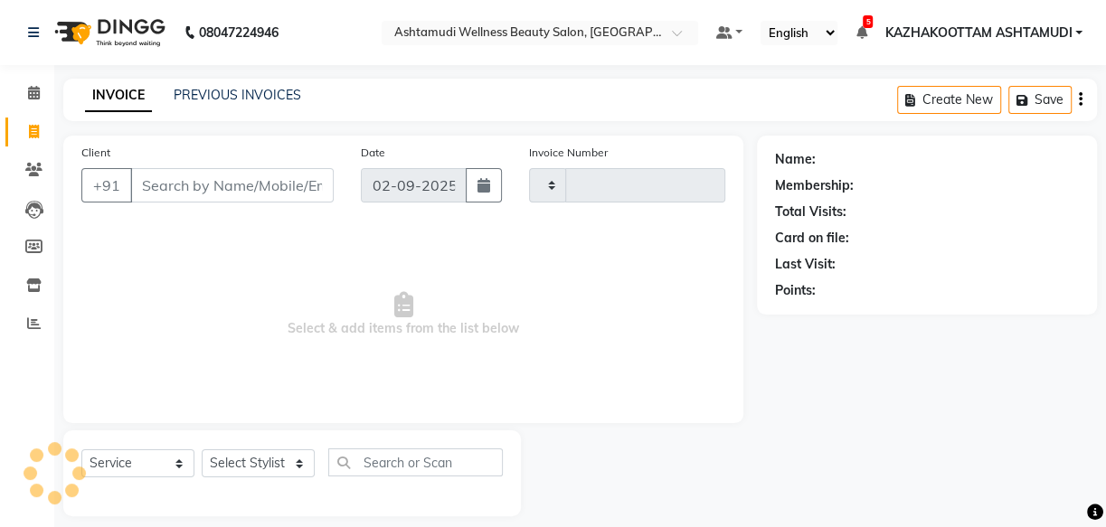
scroll to position [17, 0]
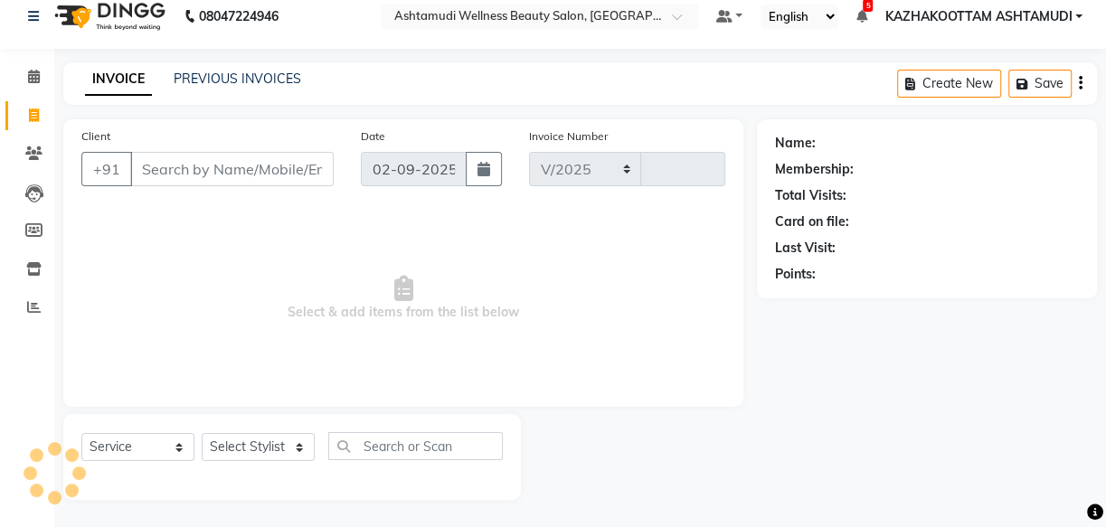
select select "4662"
type input "3649"
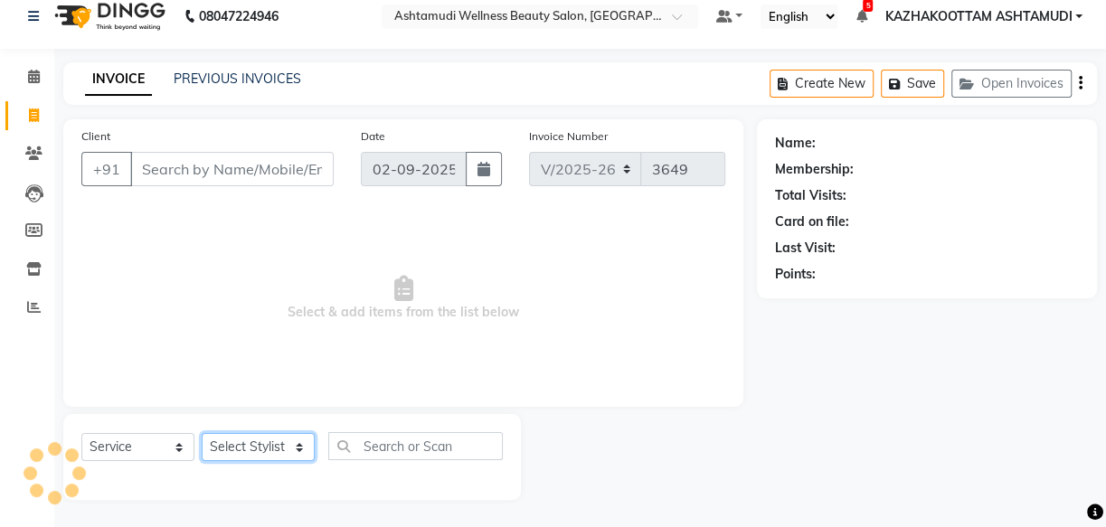
click at [246, 442] on select "Select Stylist Arya CHINJU GEETA KAZHAKOOTTAM ASHTAMUDI KRISHNA LEKSHMI MADONNA…" at bounding box center [258, 447] width 113 height 28
click at [250, 442] on select "Select Stylist Arya CHINJU GEETA KAZHAKOOTTAM ASHTAMUDI KRISHNA LEKSHMI MADONNA…" at bounding box center [258, 447] width 113 height 28
select select "59473"
click at [202, 433] on select "Select Stylist Arya CHINJU GEETA KAZHAKOOTTAM ASHTAMUDI KRISHNA LEKSHMI MADONNA…" at bounding box center [258, 447] width 113 height 28
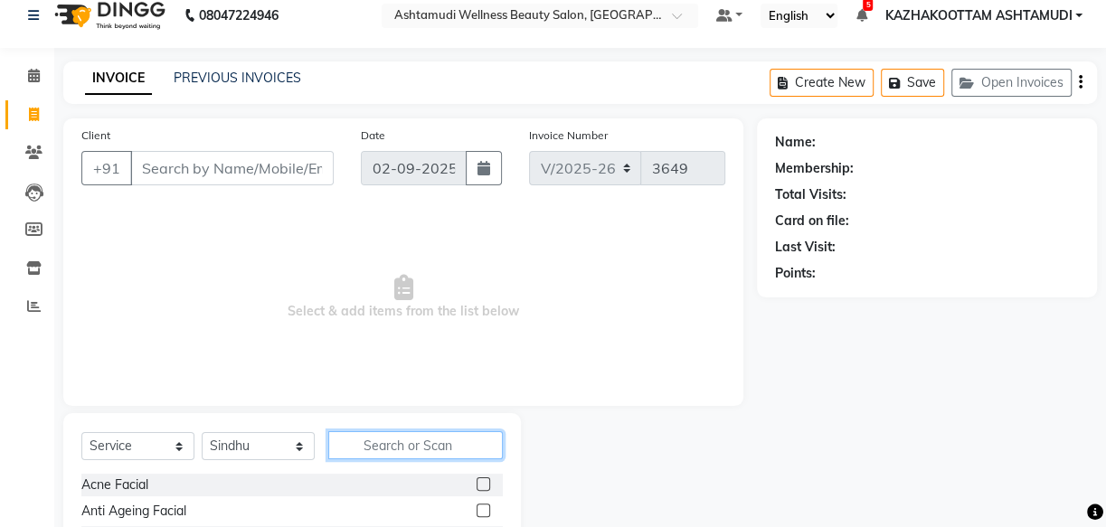
click at [369, 443] on input "text" at bounding box center [415, 445] width 175 height 28
type input "ker"
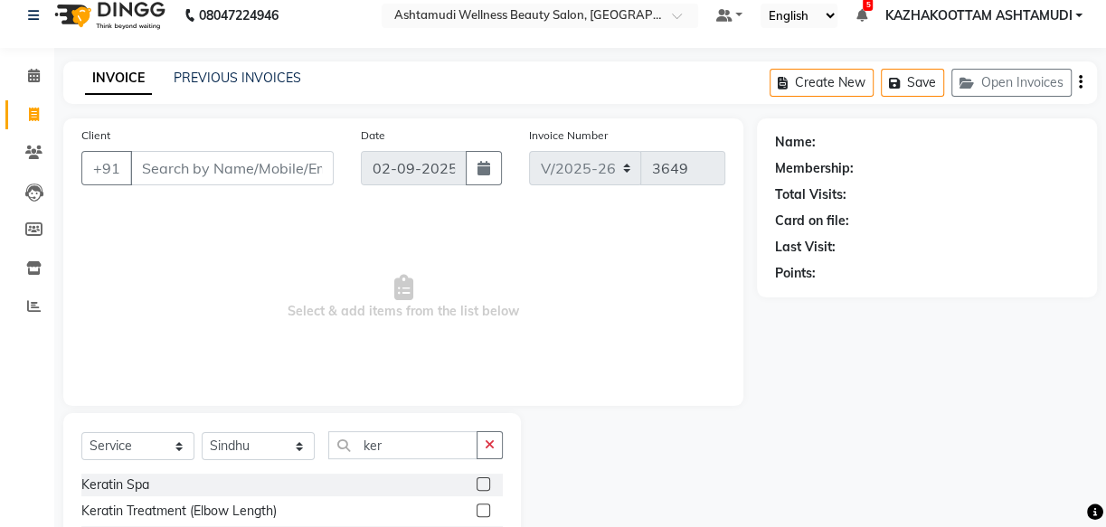
click at [486, 486] on label at bounding box center [483, 484] width 14 height 14
click at [486, 486] on input "checkbox" at bounding box center [482, 485] width 12 height 12
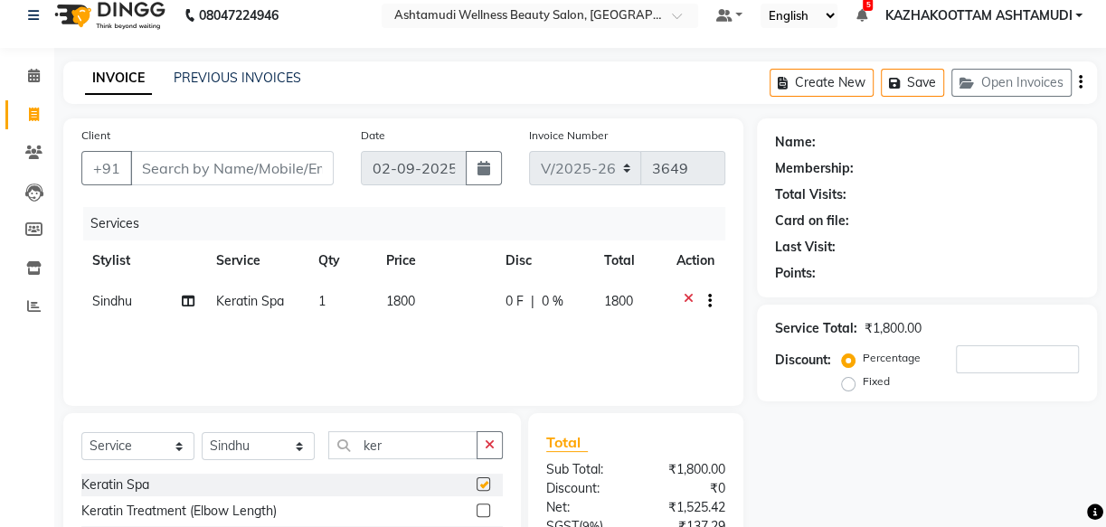
checkbox input "false"
click at [949, 353] on div "Percentage Fixed" at bounding box center [900, 370] width 110 height 47
click at [974, 363] on input "number" at bounding box center [1017, 359] width 123 height 28
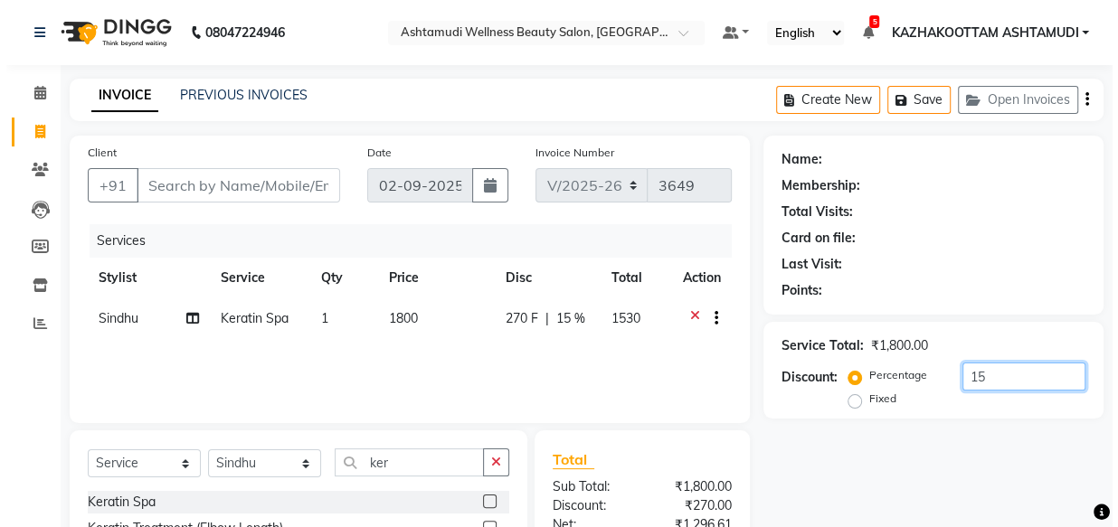
scroll to position [0, 0]
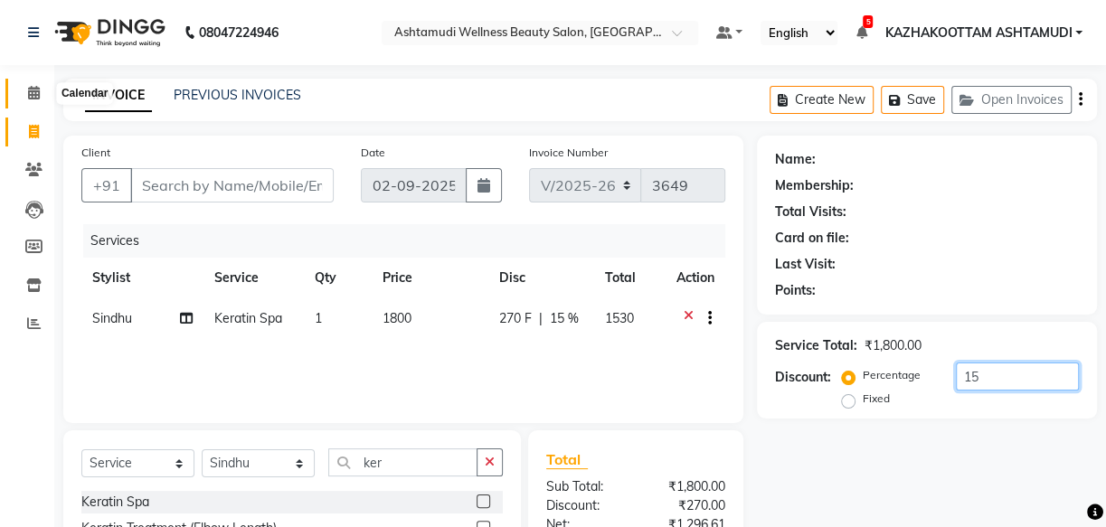
type input "15"
click at [24, 91] on span at bounding box center [34, 93] width 32 height 21
